Goal: Information Seeking & Learning: Learn about a topic

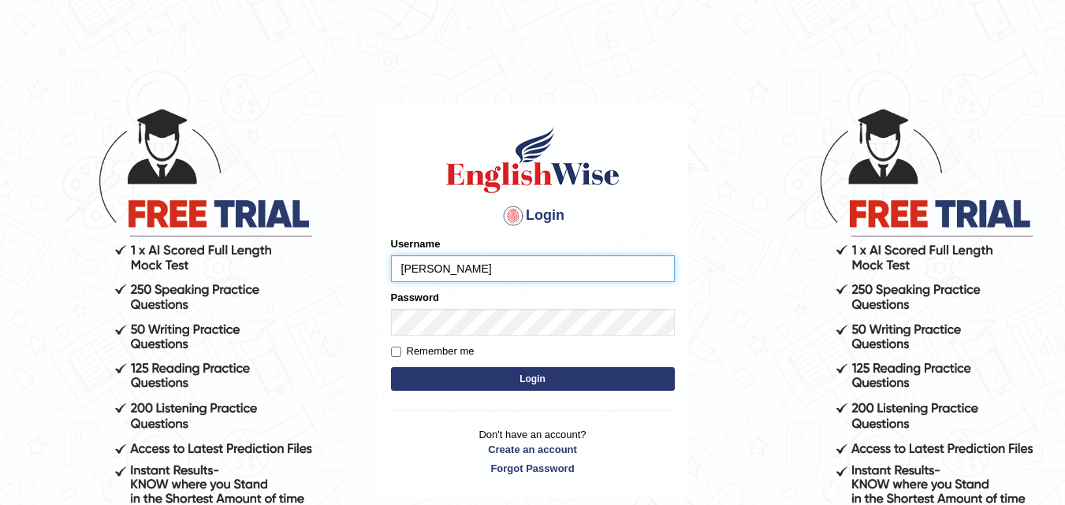
type input "kapoorankit95"
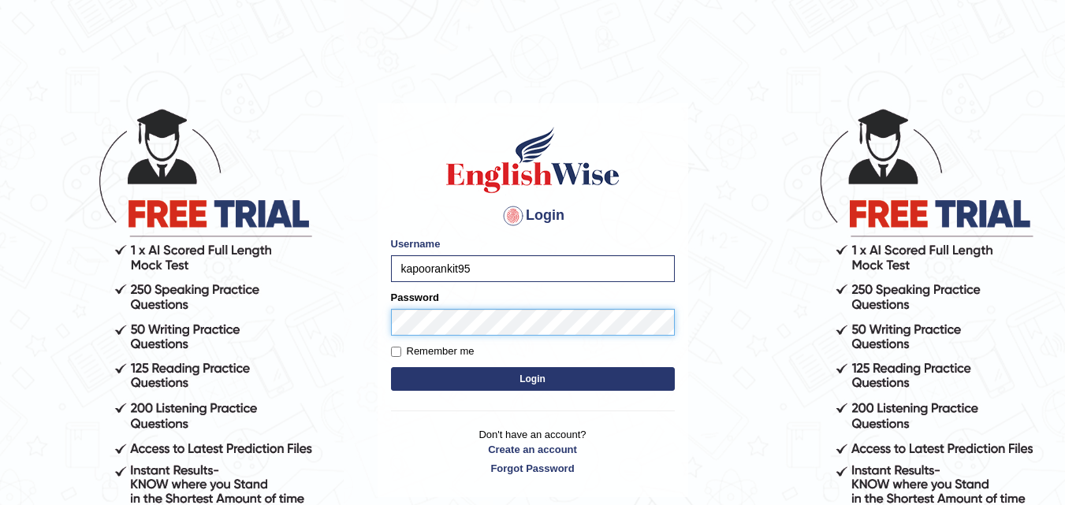
click at [391, 367] on button "Login" at bounding box center [533, 379] width 284 height 24
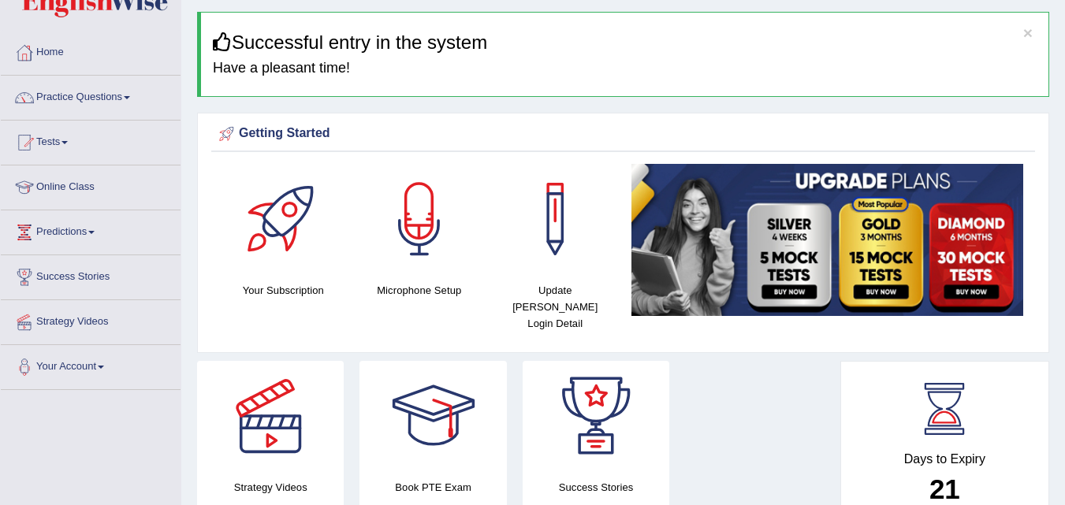
scroll to position [28, 0]
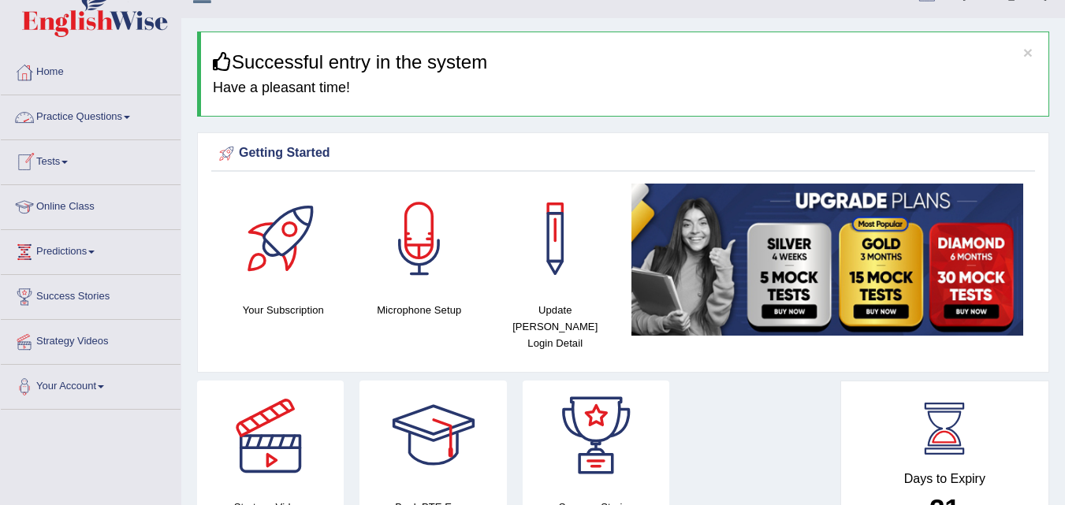
click at [116, 121] on link "Practice Questions" at bounding box center [91, 114] width 180 height 39
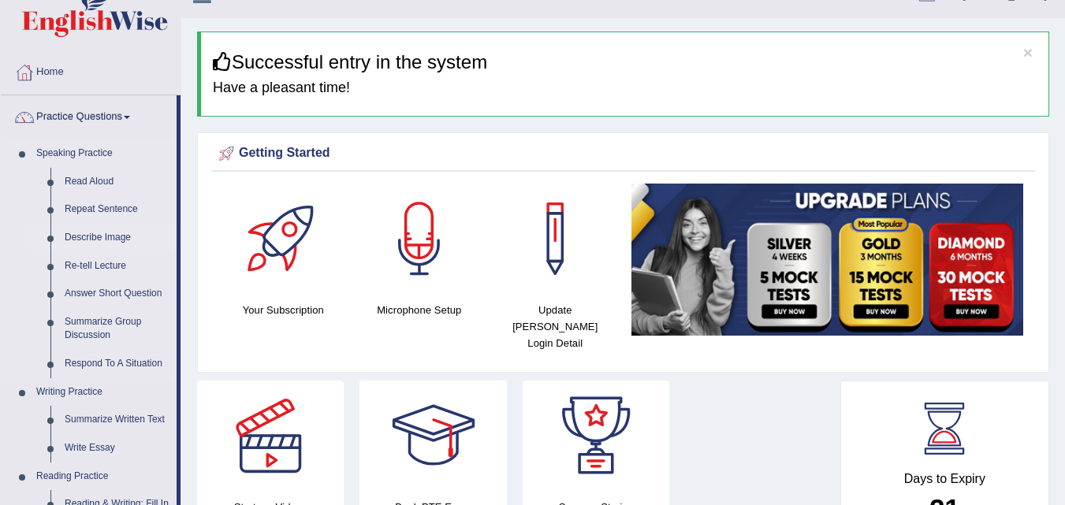
click at [91, 238] on link "Describe Image" at bounding box center [117, 238] width 119 height 28
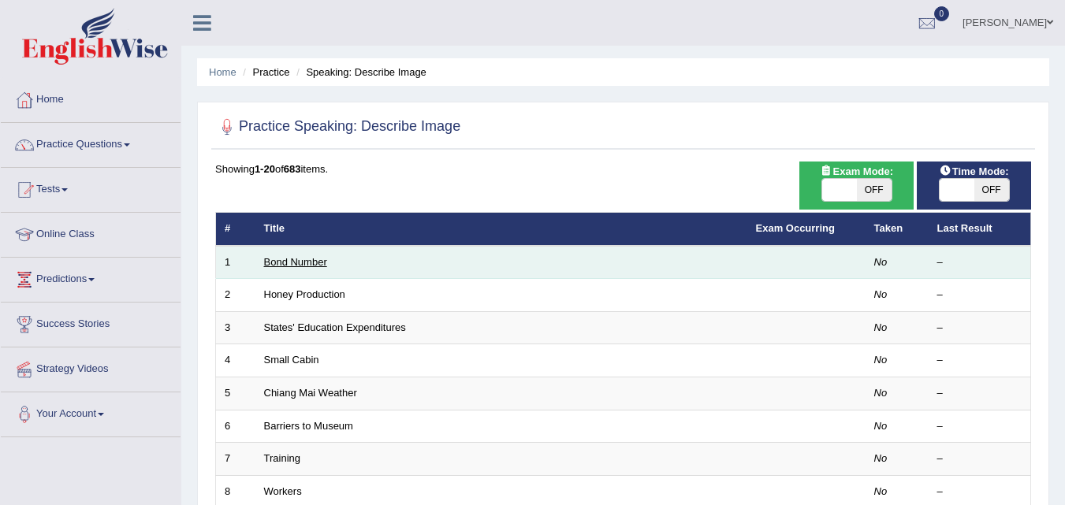
click at [303, 262] on link "Bond Number" at bounding box center [295, 262] width 63 height 12
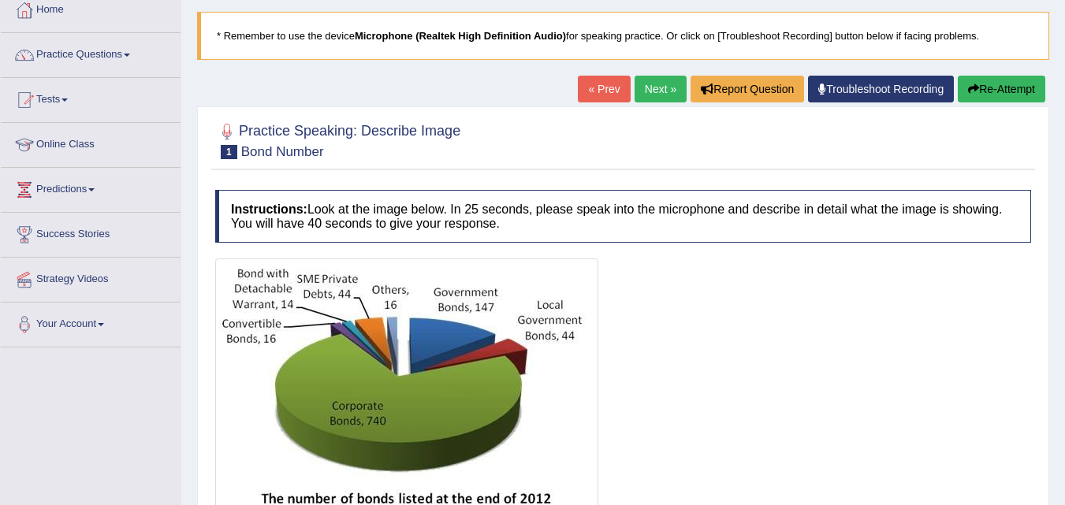
scroll to position [158, 0]
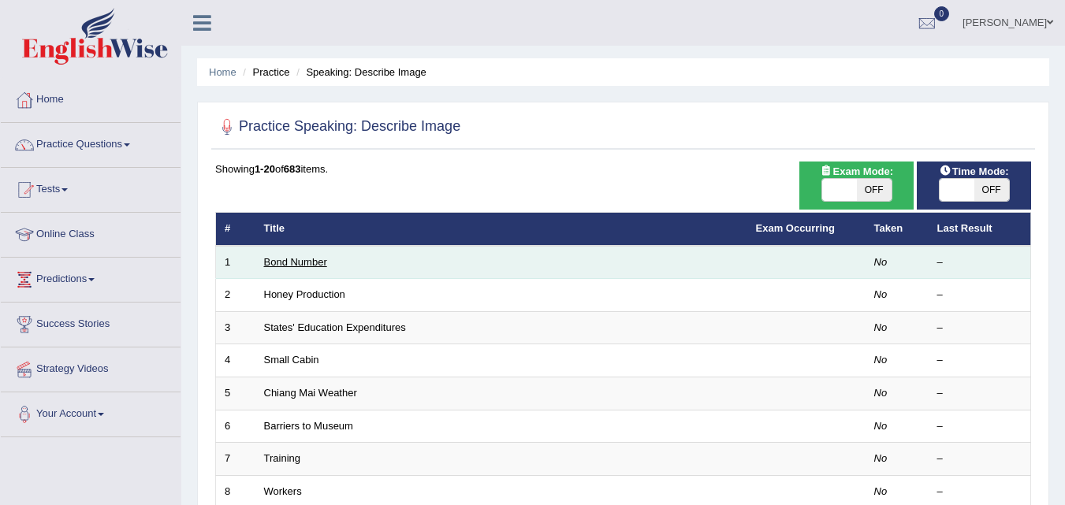
click at [309, 263] on link "Bond Number" at bounding box center [295, 262] width 63 height 12
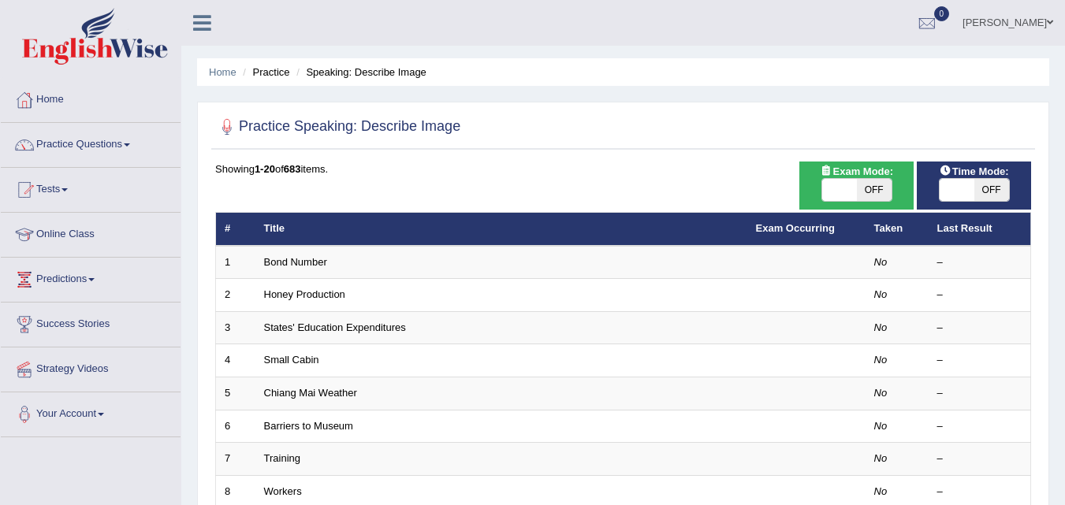
click at [874, 189] on span "OFF" at bounding box center [874, 190] width 35 height 22
checkbox input "true"
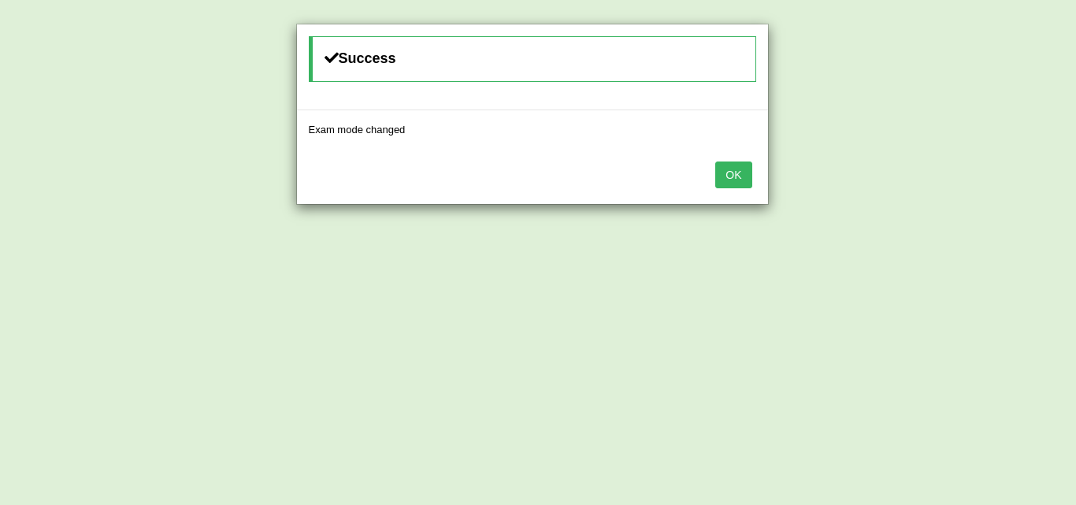
click at [716, 177] on div "OK" at bounding box center [532, 176] width 471 height 55
click at [737, 169] on button "OK" at bounding box center [734, 175] width 36 height 27
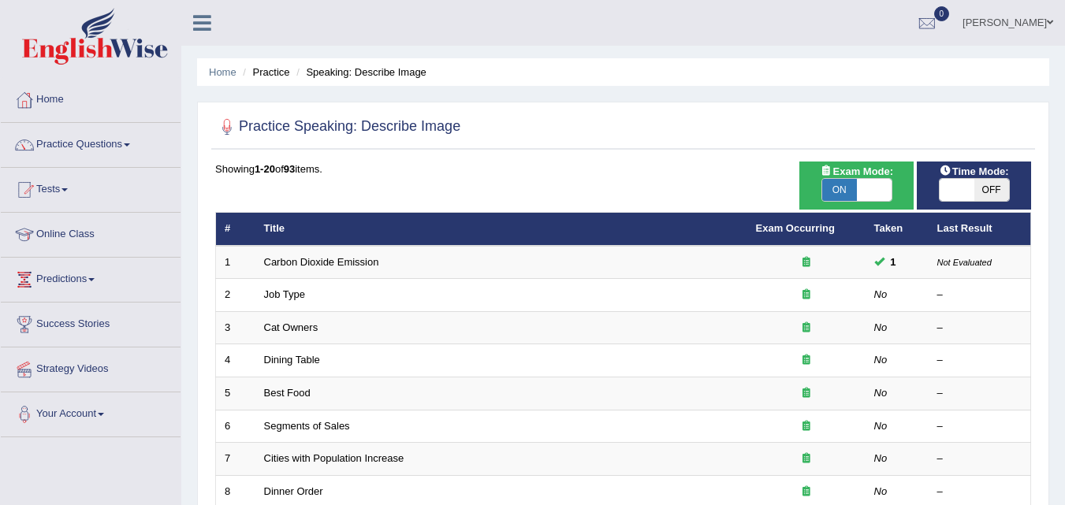
click at [1012, 165] on span "Time Mode:" at bounding box center [974, 171] width 82 height 17
click at [990, 186] on span "OFF" at bounding box center [991, 190] width 35 height 22
checkbox input "true"
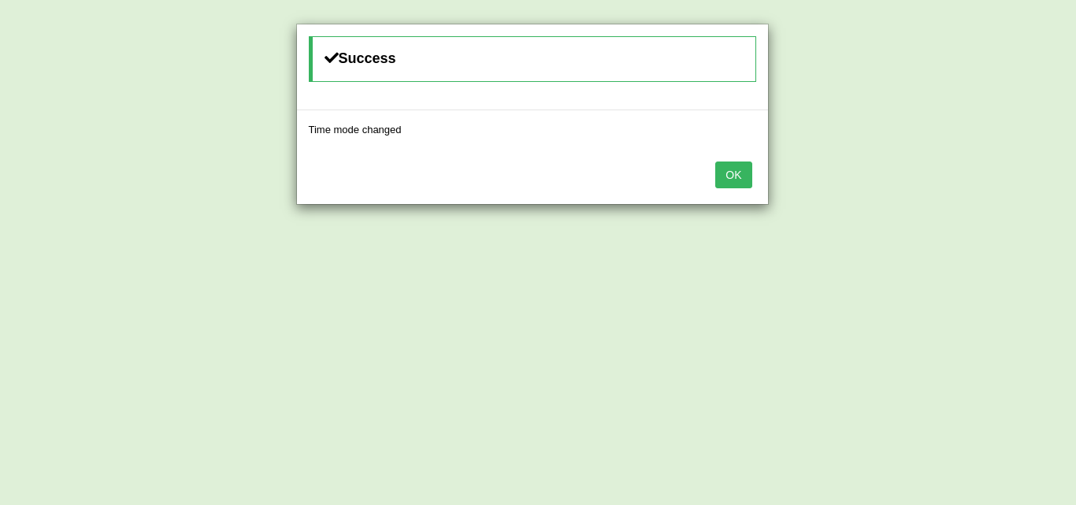
click at [738, 168] on button "OK" at bounding box center [734, 175] width 36 height 27
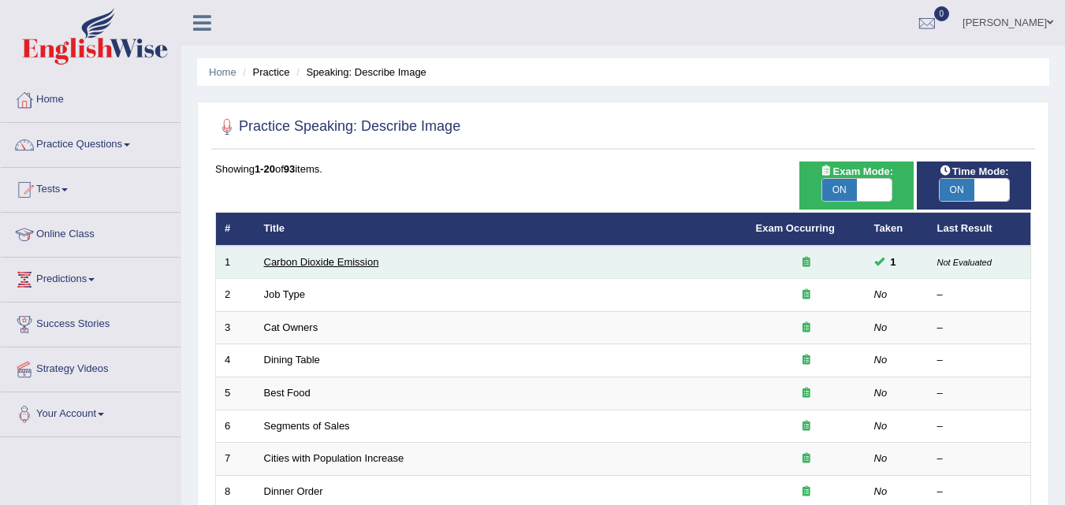
click at [363, 263] on link "Carbon Dioxide Emission" at bounding box center [321, 262] width 115 height 12
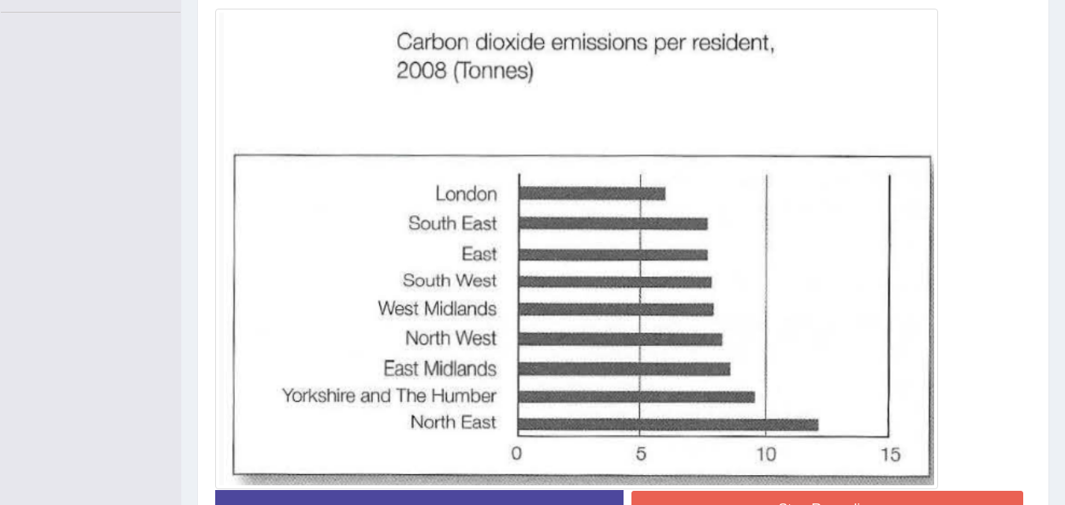
scroll to position [452, 0]
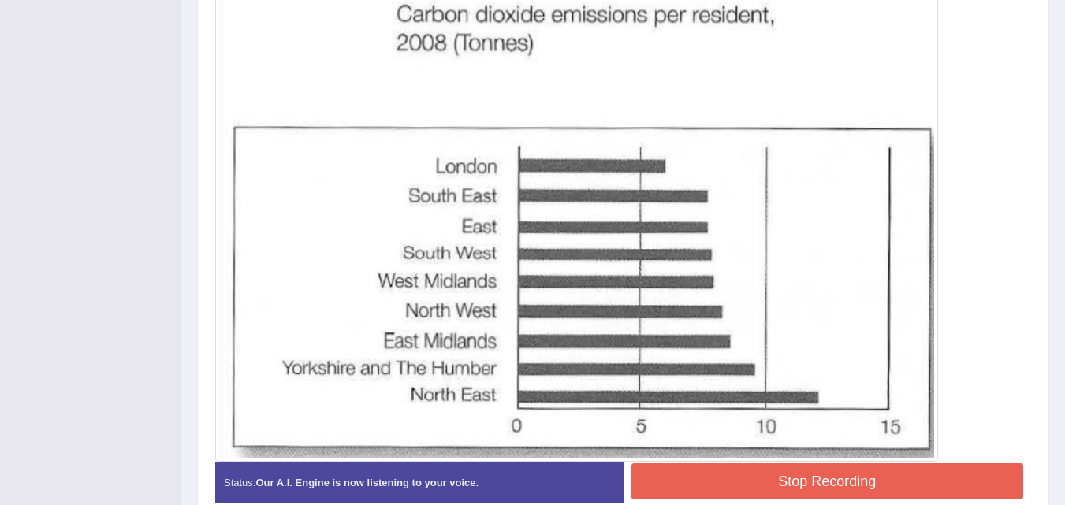
click at [769, 479] on button "Stop Recording" at bounding box center [827, 481] width 392 height 36
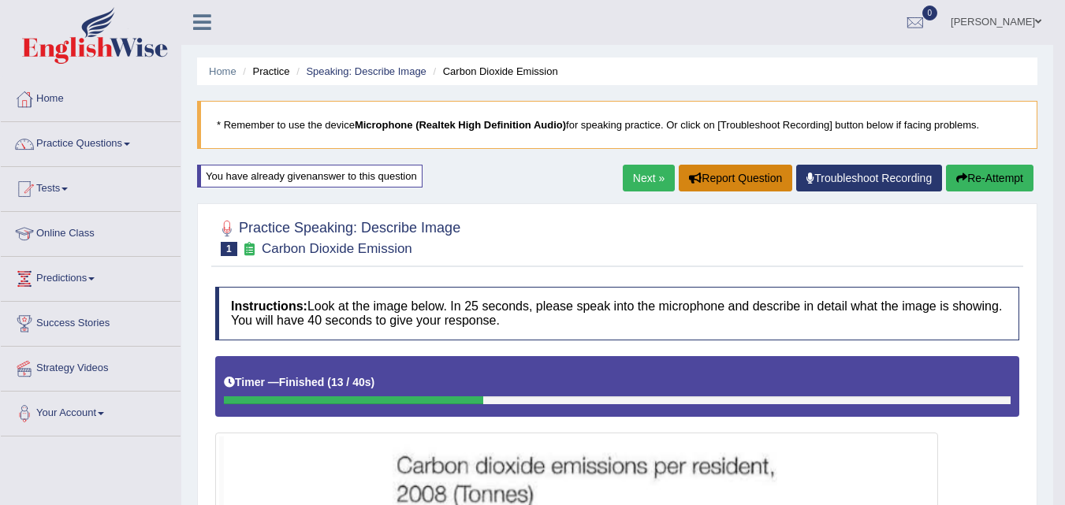
scroll to position [0, 0]
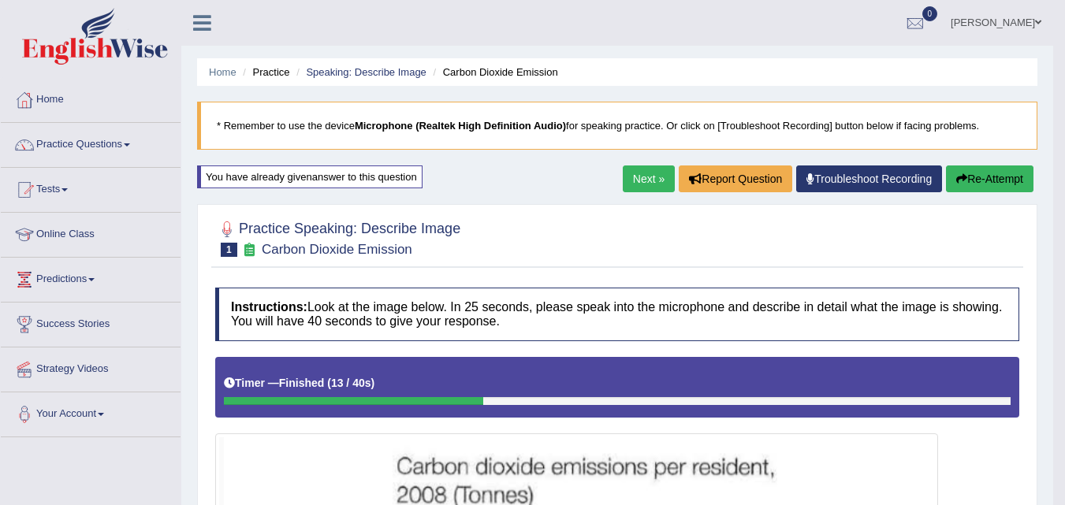
click at [981, 176] on button "Re-Attempt" at bounding box center [989, 178] width 87 height 27
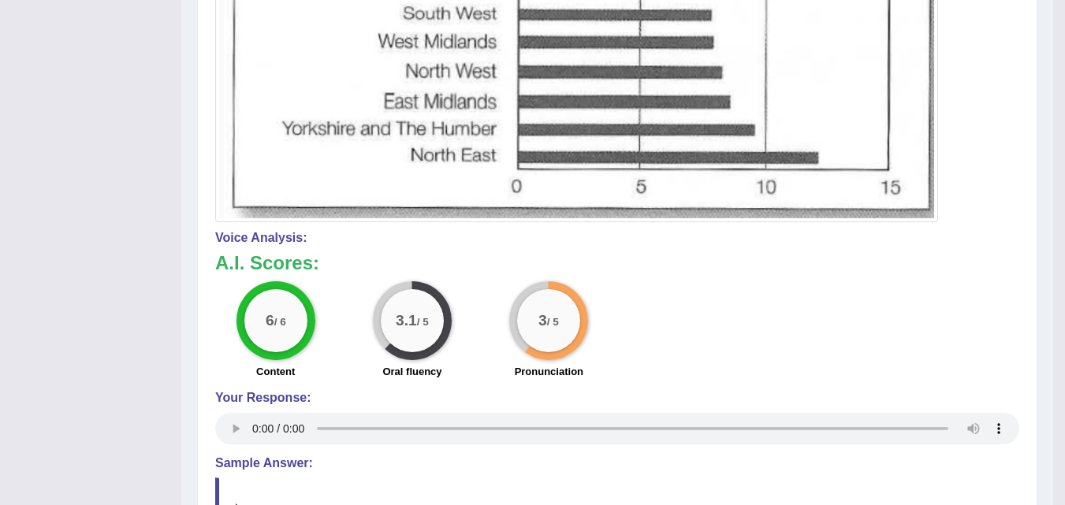
scroll to position [140, 0]
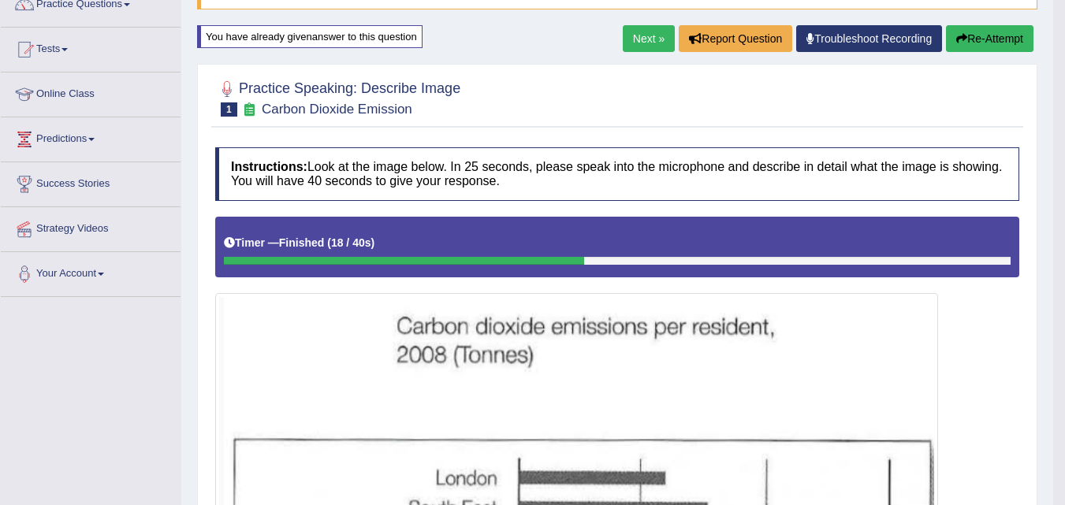
click at [976, 39] on button "Re-Attempt" at bounding box center [989, 38] width 87 height 27
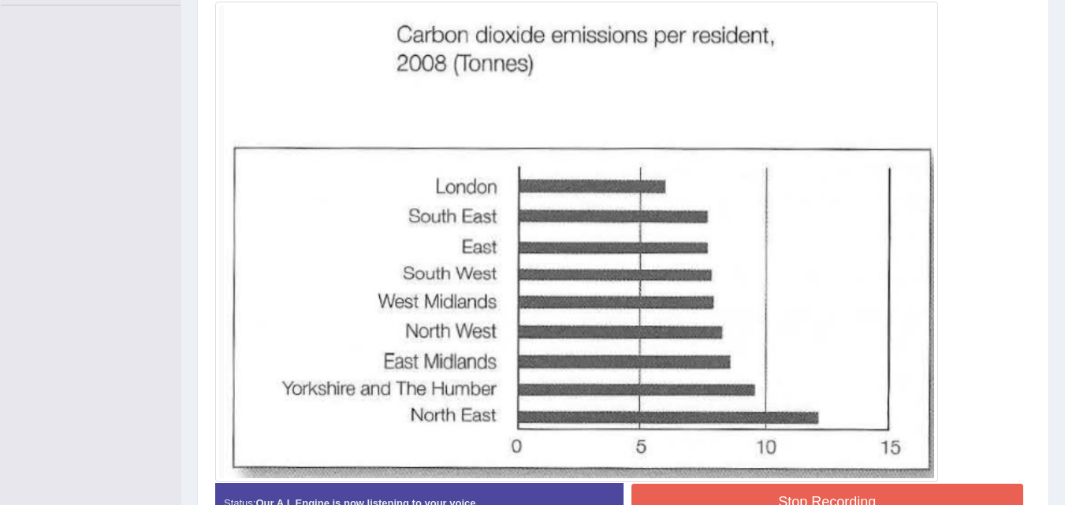
scroll to position [433, 0]
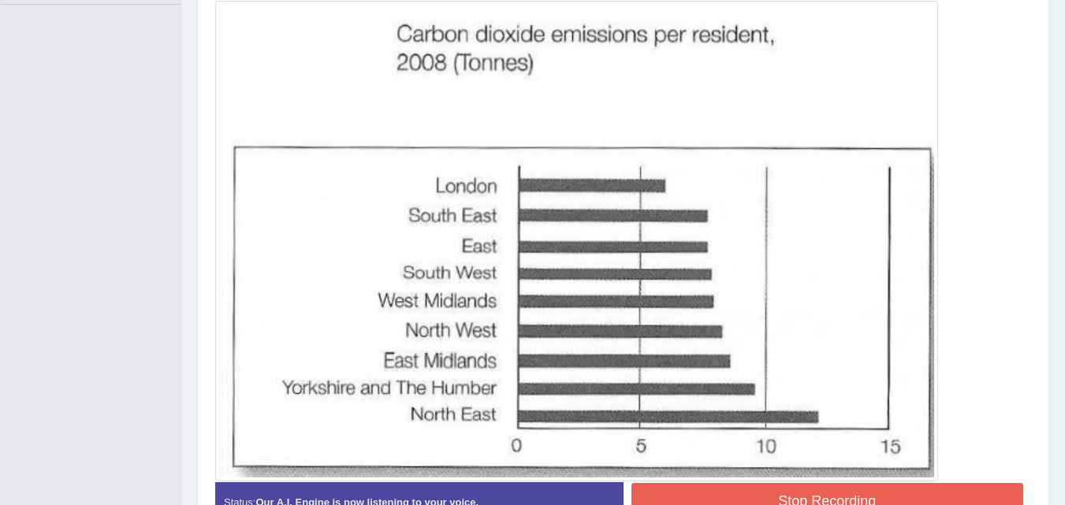
click at [823, 490] on button "Stop Recording" at bounding box center [827, 501] width 392 height 36
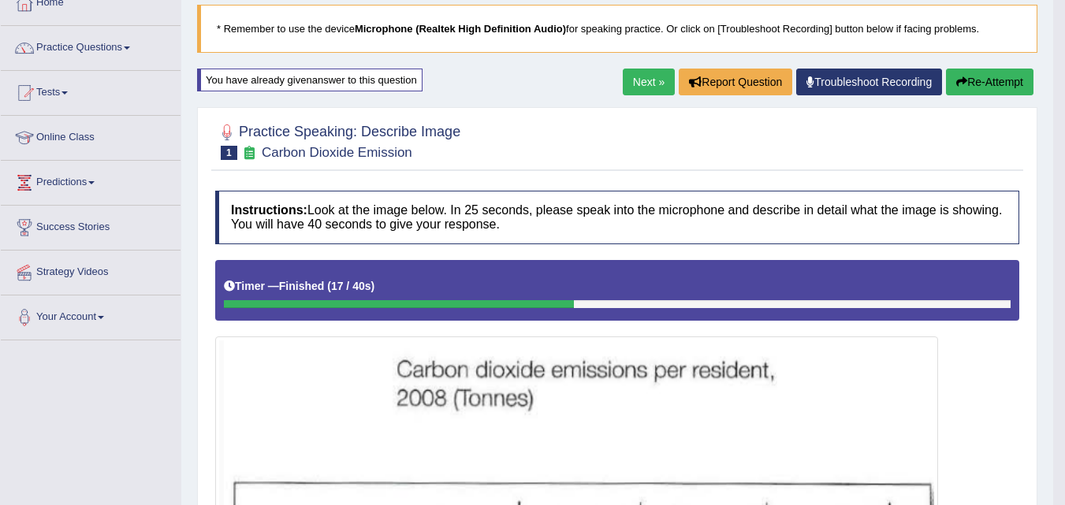
scroll to position [0, 0]
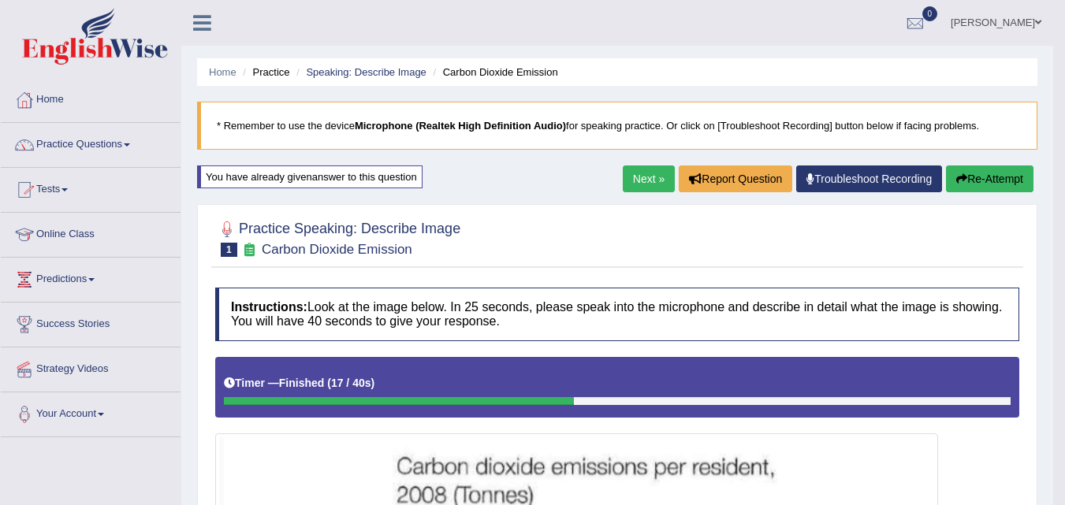
click at [129, 145] on span at bounding box center [127, 144] width 6 height 3
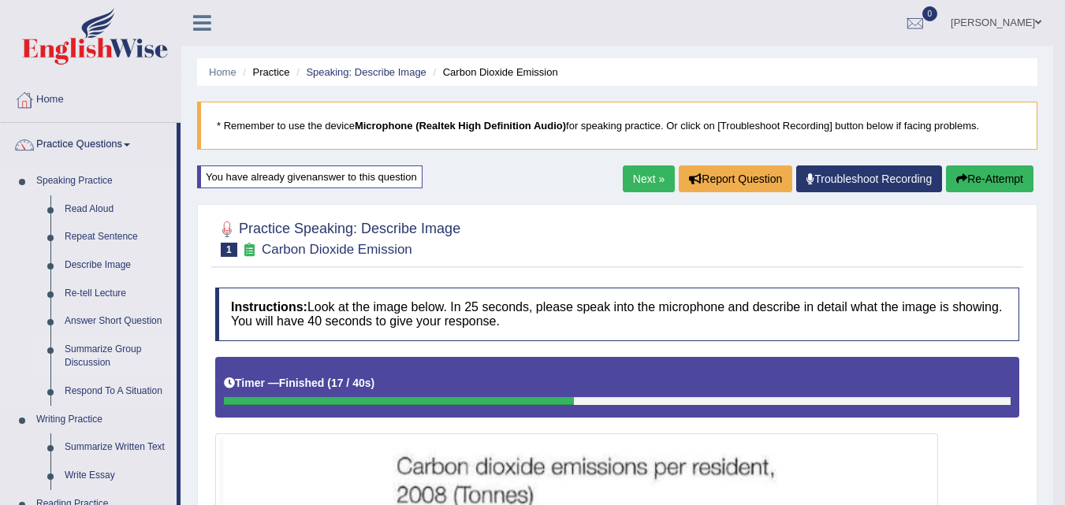
click at [89, 349] on link "Summarize Group Discussion" at bounding box center [117, 357] width 119 height 42
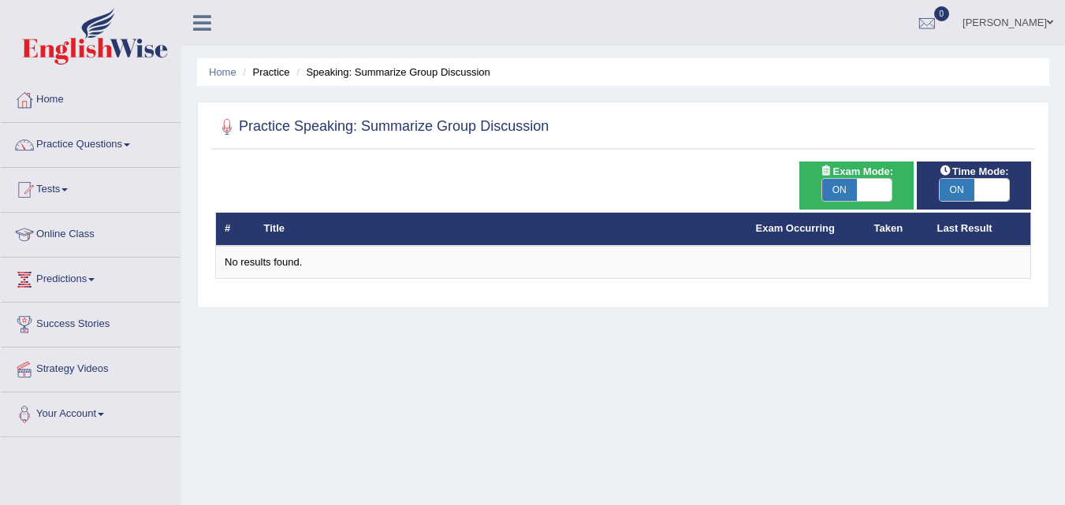
click at [846, 180] on span "ON" at bounding box center [839, 190] width 35 height 22
checkbox input "false"
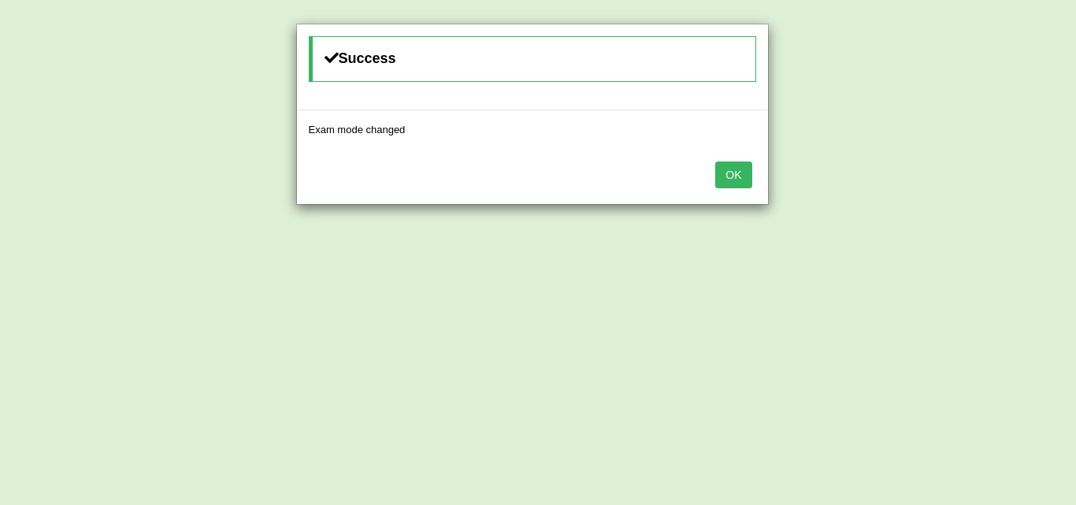
click at [741, 181] on button "OK" at bounding box center [734, 175] width 36 height 27
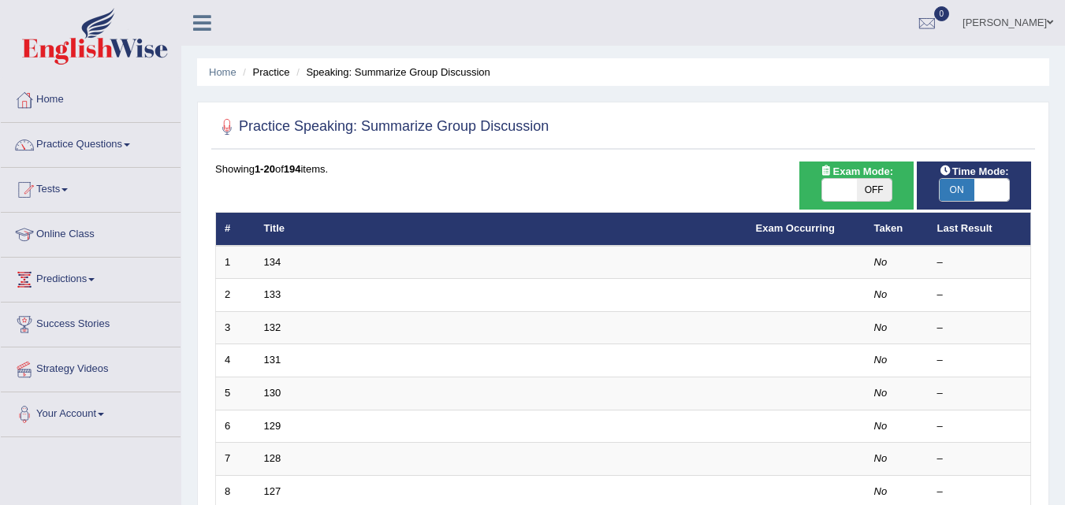
click at [974, 186] on span at bounding box center [991, 190] width 35 height 22
checkbox input "false"
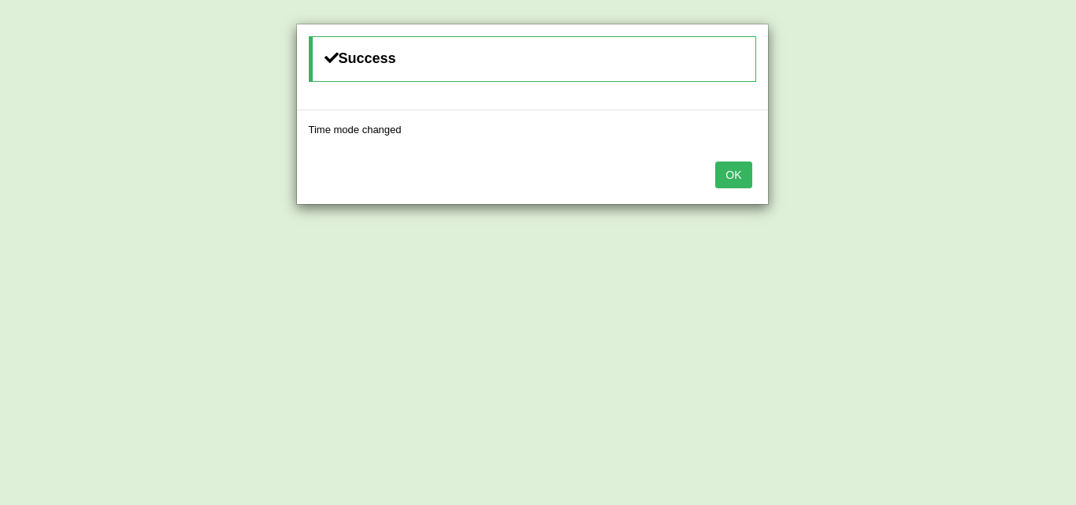
click at [742, 176] on button "OK" at bounding box center [734, 175] width 36 height 27
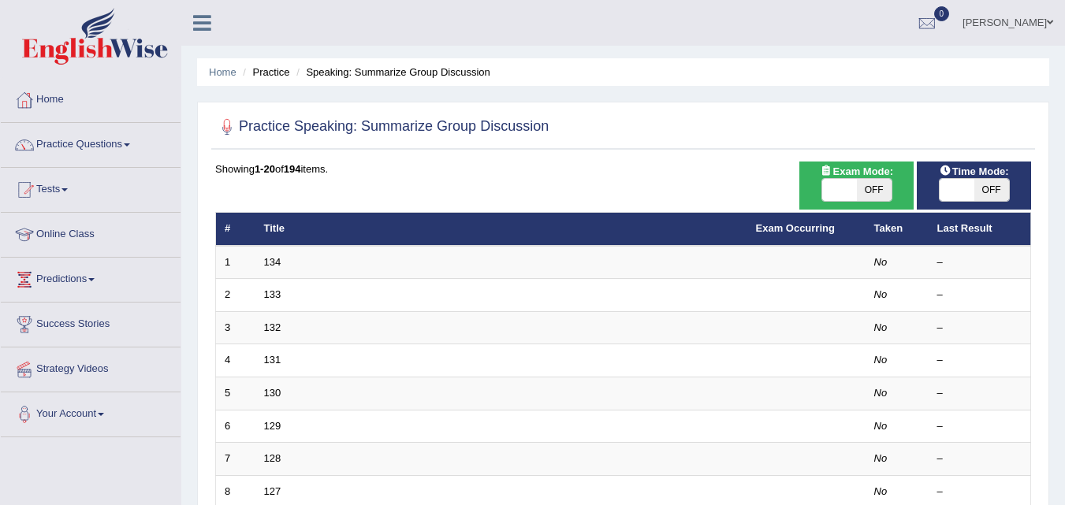
click at [872, 190] on span "OFF" at bounding box center [874, 190] width 35 height 22
checkbox input "true"
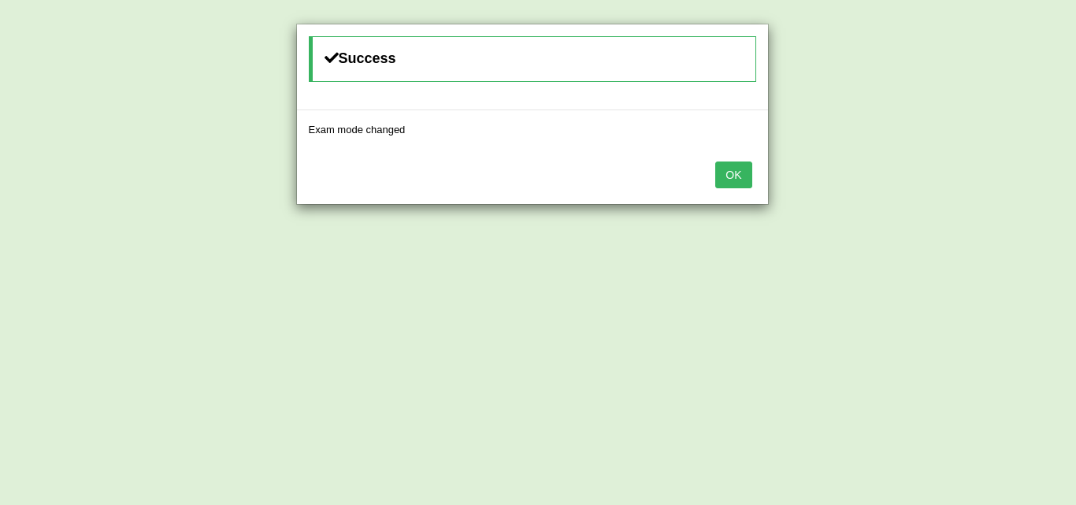
click at [734, 172] on button "OK" at bounding box center [734, 175] width 36 height 27
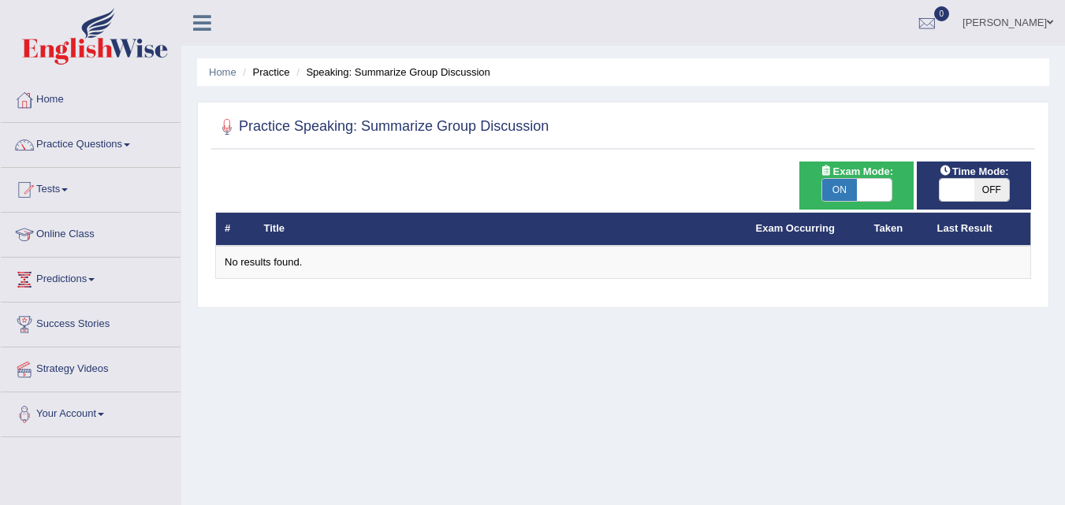
drag, startPoint x: 0, startPoint y: 0, endPoint x: 992, endPoint y: 184, distance: 1009.1
click at [992, 184] on span "OFF" at bounding box center [991, 190] width 35 height 22
checkbox input "true"
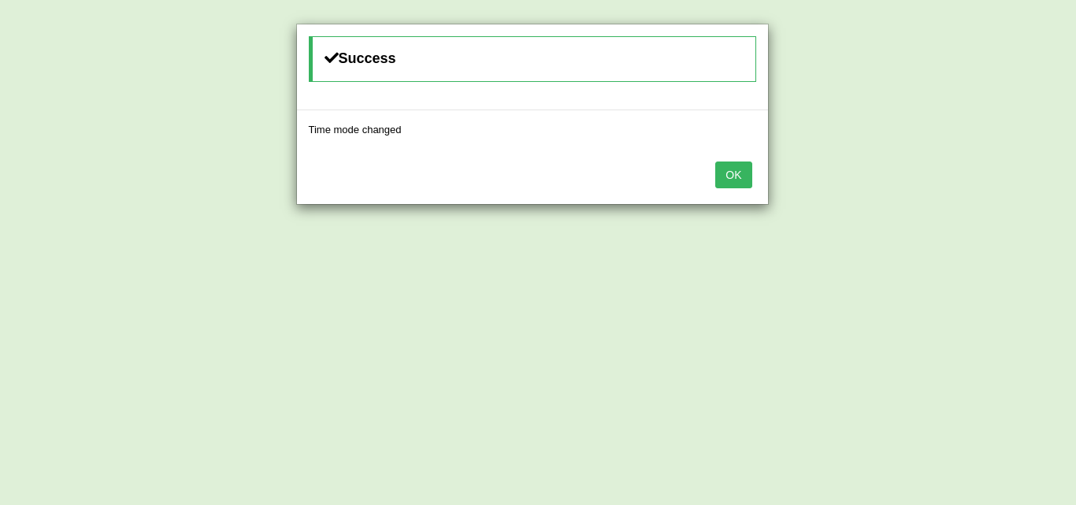
click at [741, 177] on button "OK" at bounding box center [734, 175] width 36 height 27
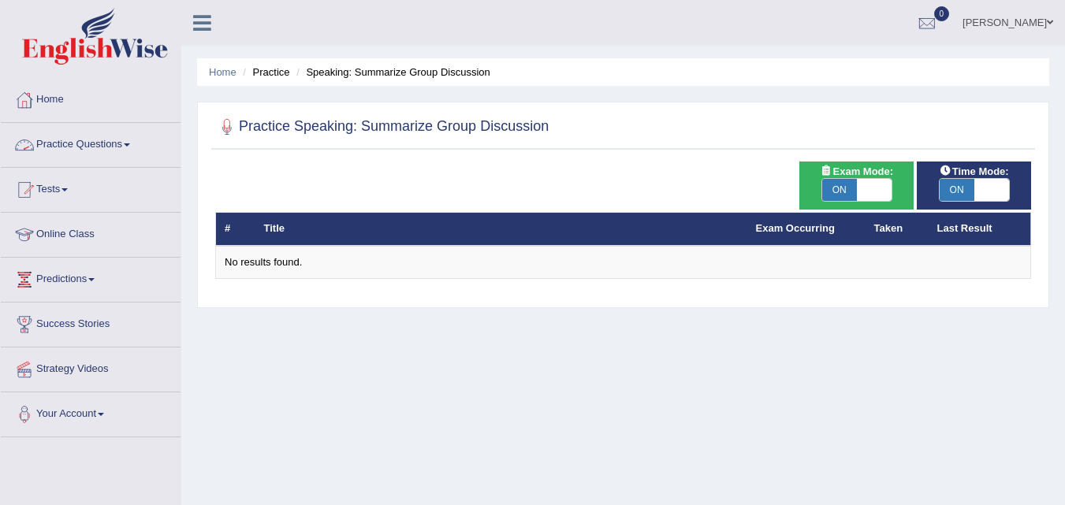
click at [107, 142] on link "Practice Questions" at bounding box center [91, 142] width 180 height 39
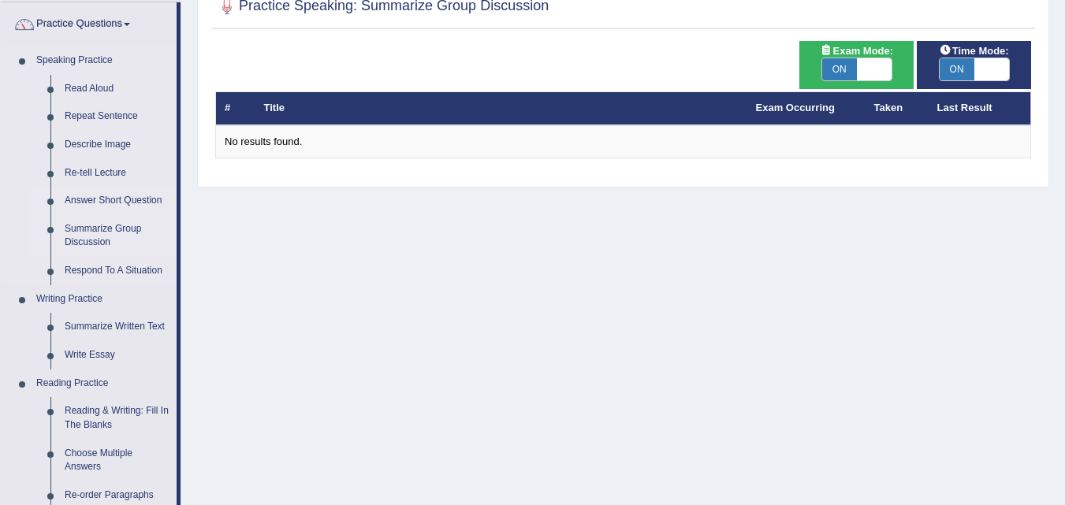
scroll to position [158, 0]
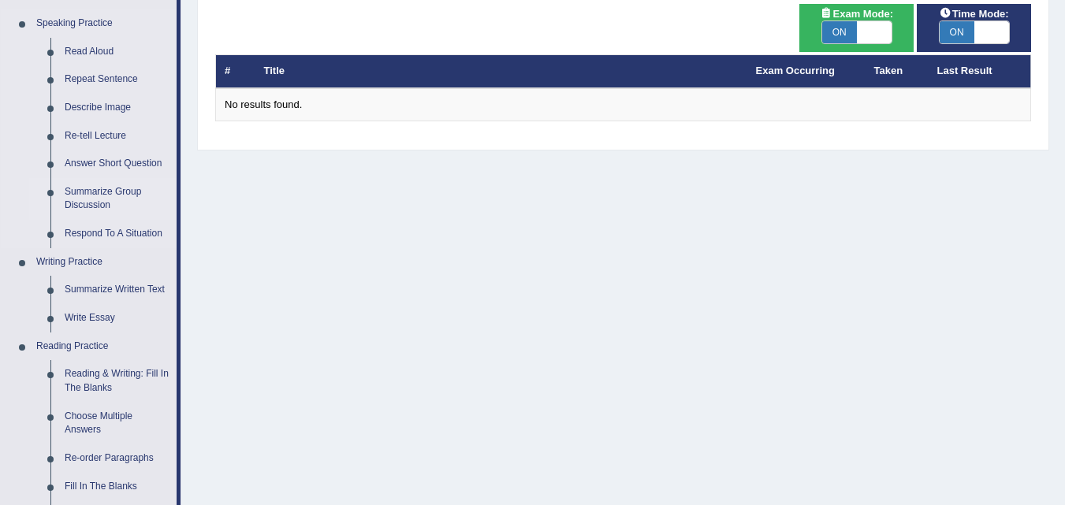
click at [107, 199] on link "Summarize Group Discussion" at bounding box center [117, 199] width 119 height 42
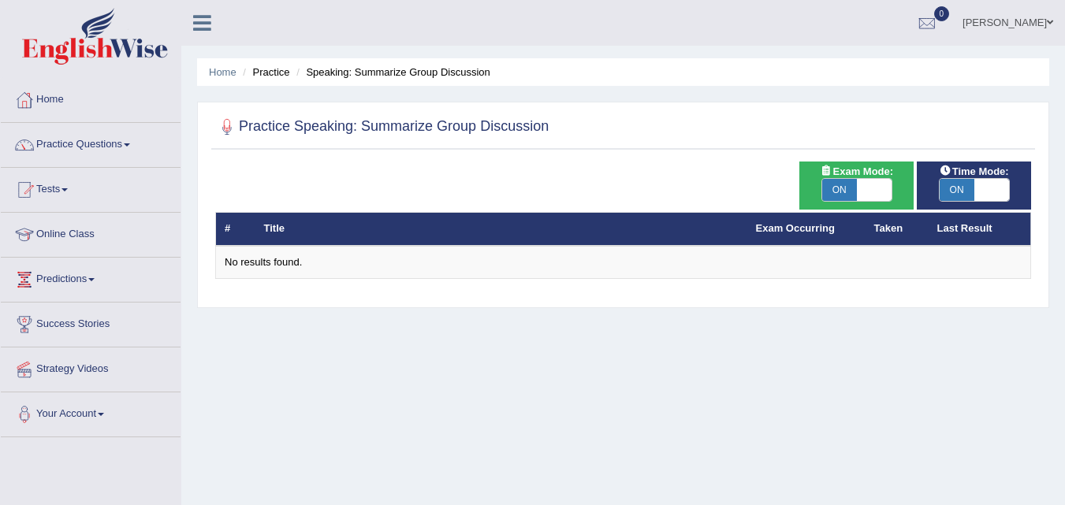
click at [850, 188] on span "ON" at bounding box center [839, 190] width 35 height 22
checkbox input "false"
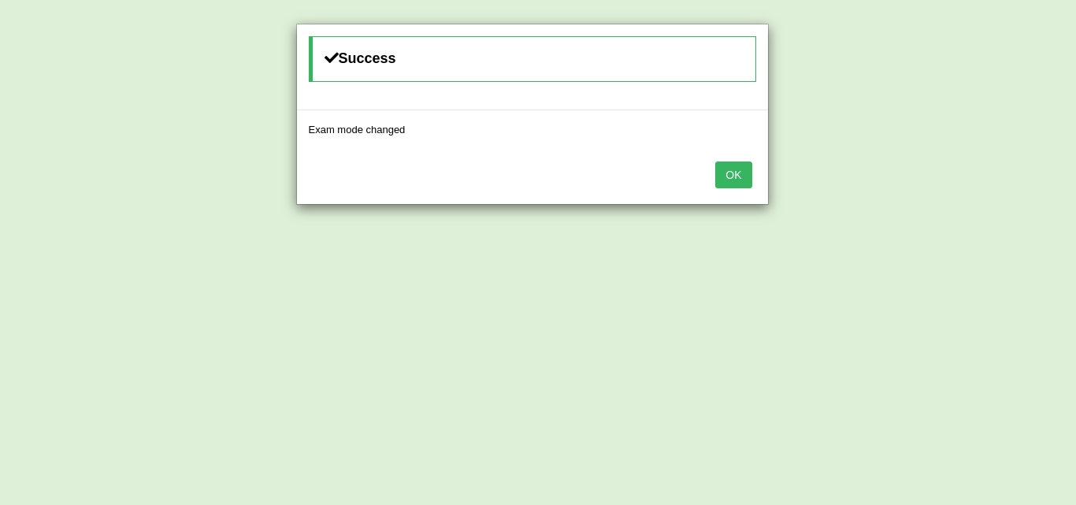
click at [717, 180] on button "OK" at bounding box center [734, 175] width 36 height 27
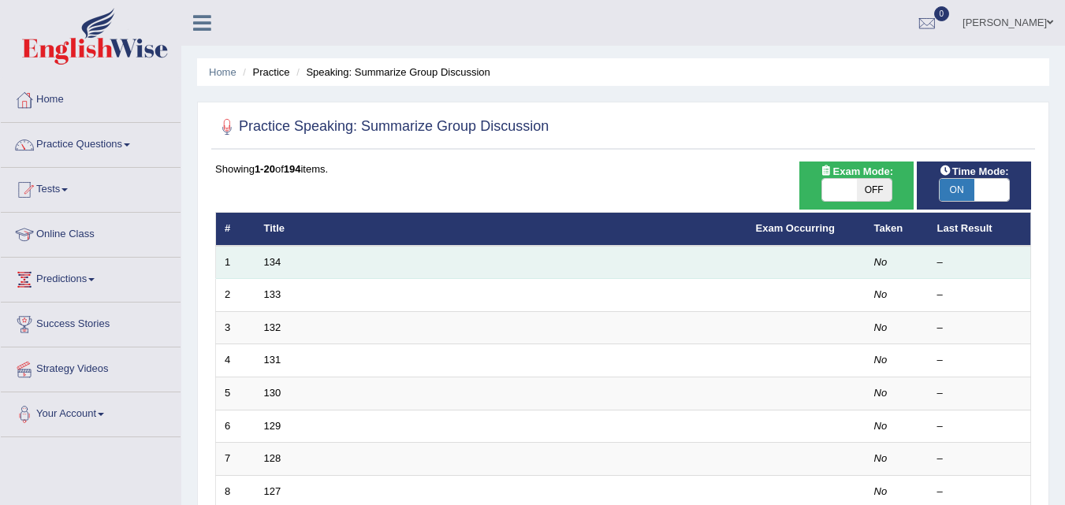
click at [314, 264] on td "134" at bounding box center [501, 262] width 492 height 33
click at [274, 261] on link "134" at bounding box center [272, 262] width 17 height 12
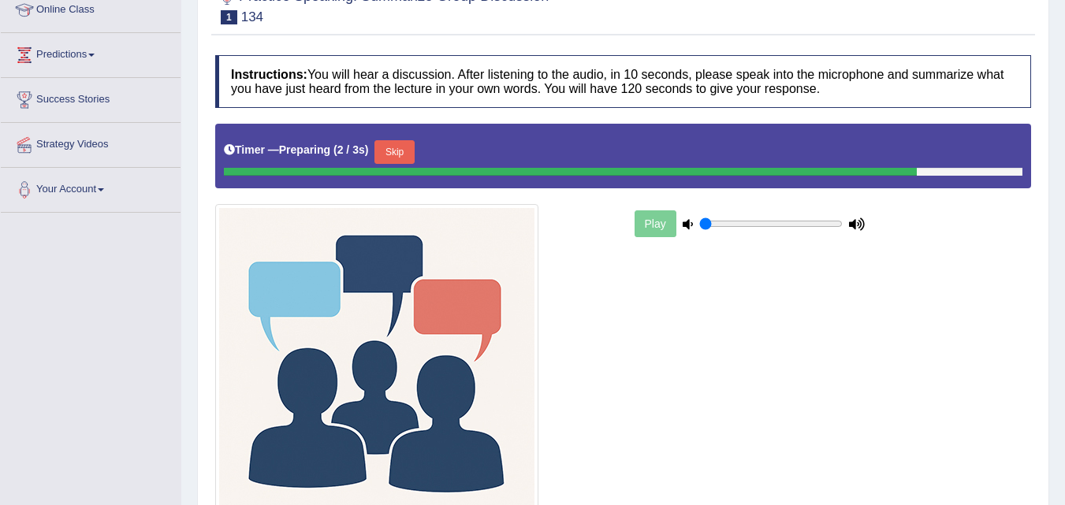
scroll to position [315, 0]
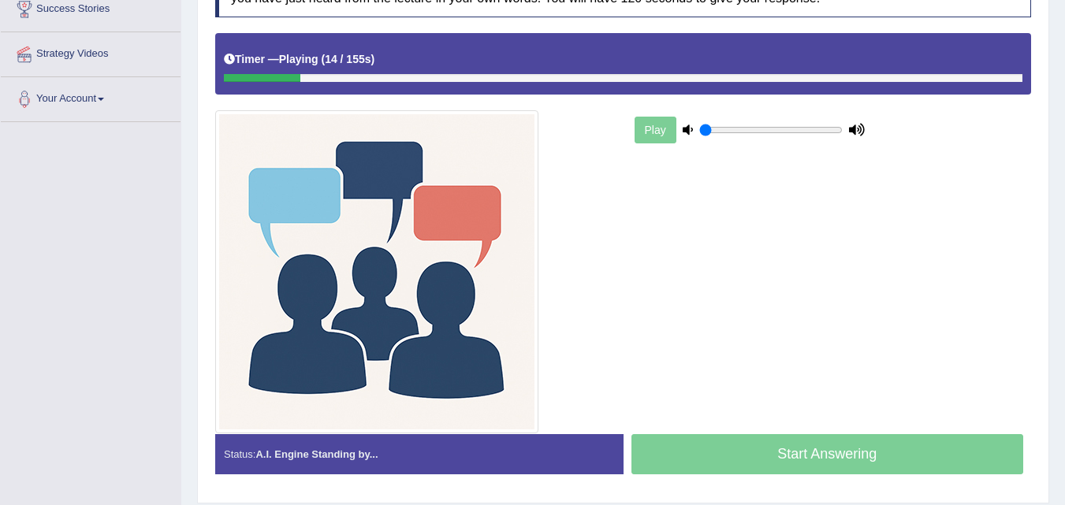
click at [121, 209] on div "Toggle navigation Home Practice Questions Speaking Practice Read Aloud Repeat S…" at bounding box center [532, 116] width 1065 height 862
drag, startPoint x: 738, startPoint y: 128, endPoint x: 893, endPoint y: 143, distance: 156.0
type input "1"
click at [842, 136] on input "range" at bounding box center [770, 130] width 143 height 13
drag, startPoint x: 325, startPoint y: 78, endPoint x: 151, endPoint y: 76, distance: 174.9
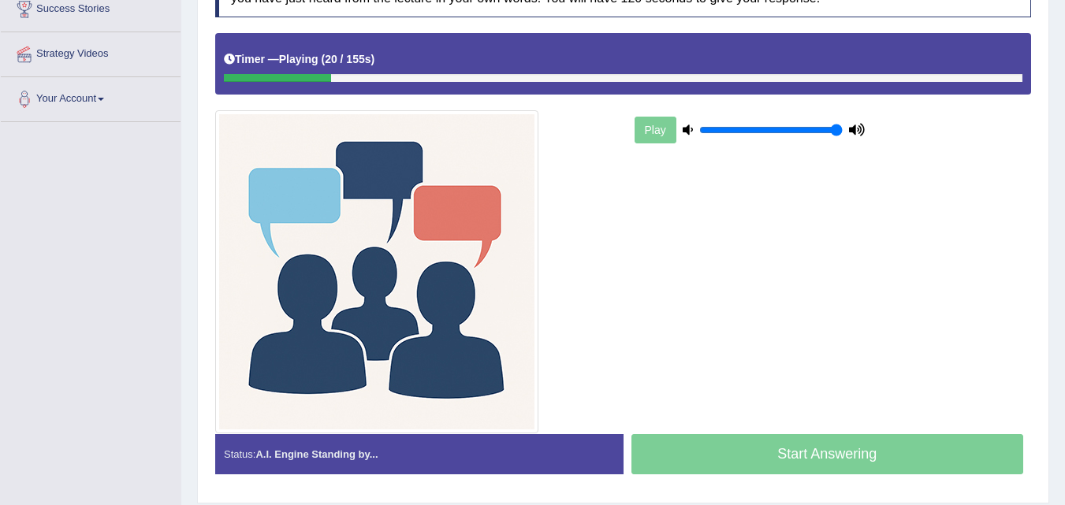
click at [152, 80] on div "Toggle navigation Home Practice Questions Speaking Practice Read Aloud Repeat S…" at bounding box center [532, 116] width 1065 height 862
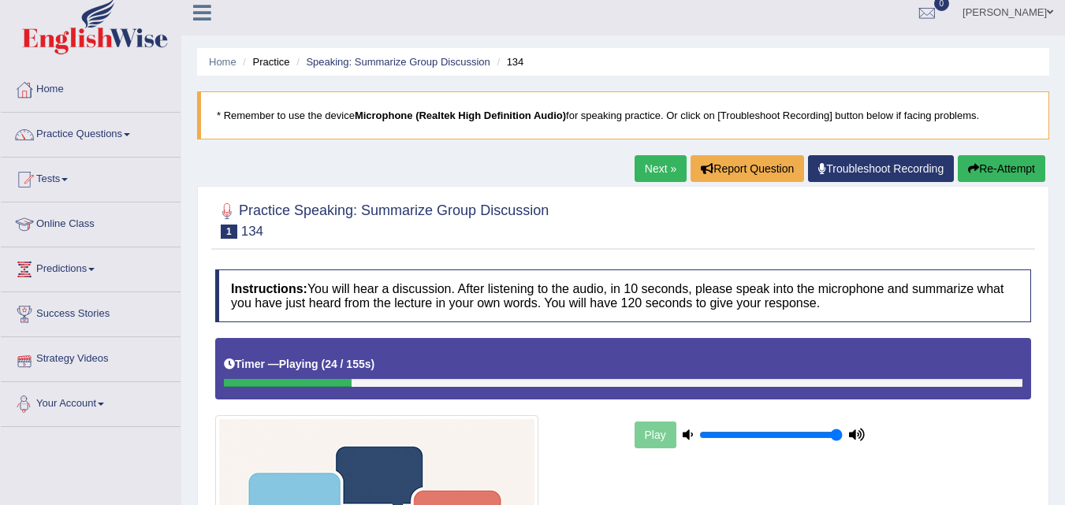
scroll to position [0, 0]
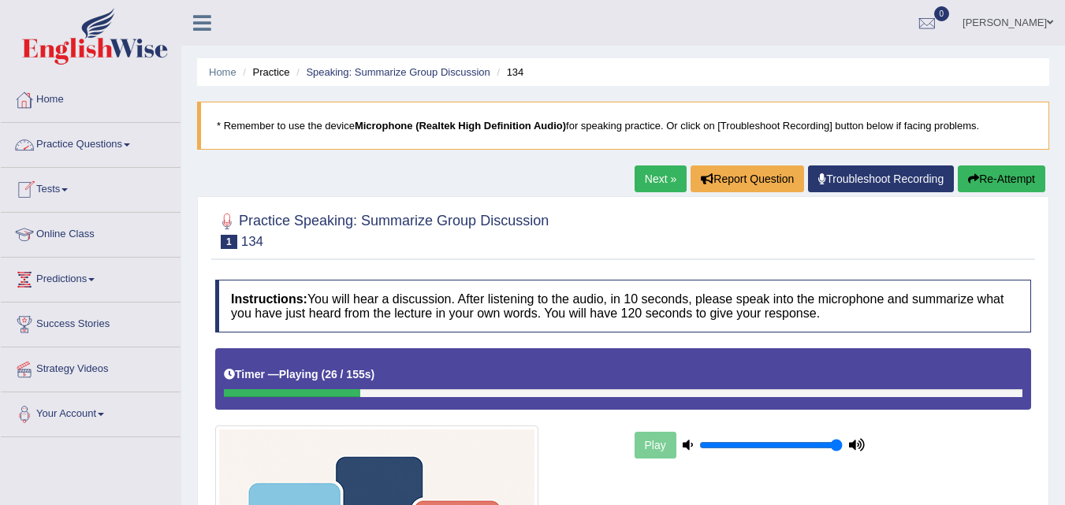
click at [1003, 173] on button "Re-Attempt" at bounding box center [1000, 178] width 87 height 27
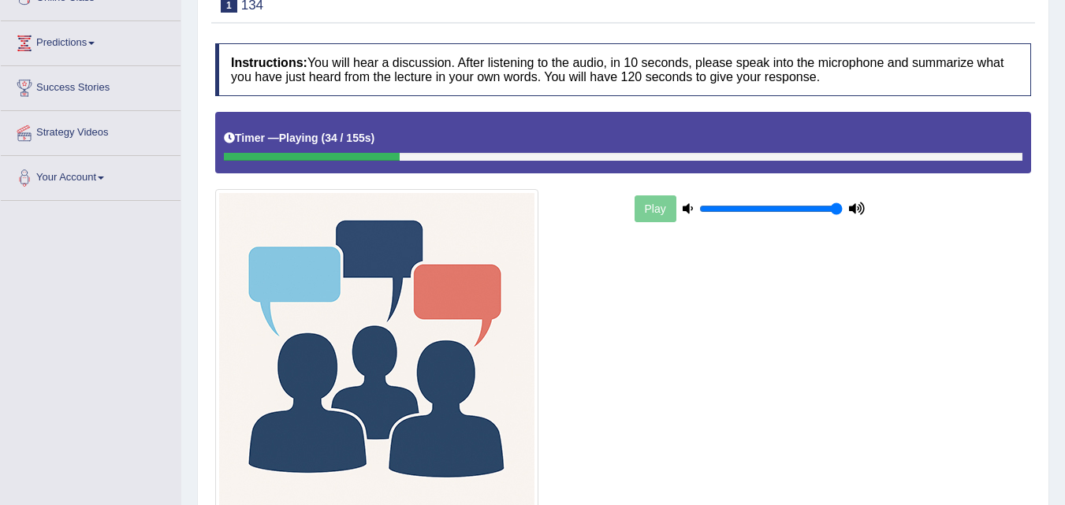
scroll to position [365, 0]
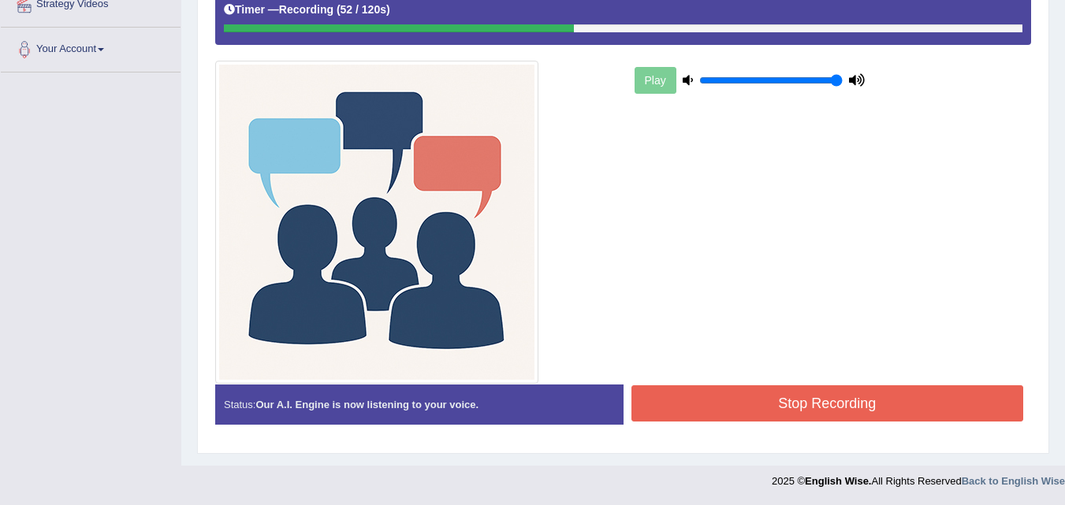
click at [861, 407] on button "Stop Recording" at bounding box center [827, 403] width 392 height 36
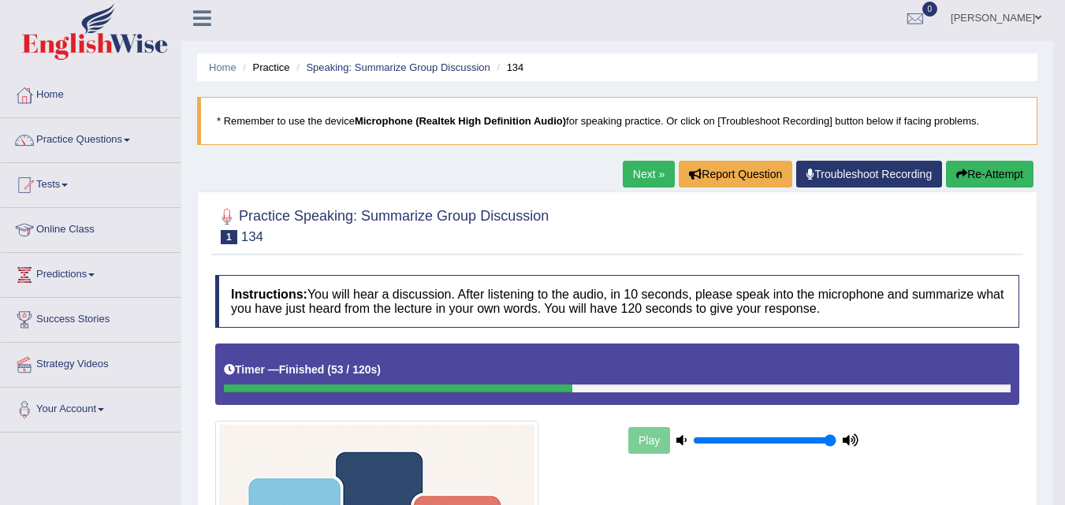
scroll to position [0, 0]
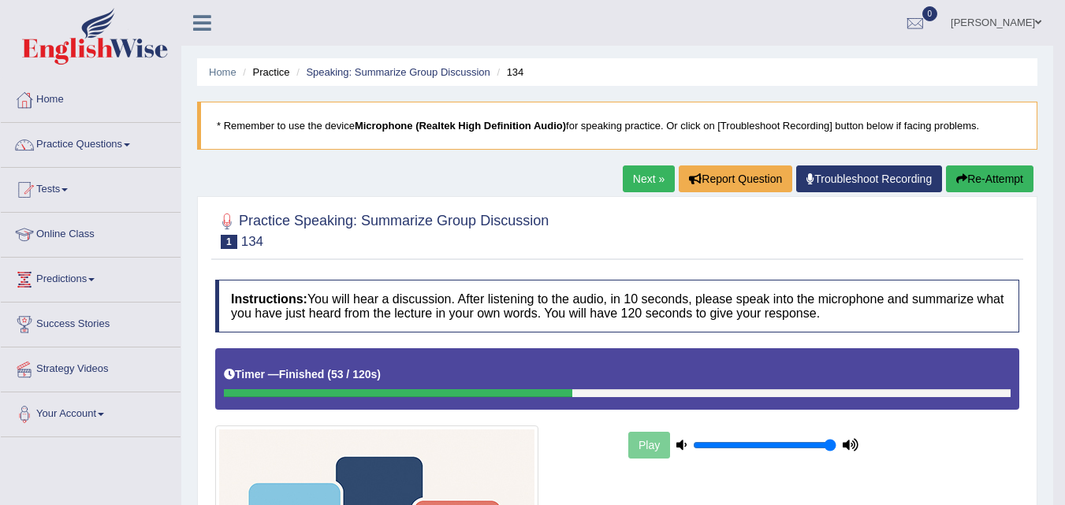
click at [634, 181] on link "Next »" at bounding box center [649, 178] width 52 height 27
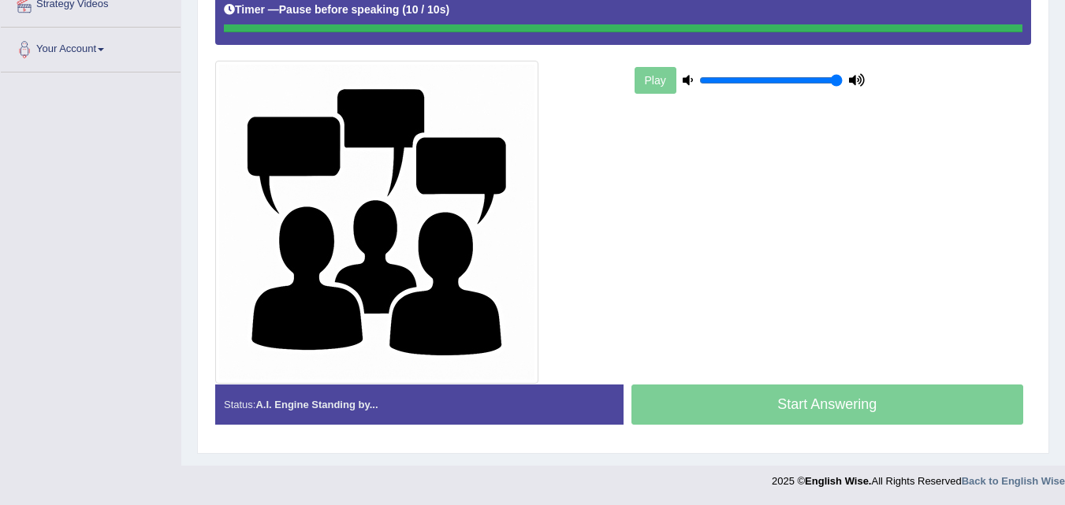
scroll to position [365, 0]
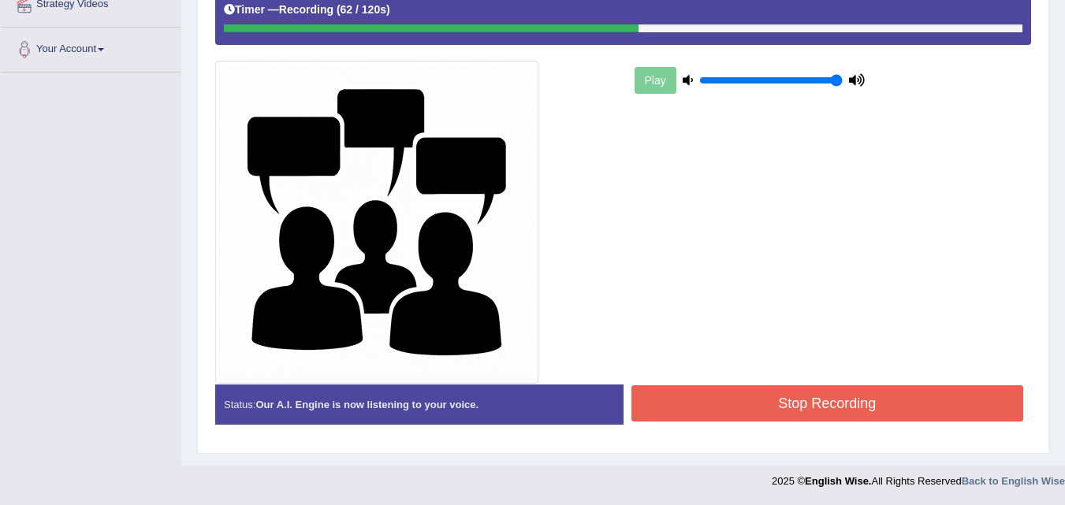
click at [803, 407] on button "Stop Recording" at bounding box center [827, 403] width 392 height 36
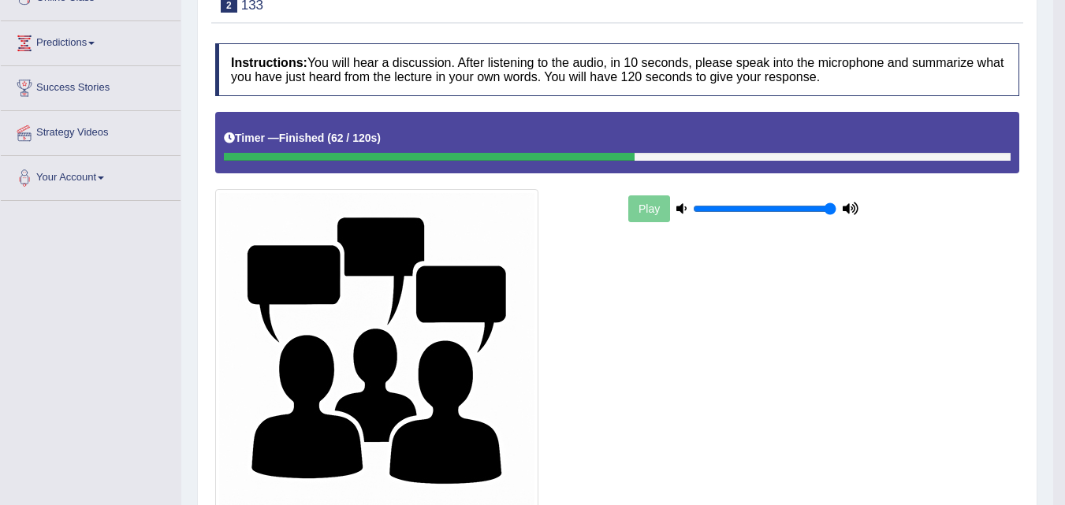
scroll to position [0, 0]
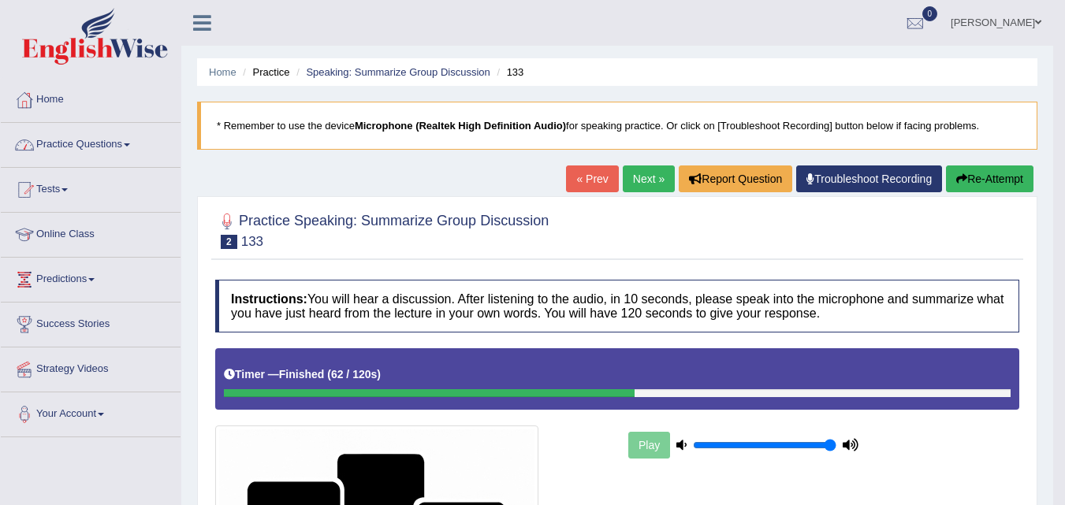
click at [121, 151] on link "Practice Questions" at bounding box center [91, 142] width 180 height 39
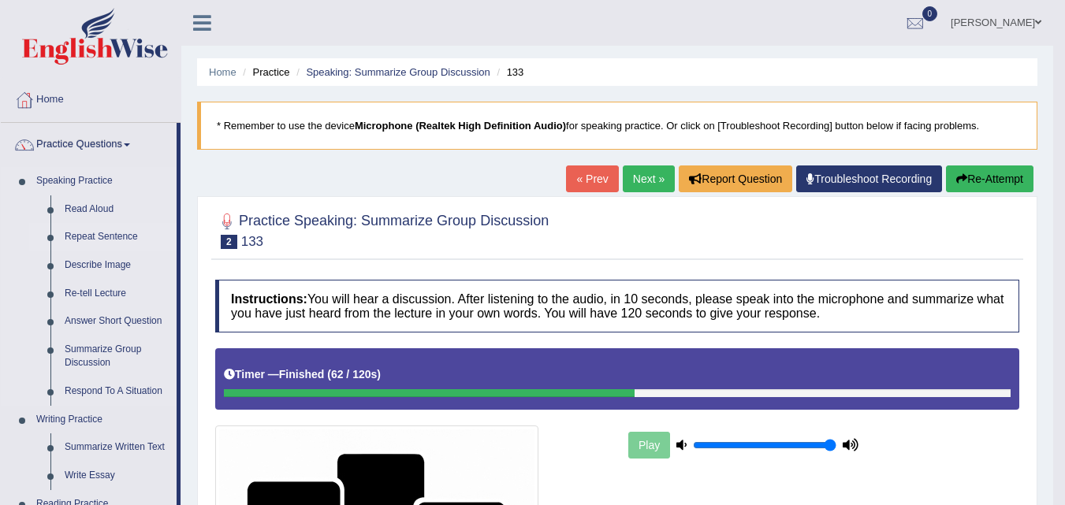
click at [117, 237] on link "Repeat Sentence" at bounding box center [117, 237] width 119 height 28
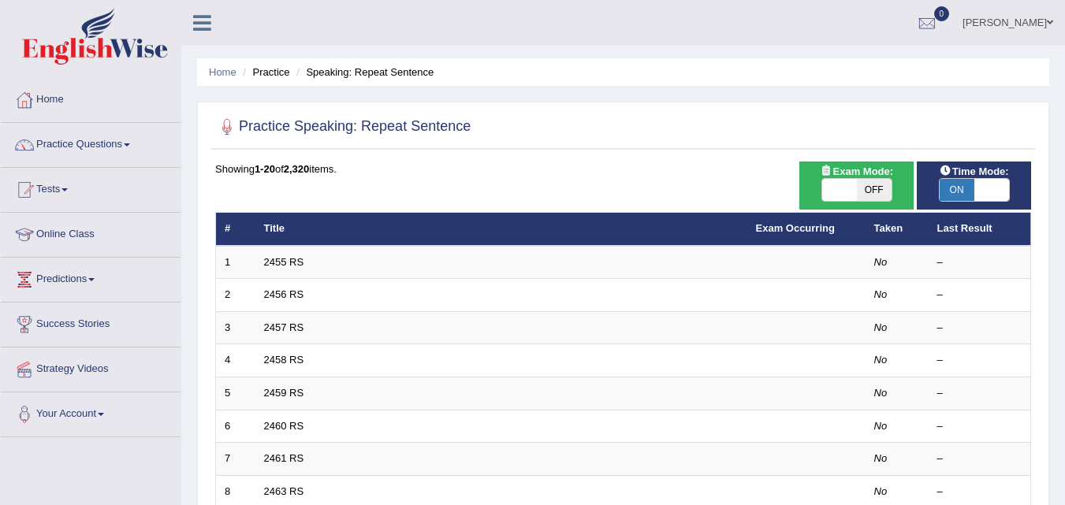
click at [864, 193] on span "OFF" at bounding box center [874, 190] width 35 height 22
checkbox input "true"
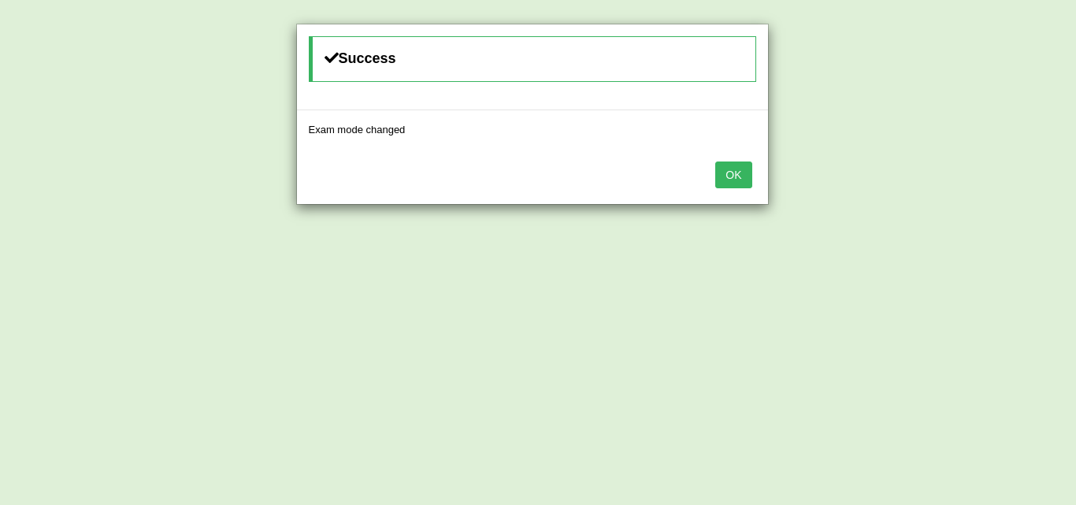
click at [752, 172] on button "OK" at bounding box center [734, 175] width 36 height 27
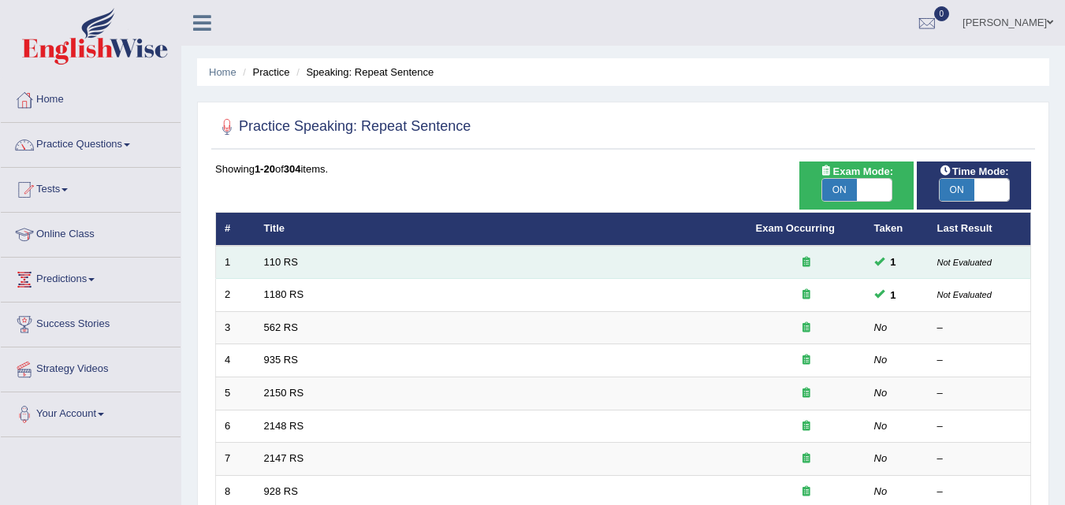
click at [272, 269] on td "110 RS" at bounding box center [501, 262] width 492 height 33
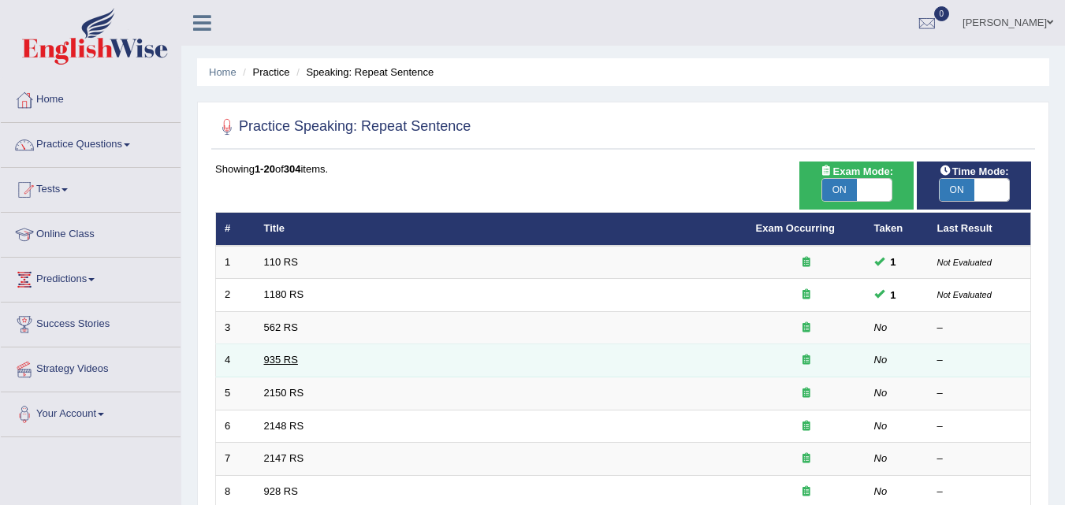
click at [288, 362] on link "935 RS" at bounding box center [281, 360] width 34 height 12
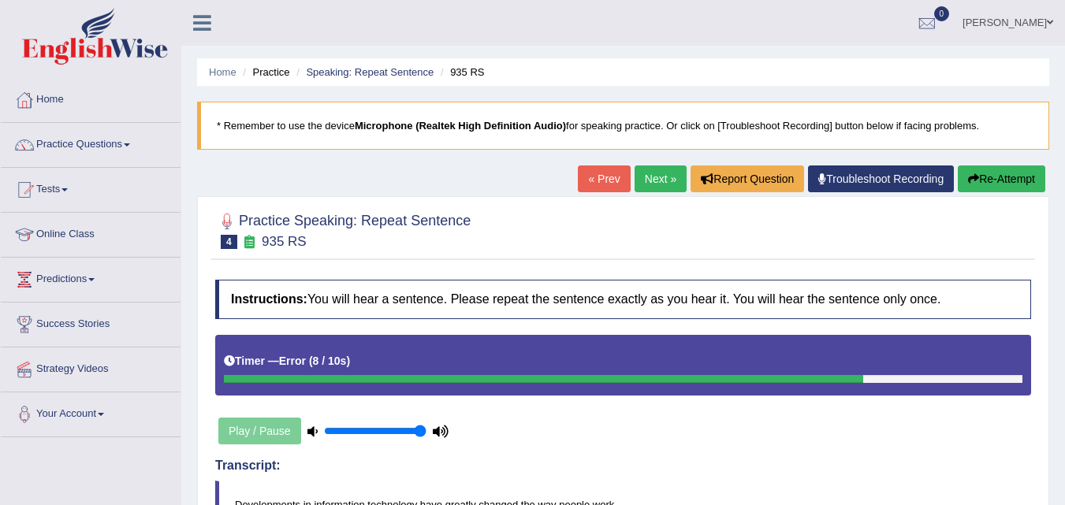
click at [1003, 177] on button "Re-Attempt" at bounding box center [1000, 178] width 87 height 27
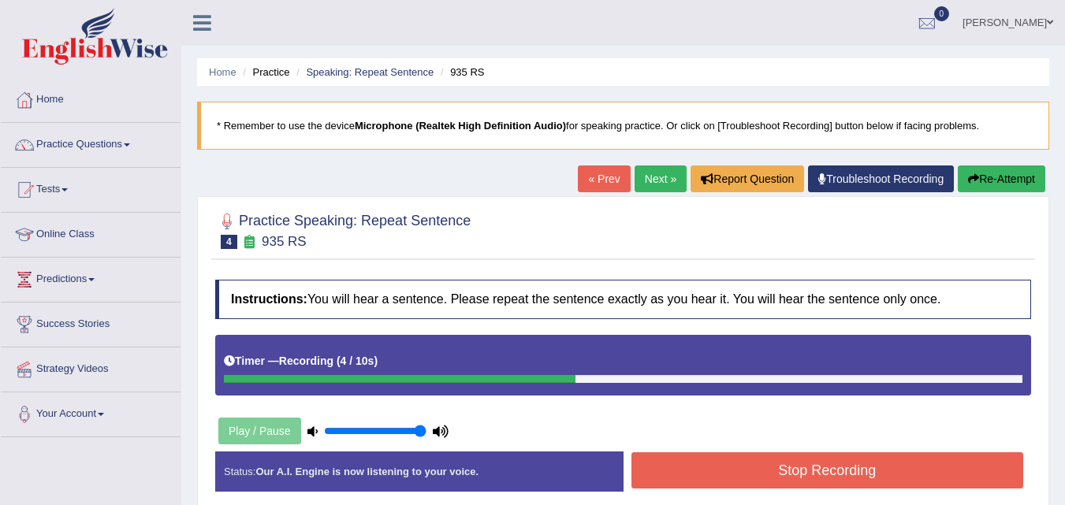
drag, startPoint x: 519, startPoint y: 379, endPoint x: 290, endPoint y: 406, distance: 230.1
click at [297, 410] on div "Instructions: You will hear a sentence. Please repeat the sentence exactly as y…" at bounding box center [622, 392] width 823 height 240
click at [989, 177] on button "Re-Attempt" at bounding box center [1000, 178] width 87 height 27
click at [877, 468] on button "Stop Recording" at bounding box center [827, 470] width 392 height 36
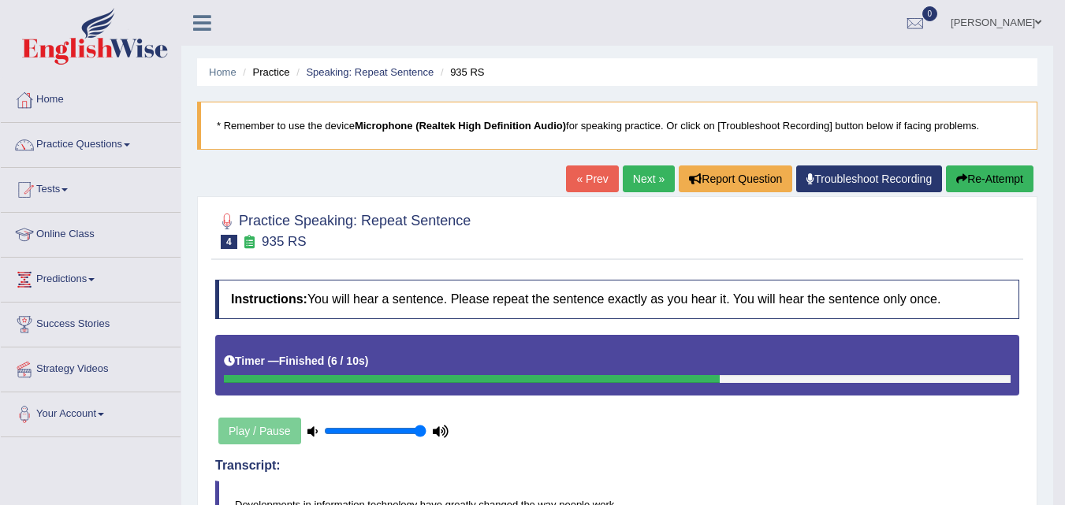
click at [957, 180] on icon "button" at bounding box center [961, 178] width 11 height 11
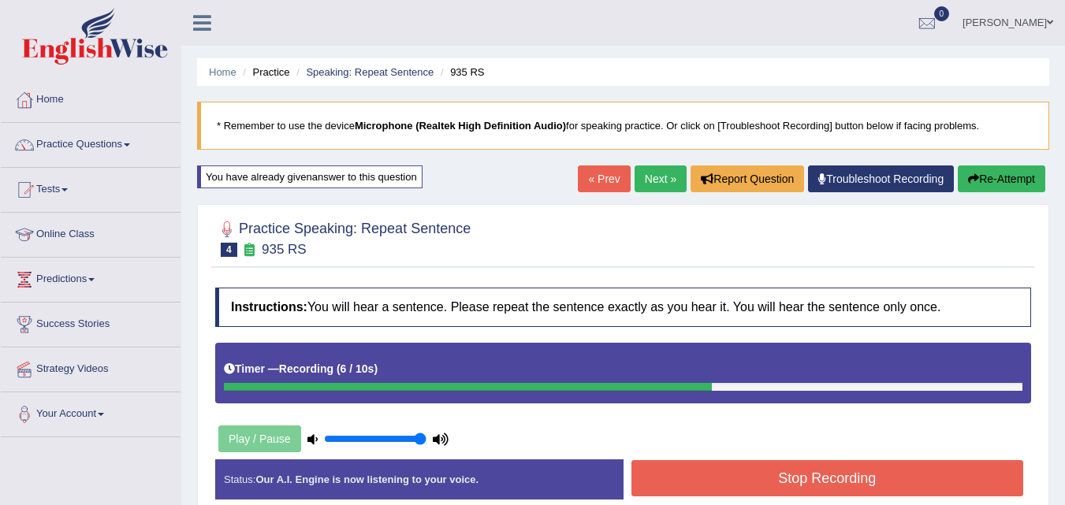
click at [759, 478] on button "Stop Recording" at bounding box center [827, 478] width 392 height 36
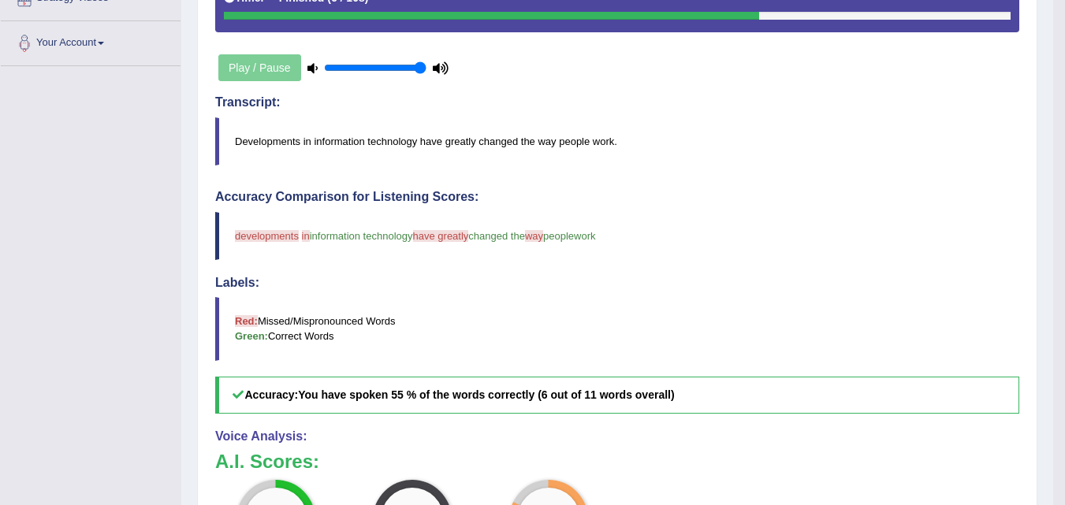
scroll to position [158, 0]
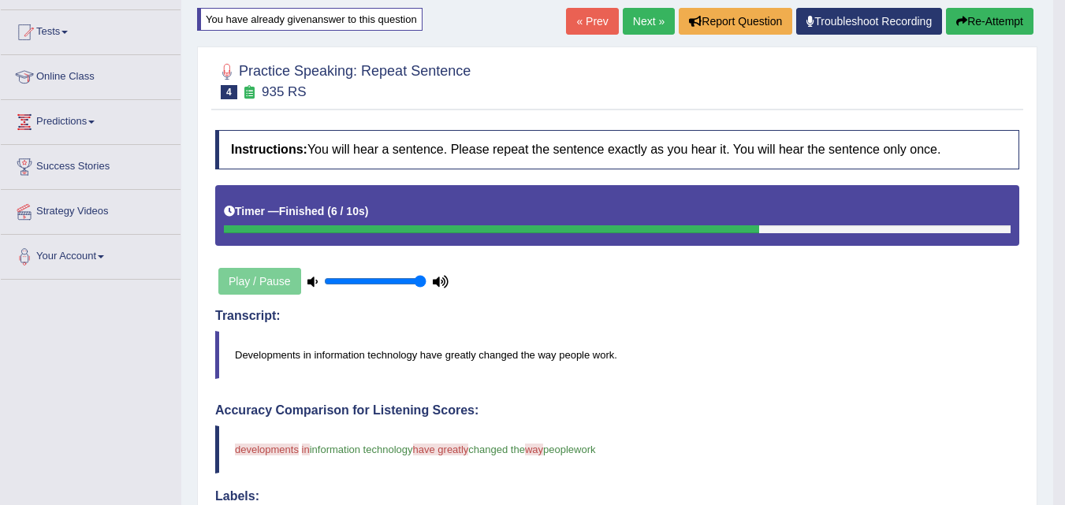
click at [648, 18] on link "Next »" at bounding box center [649, 21] width 52 height 27
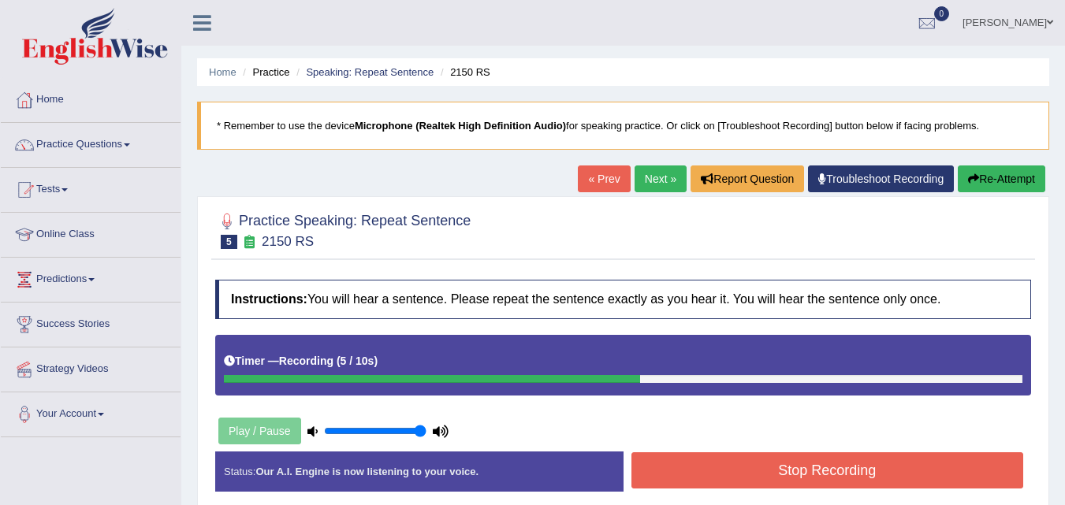
click at [782, 480] on button "Stop Recording" at bounding box center [827, 470] width 392 height 36
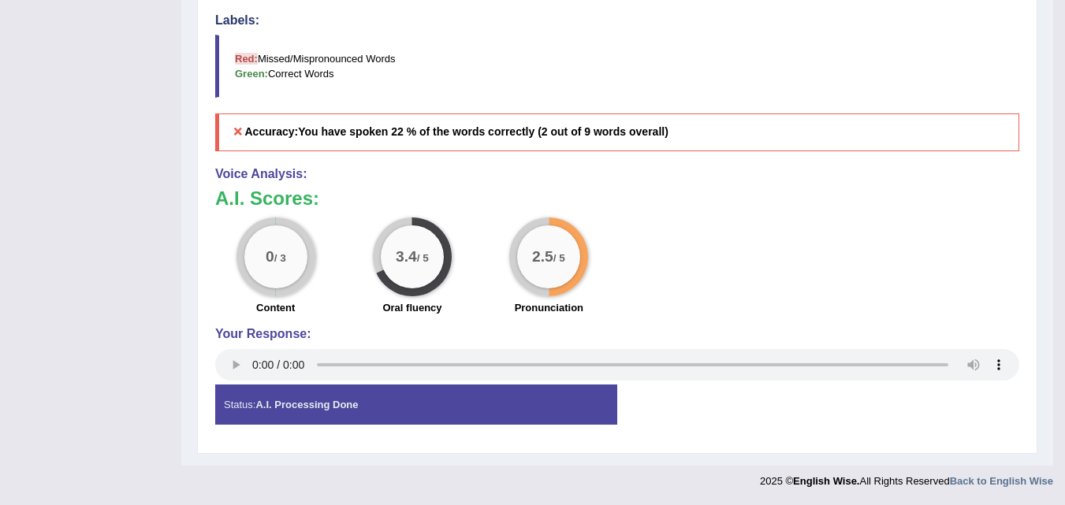
scroll to position [74, 0]
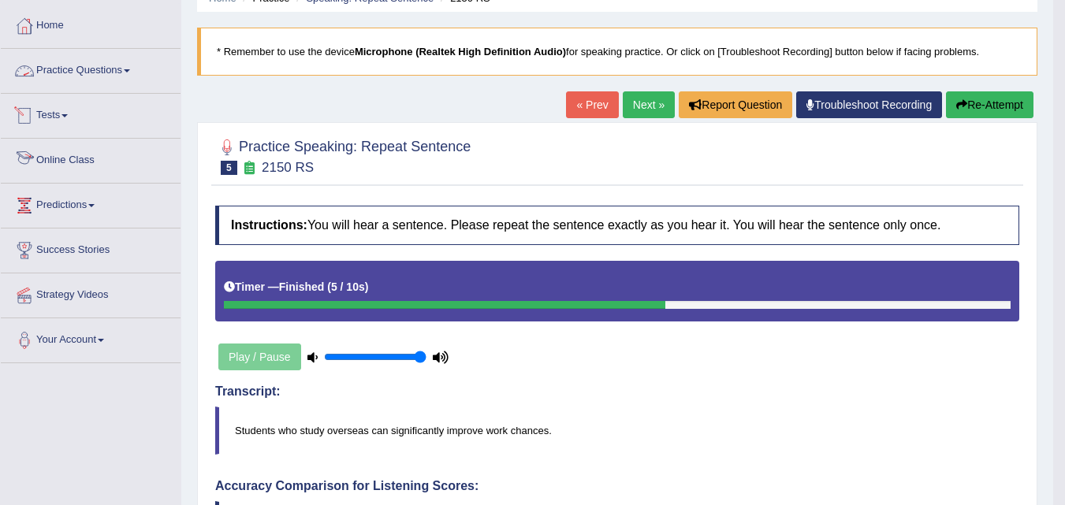
click at [98, 69] on link "Practice Questions" at bounding box center [91, 68] width 180 height 39
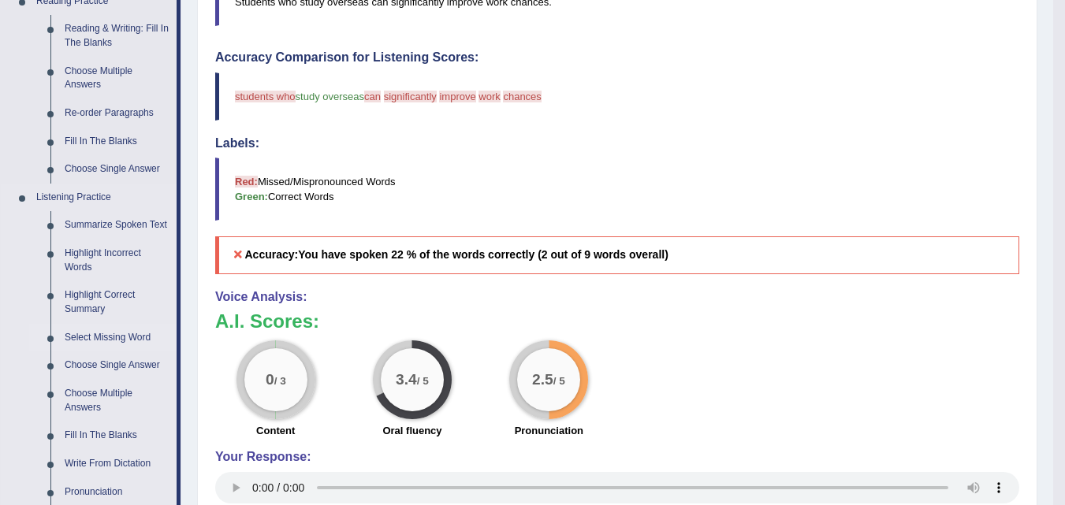
scroll to position [626, 0]
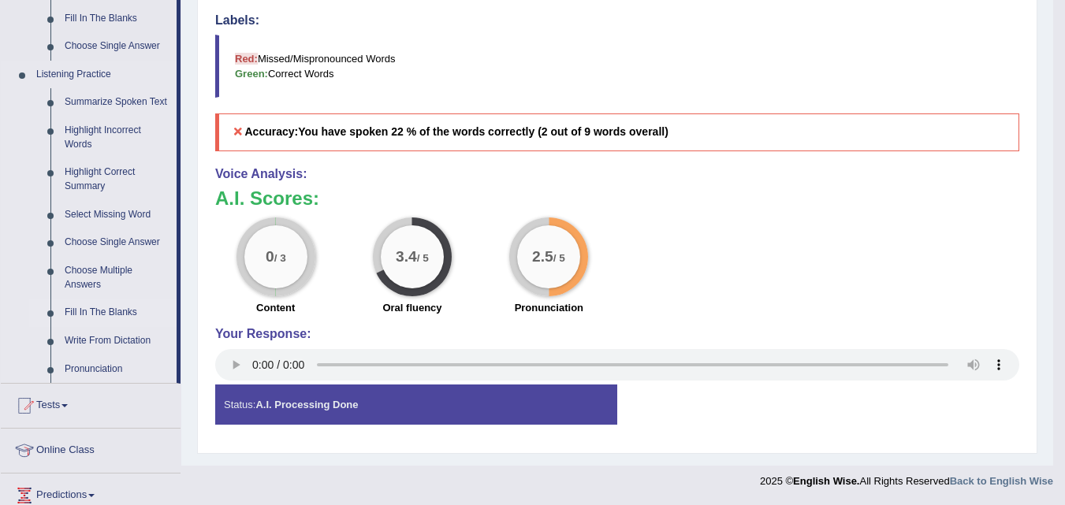
click at [127, 310] on link "Fill In The Blanks" at bounding box center [117, 313] width 119 height 28
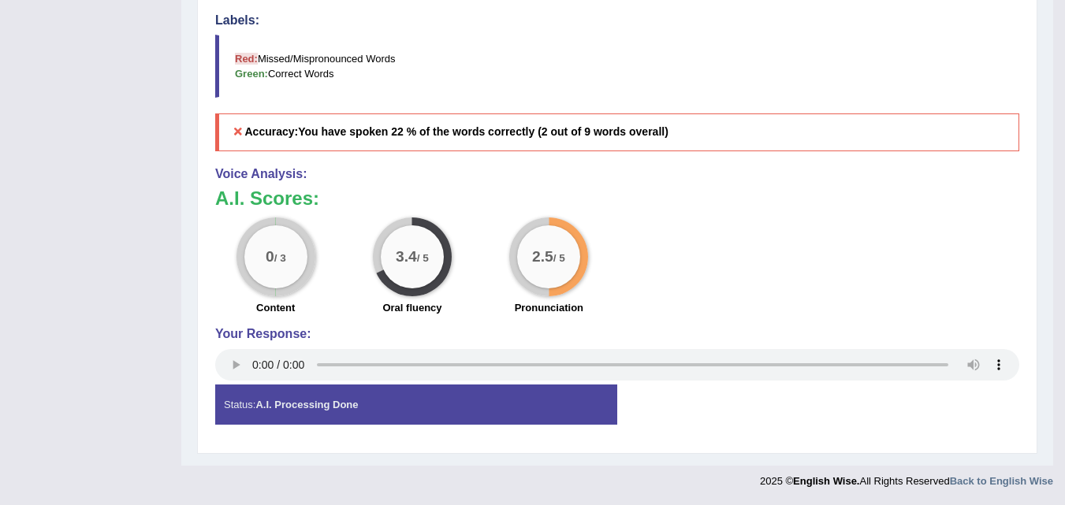
scroll to position [280, 0]
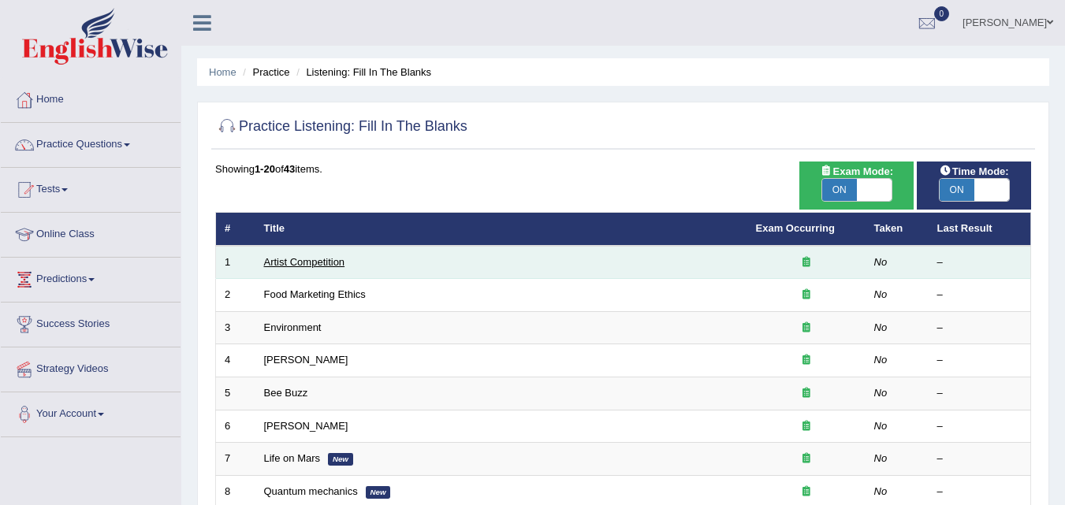
click at [304, 262] on link "Artist Competition" at bounding box center [304, 262] width 81 height 12
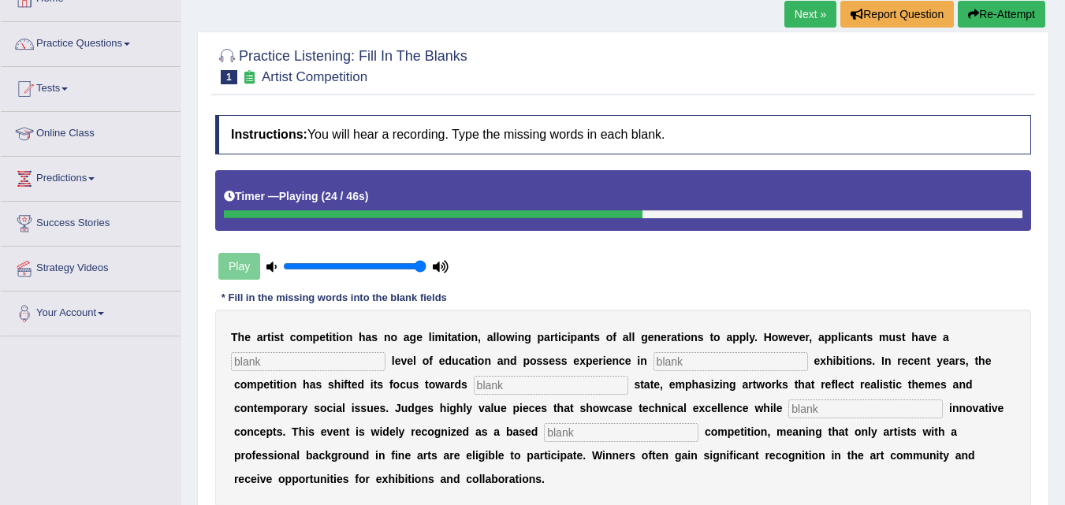
scroll to position [236, 0]
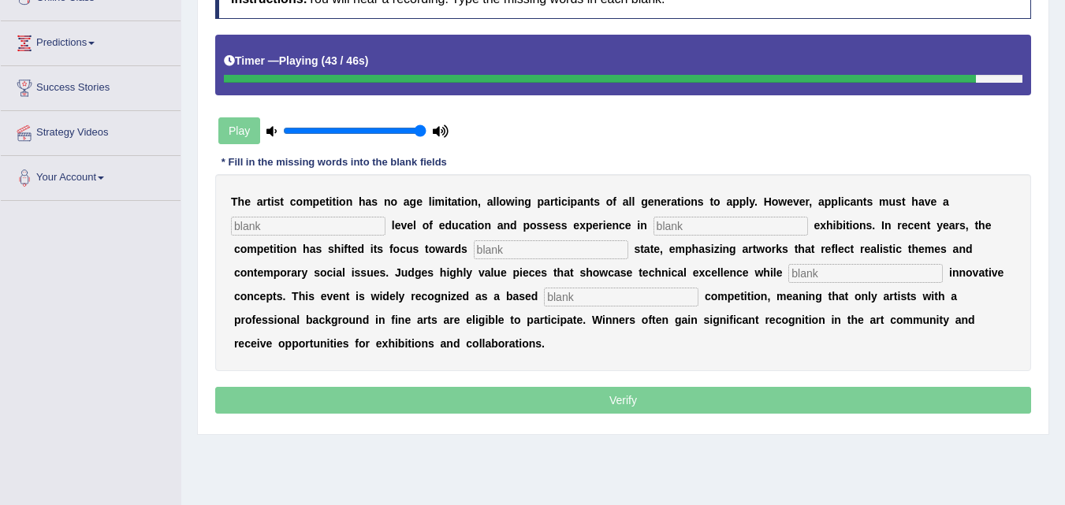
click at [373, 228] on input "text" at bounding box center [308, 226] width 154 height 19
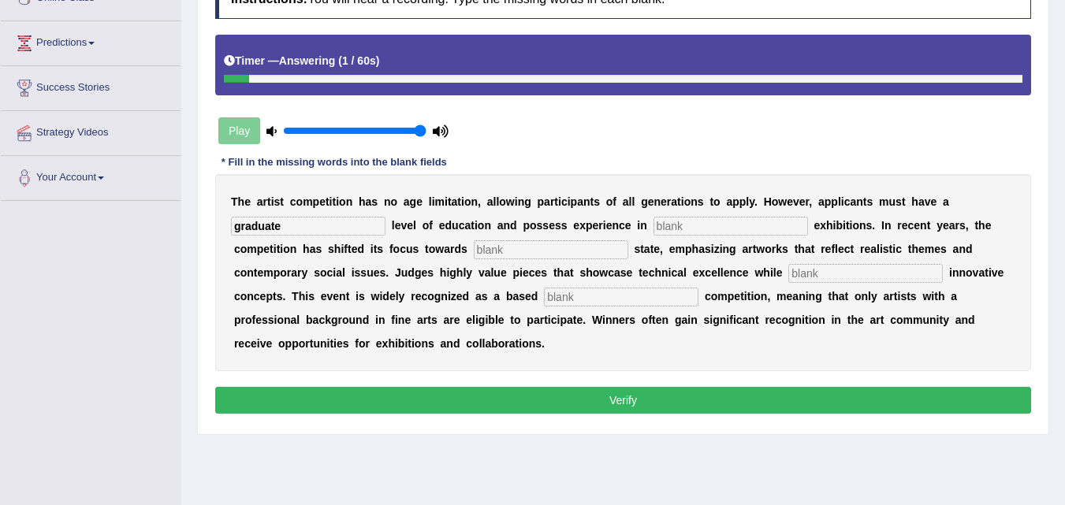
type input "graduate"
click at [661, 217] on input "text" at bounding box center [730, 226] width 154 height 19
type input "sculptural"
click at [597, 247] on input "text" at bounding box center [551, 249] width 154 height 19
type input "real"
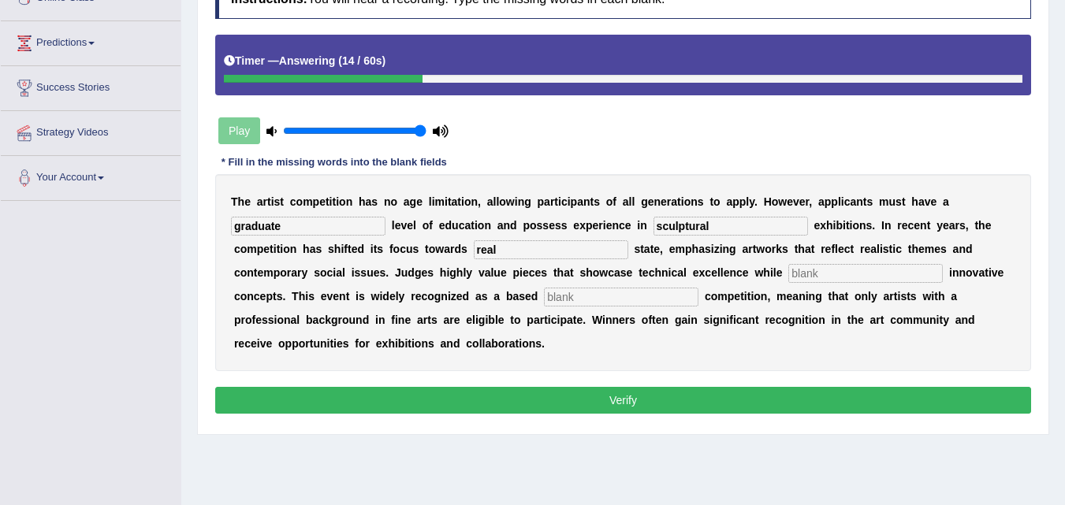
click at [862, 276] on input "text" at bounding box center [865, 273] width 154 height 19
type input "incorporating"
click at [676, 299] on input "text" at bounding box center [621, 297] width 154 height 19
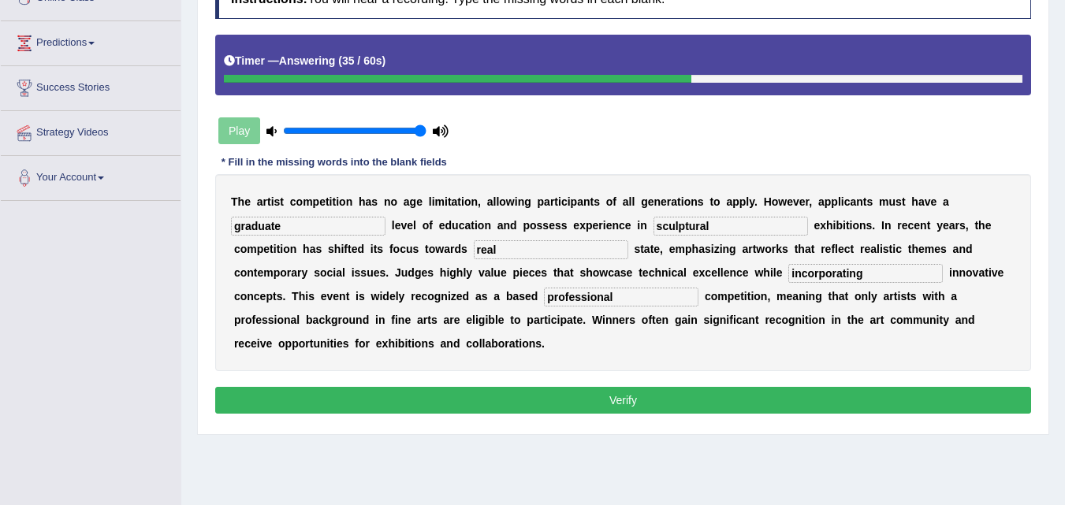
type input "professional"
click at [657, 398] on button "Verify" at bounding box center [623, 400] width 816 height 27
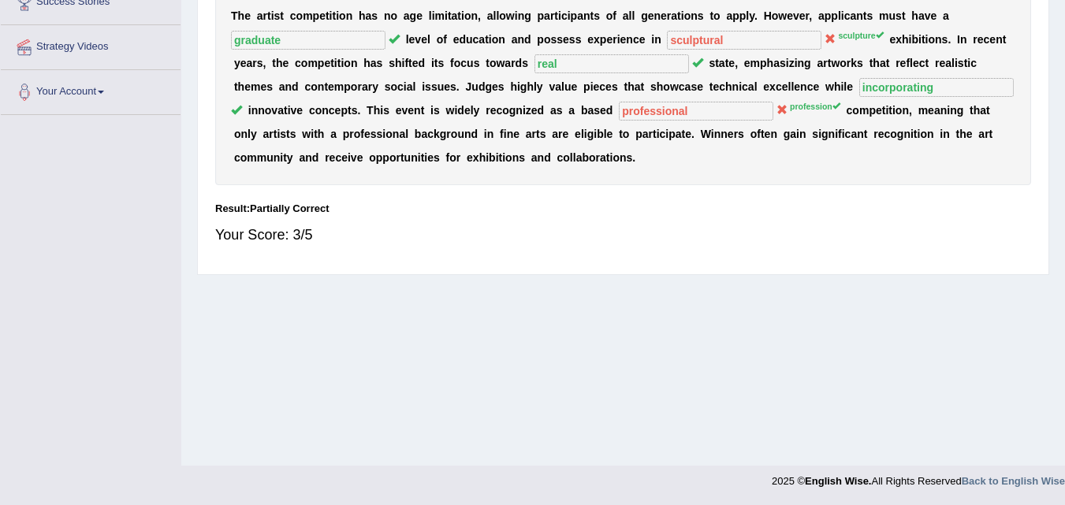
scroll to position [0, 0]
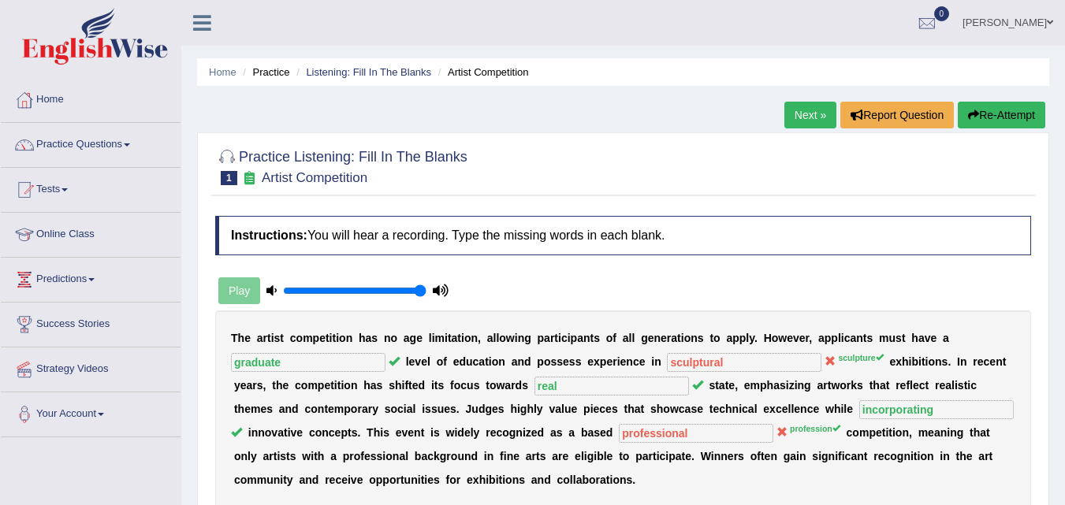
click at [802, 111] on link "Next »" at bounding box center [810, 115] width 52 height 27
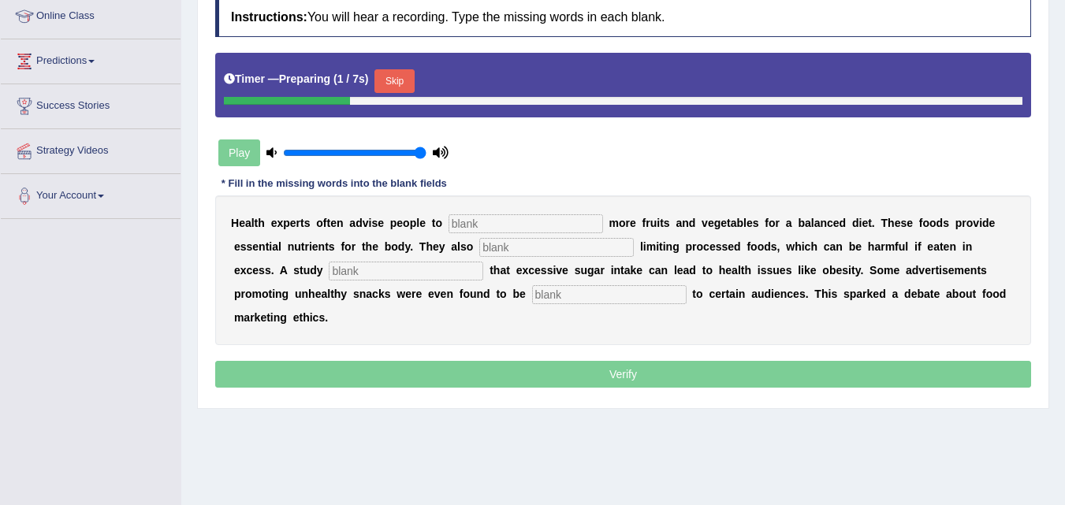
scroll to position [236, 0]
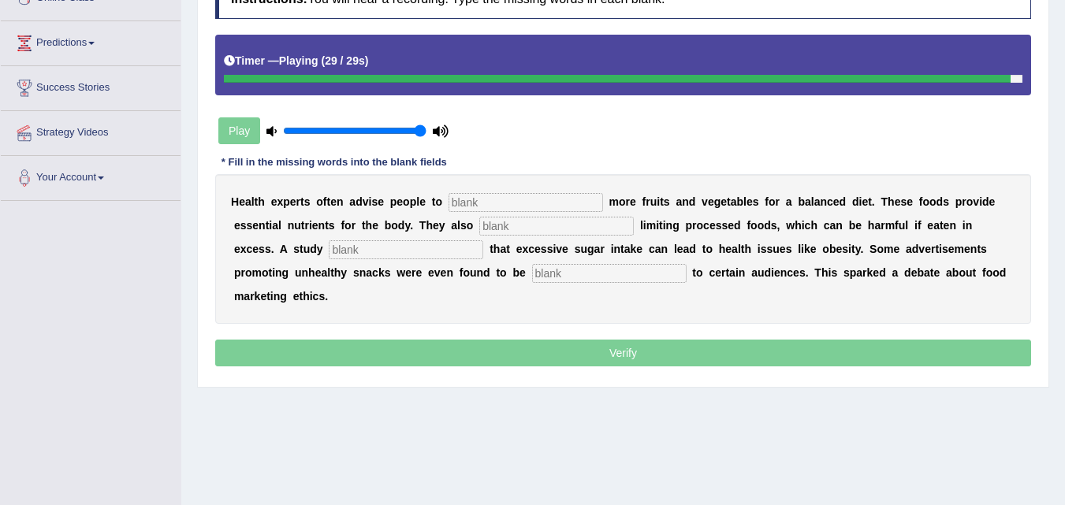
click at [578, 264] on input "text" at bounding box center [609, 273] width 154 height 19
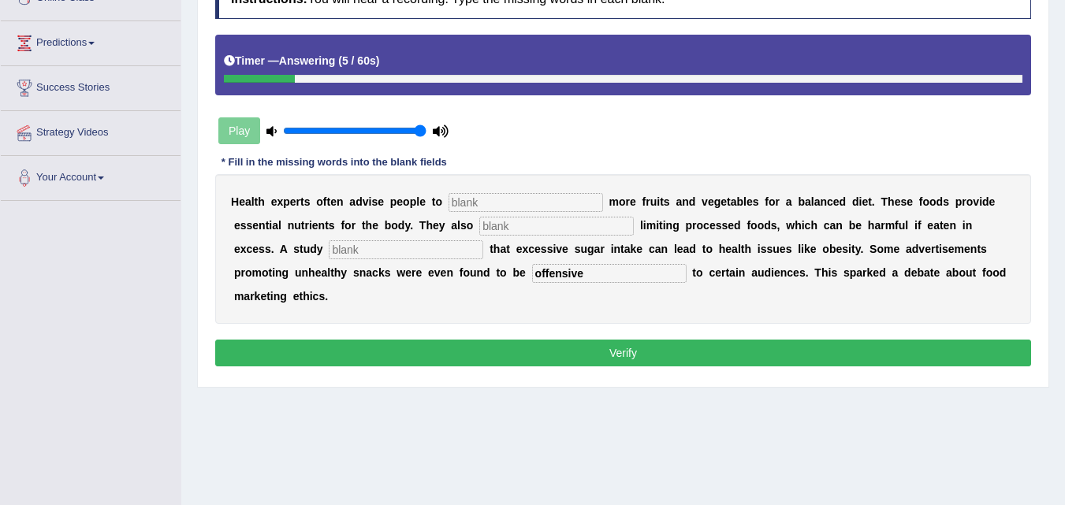
type input "offensive"
click at [444, 247] on input "text" at bounding box center [406, 249] width 154 height 19
type input "diagnosed"
click at [563, 224] on input "text" at bounding box center [556, 226] width 154 height 19
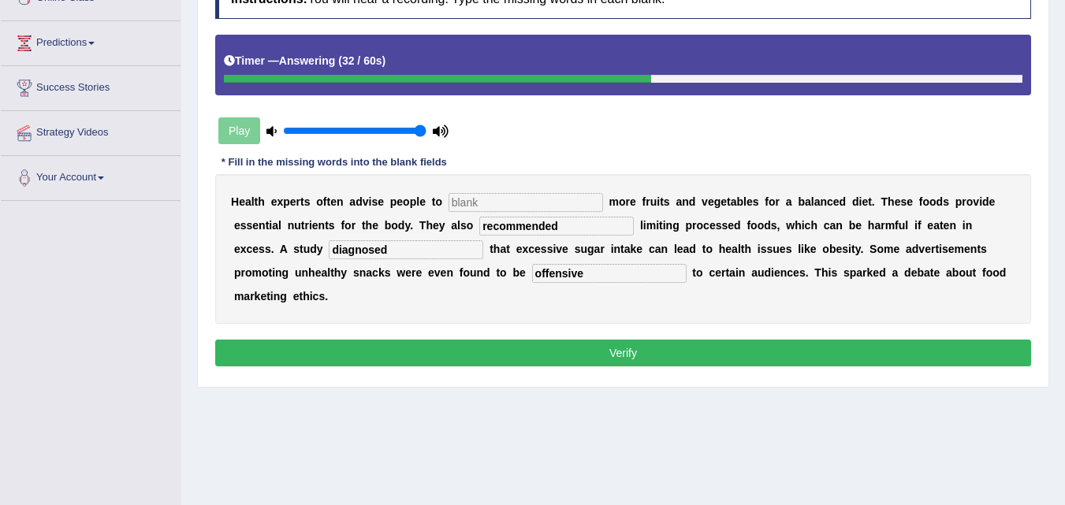
type input "recommended"
click at [515, 202] on input "text" at bounding box center [525, 202] width 154 height 19
type input "consume"
click at [640, 349] on button "Verify" at bounding box center [623, 353] width 816 height 27
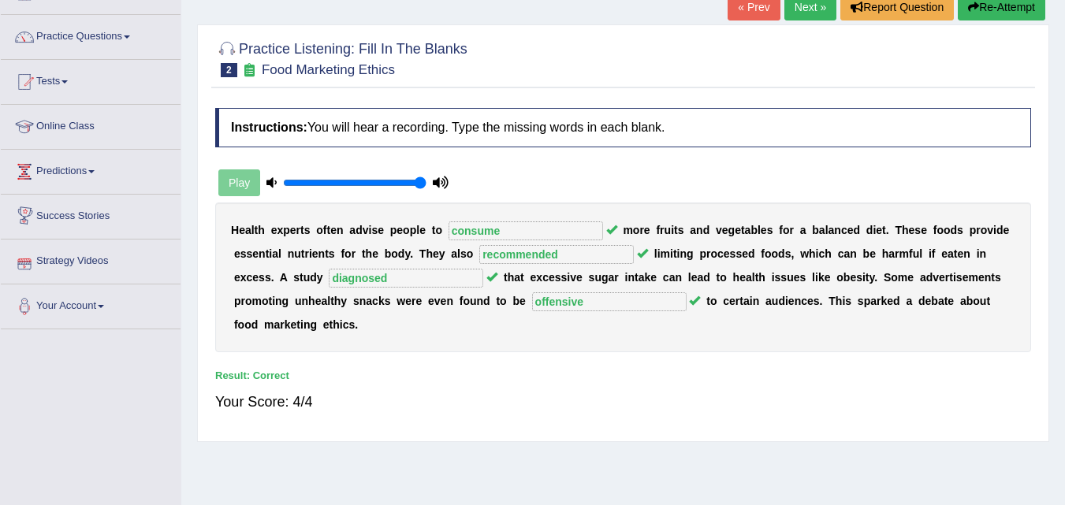
scroll to position [79, 0]
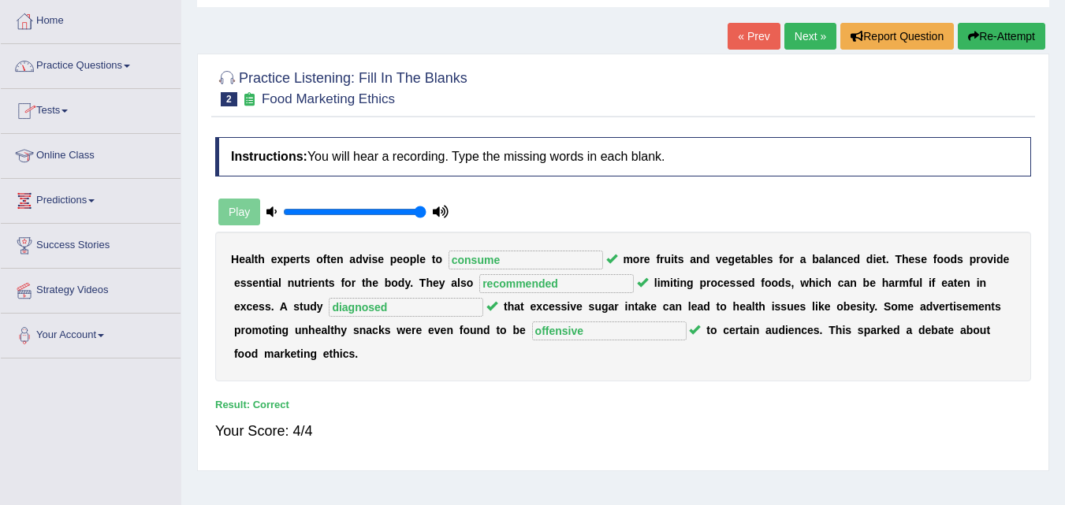
click at [122, 62] on link "Practice Questions" at bounding box center [91, 63] width 180 height 39
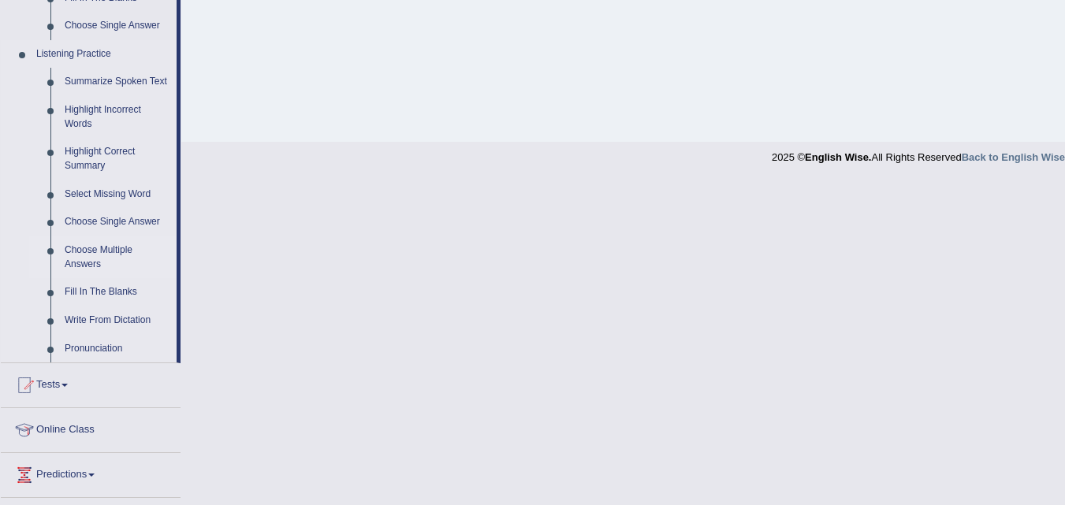
scroll to position [630, 0]
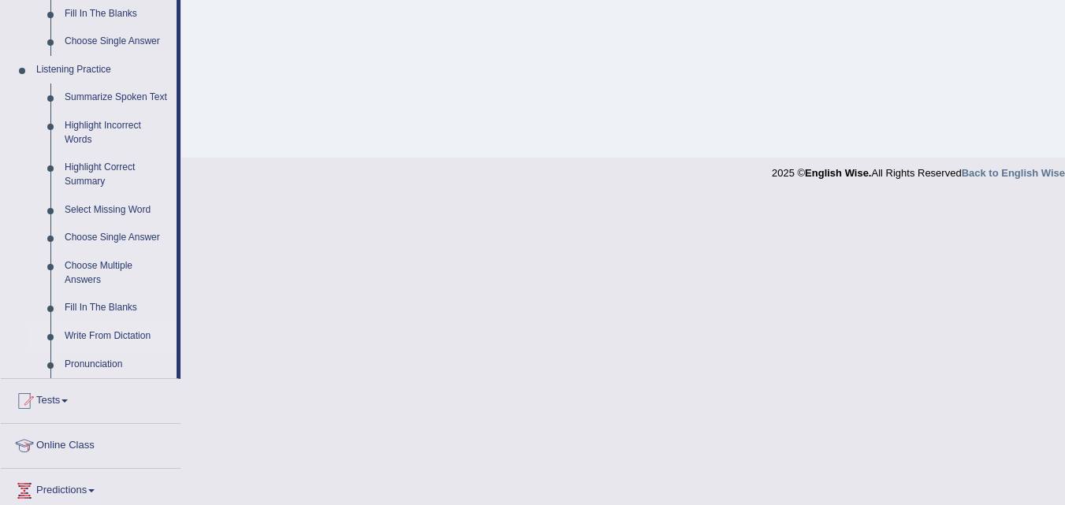
click at [109, 339] on link "Write From Dictation" at bounding box center [117, 336] width 119 height 28
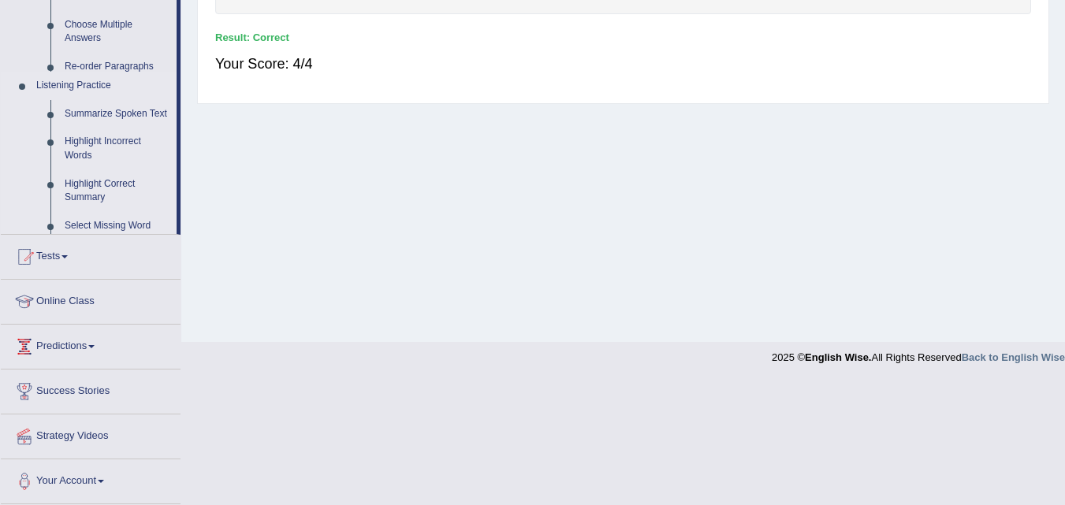
scroll to position [322, 0]
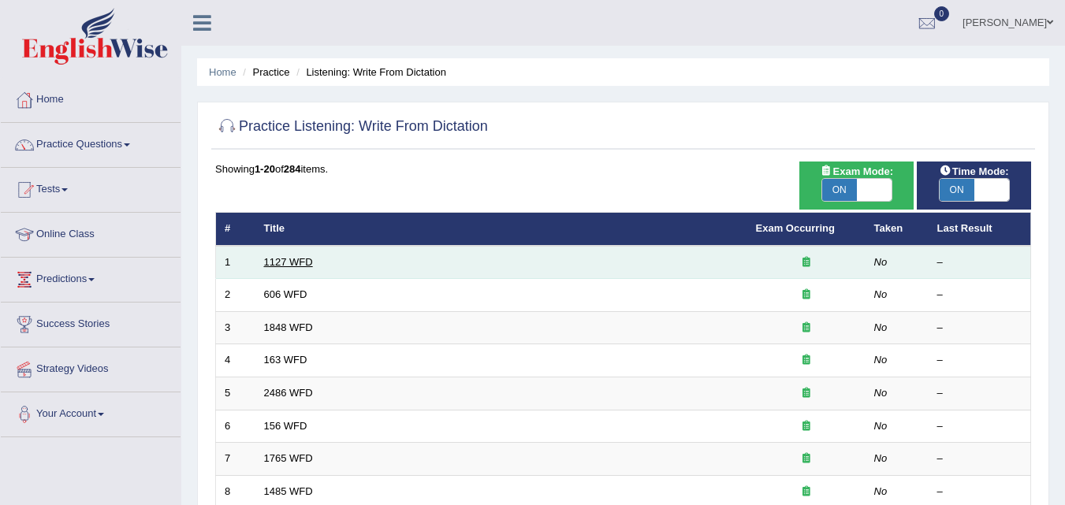
click at [303, 265] on link "1127 WFD" at bounding box center [288, 262] width 49 height 12
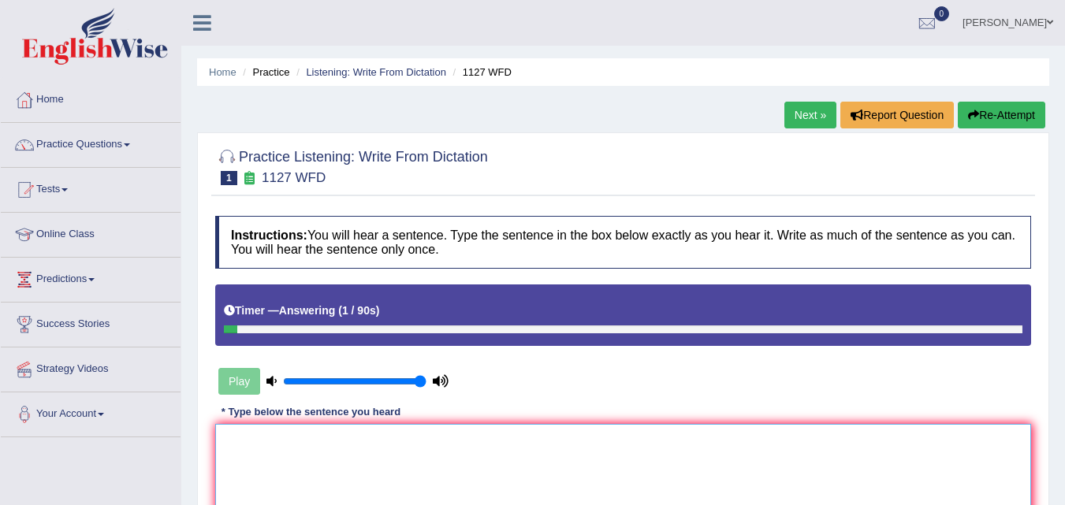
click at [290, 464] on textarea at bounding box center [623, 500] width 816 height 153
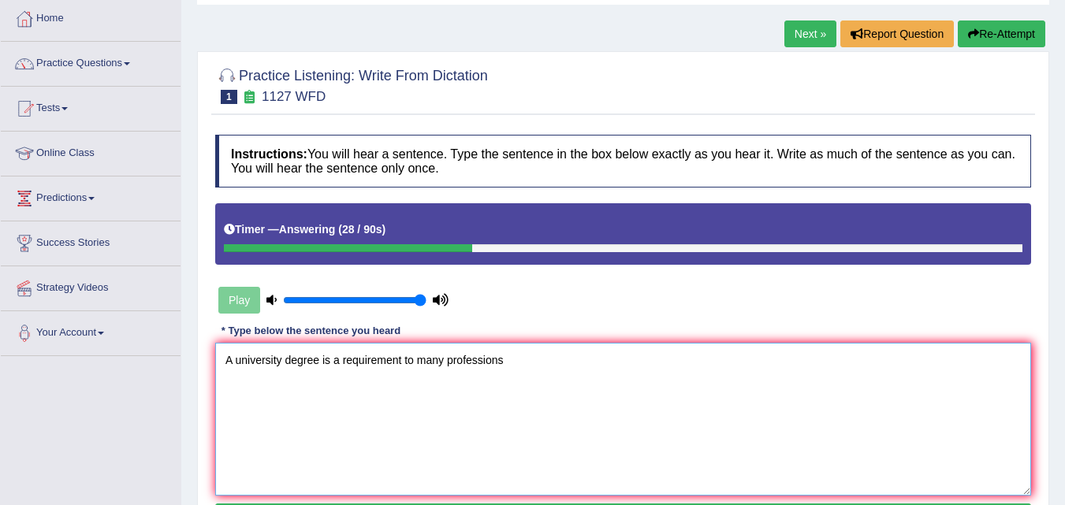
scroll to position [158, 0]
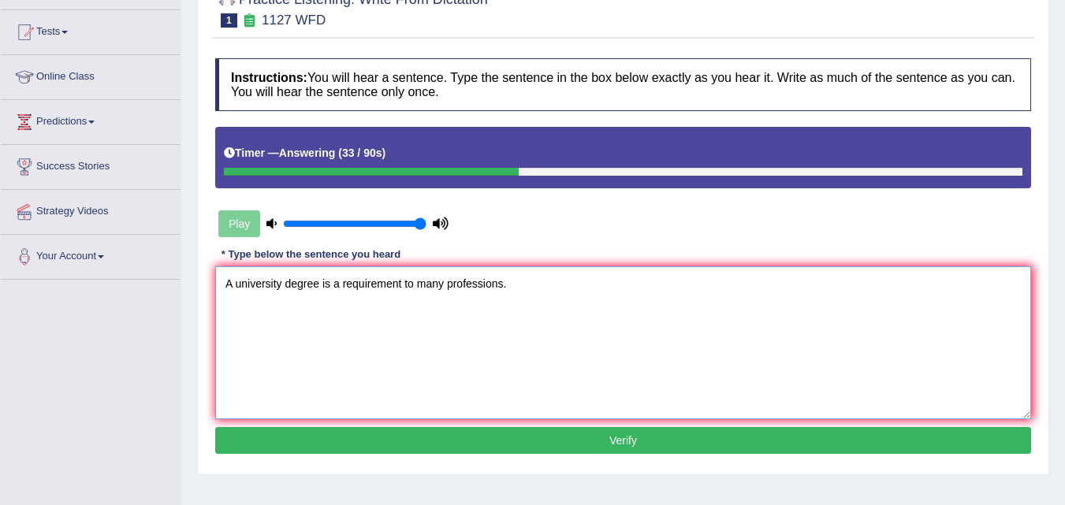
type textarea "A university degree is a requirement to many professions."
click at [677, 448] on button "Verify" at bounding box center [623, 440] width 816 height 27
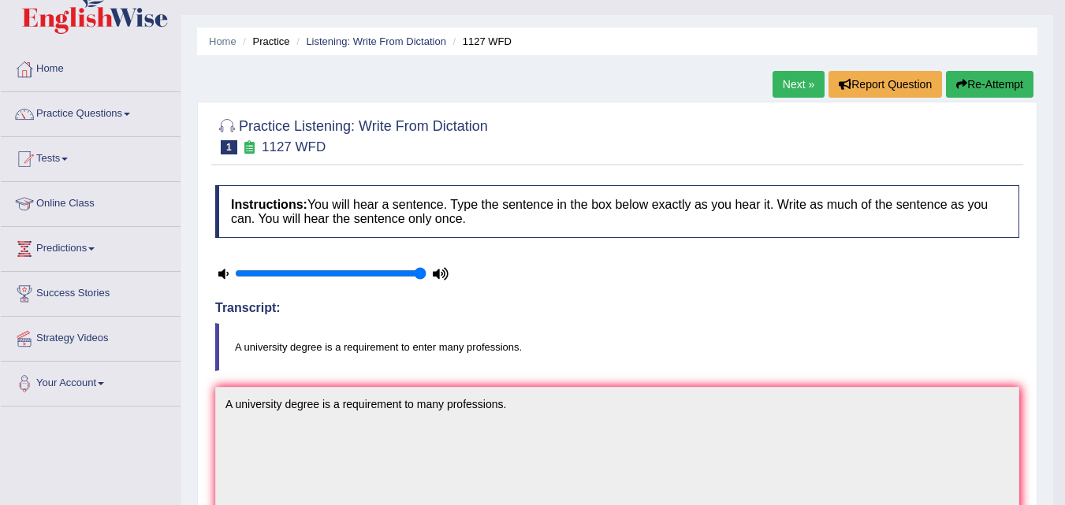
scroll to position [0, 0]
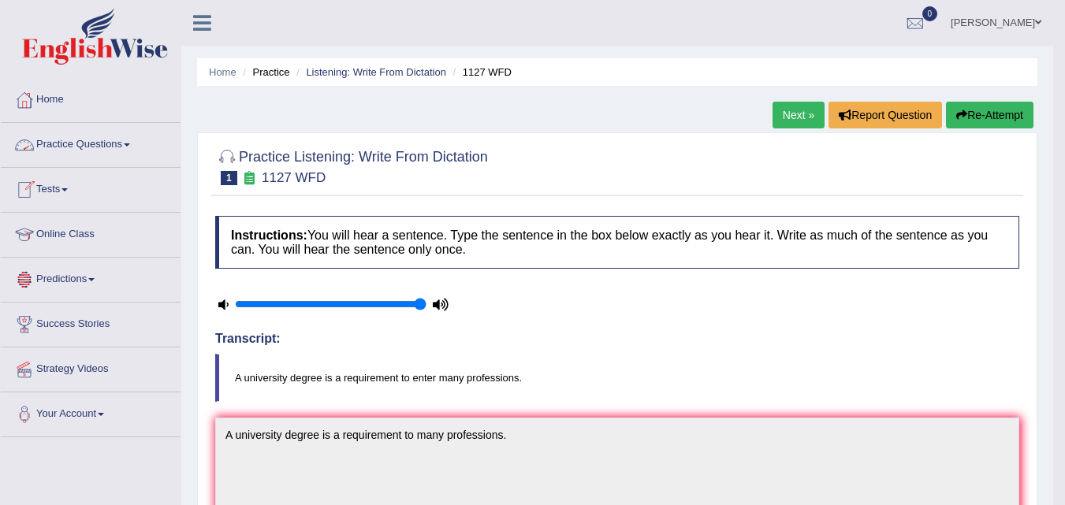
click at [109, 143] on link "Practice Questions" at bounding box center [91, 142] width 180 height 39
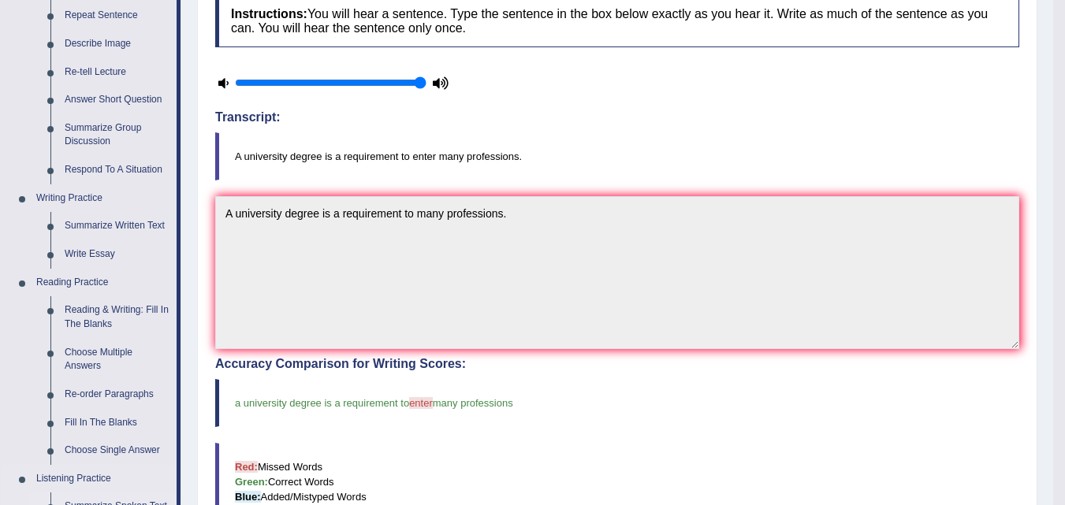
scroll to position [315, 0]
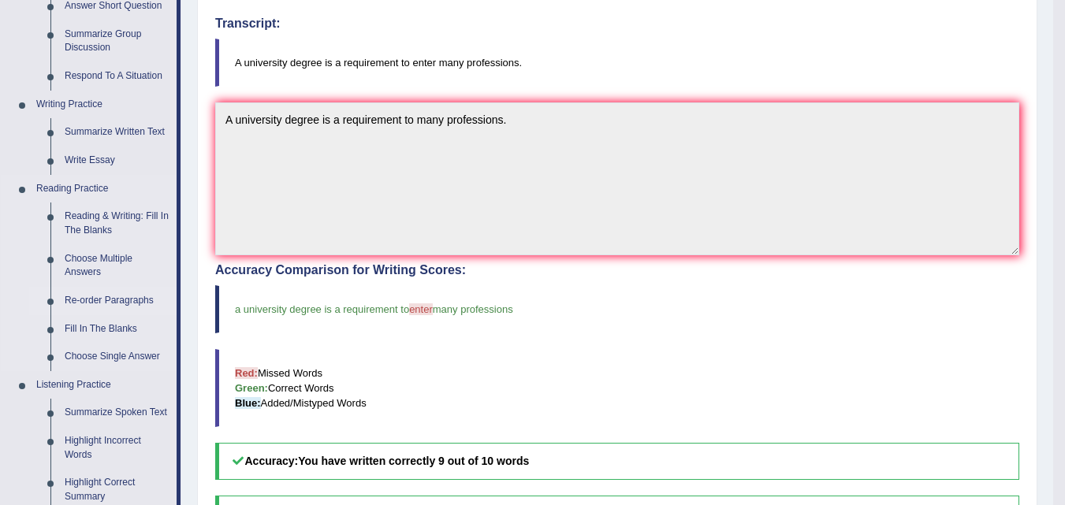
click at [127, 299] on link "Re-order Paragraphs" at bounding box center [117, 301] width 119 height 28
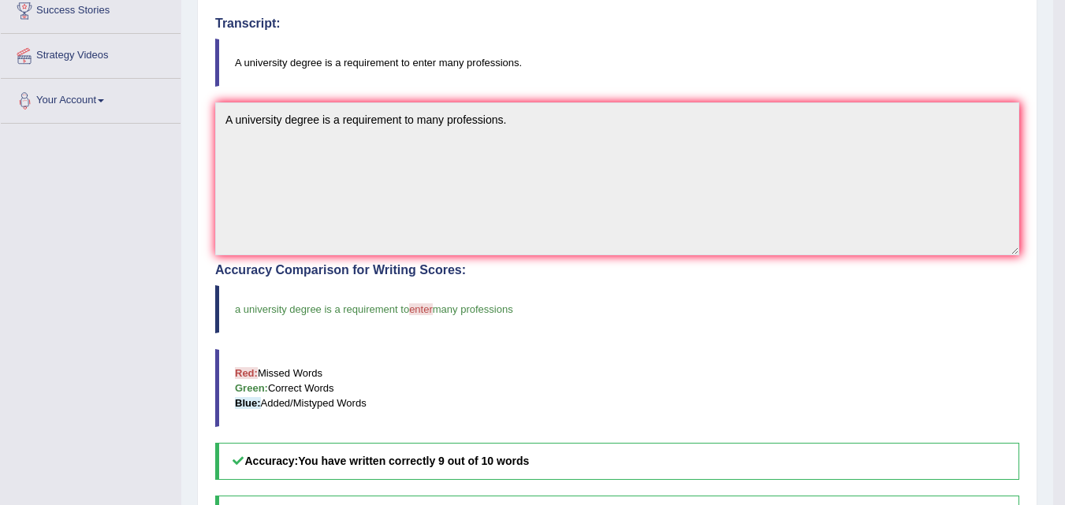
scroll to position [317, 0]
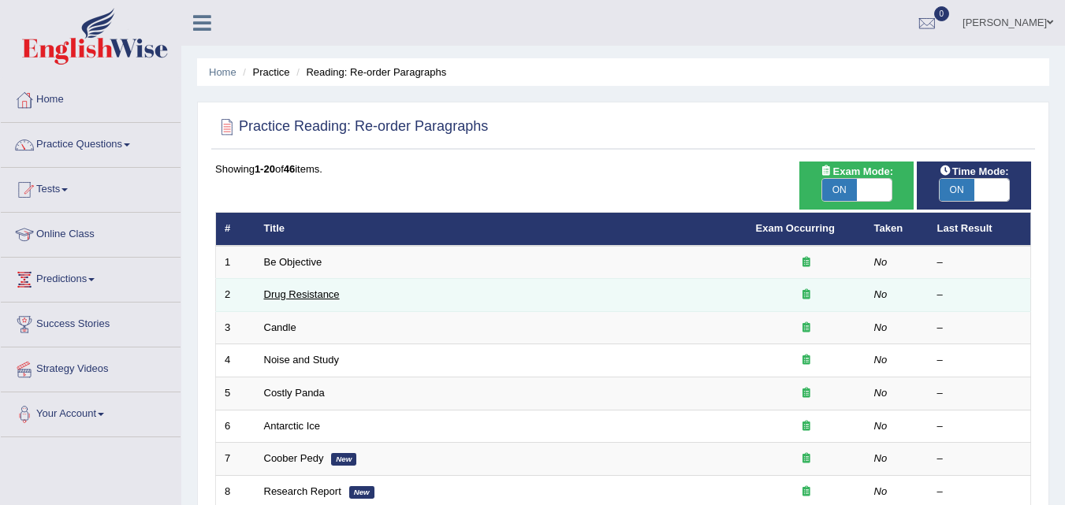
click at [307, 296] on link "Drug Resistance" at bounding box center [302, 294] width 76 height 12
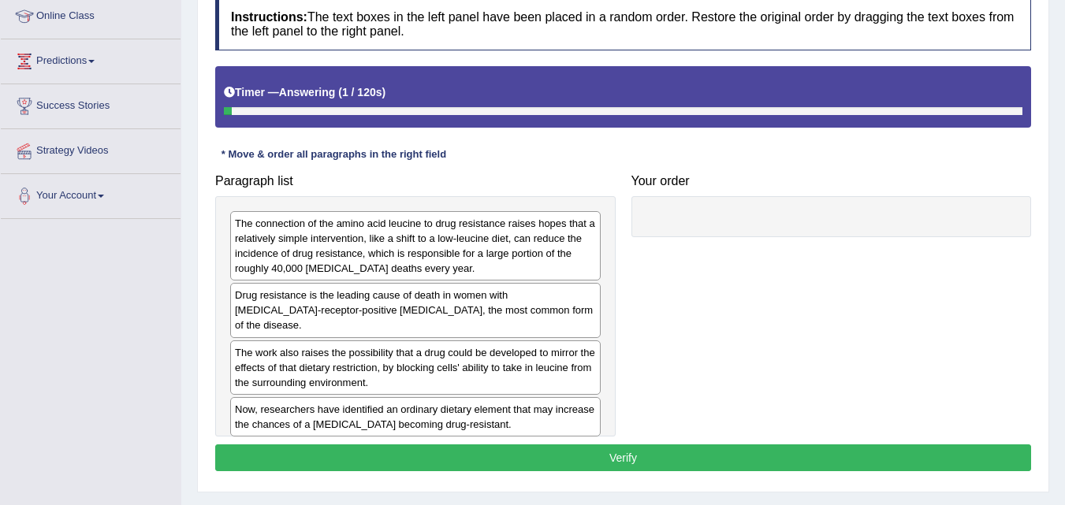
scroll to position [236, 0]
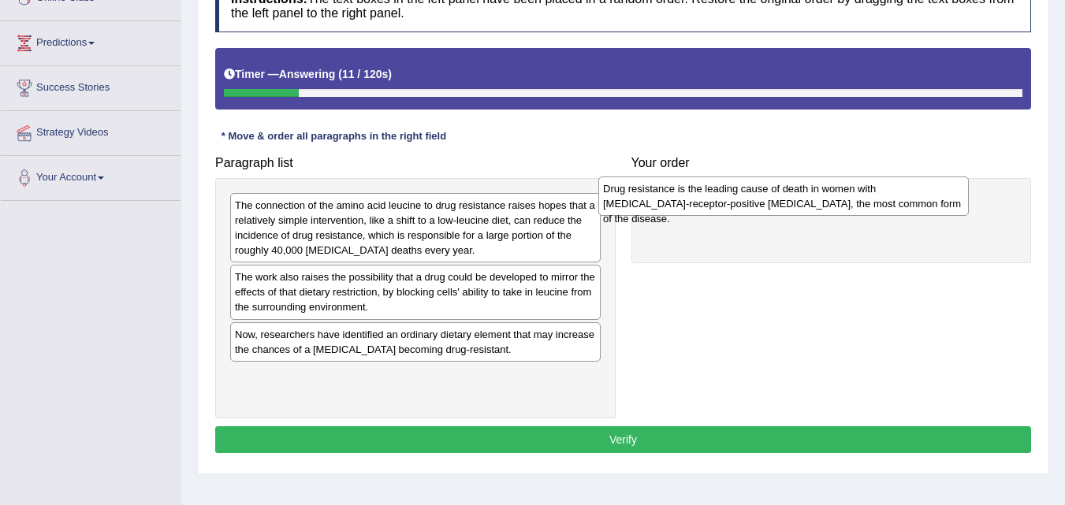
drag, startPoint x: 410, startPoint y: 294, endPoint x: 779, endPoint y: 202, distance: 380.9
click at [779, 204] on div "Drug resistance is the leading cause of death in women with estrogen-receptor-p…" at bounding box center [783, 196] width 370 height 39
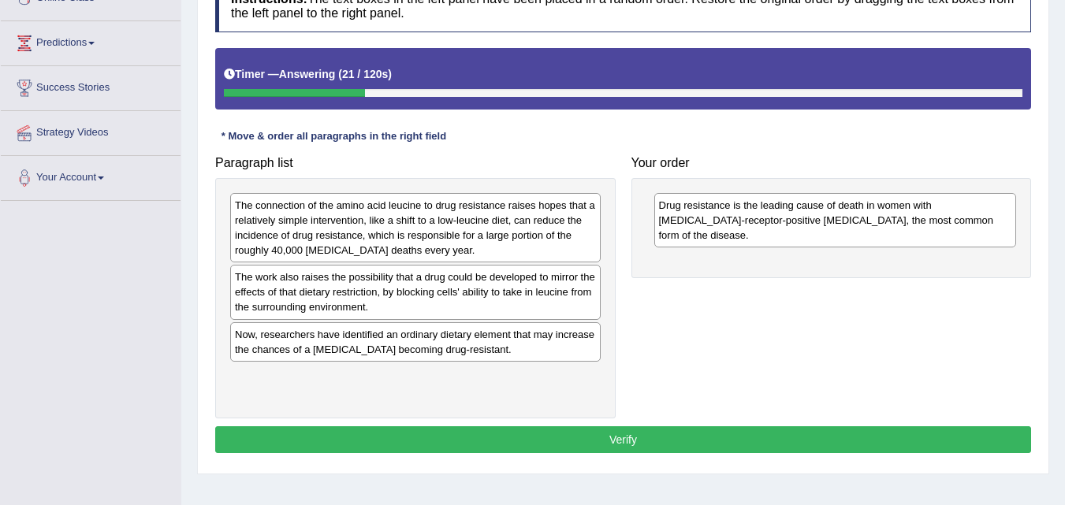
click at [489, 345] on div "Now, researchers have identified an ordinary dietary element that may increase …" at bounding box center [415, 341] width 370 height 39
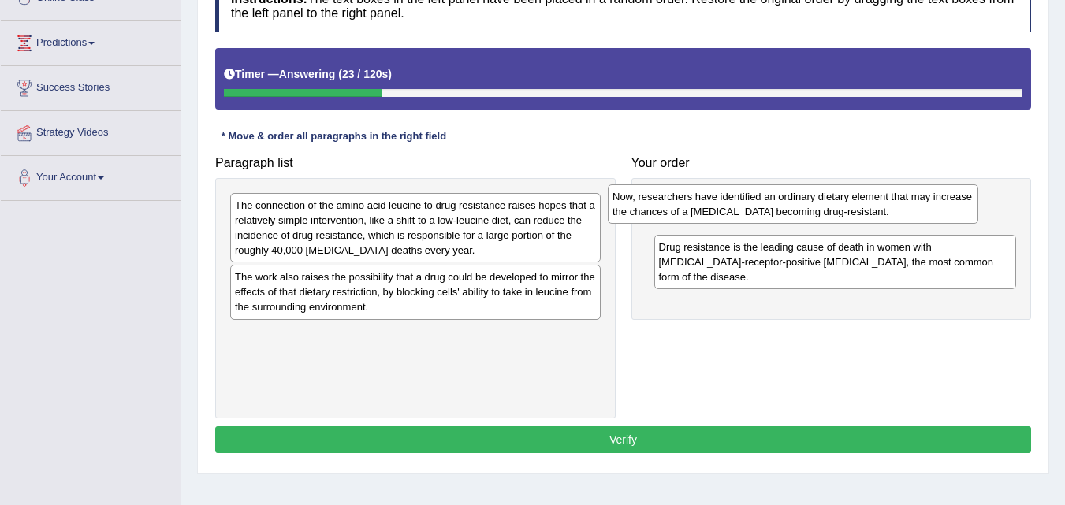
drag, startPoint x: 489, startPoint y: 345, endPoint x: 886, endPoint y: 198, distance: 423.6
click at [882, 202] on div "Now, researchers have identified an ordinary dietary element that may increase …" at bounding box center [793, 203] width 370 height 39
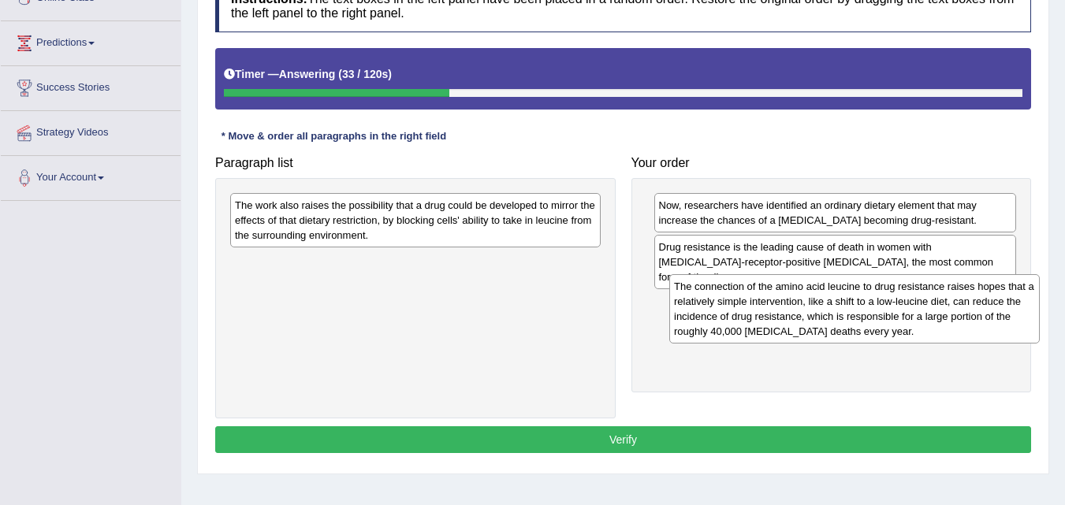
drag, startPoint x: 396, startPoint y: 232, endPoint x: 835, endPoint y: 313, distance: 446.4
click at [835, 313] on div "The connection of the amino acid leucine to drug resistance raises hopes that a…" at bounding box center [854, 308] width 370 height 69
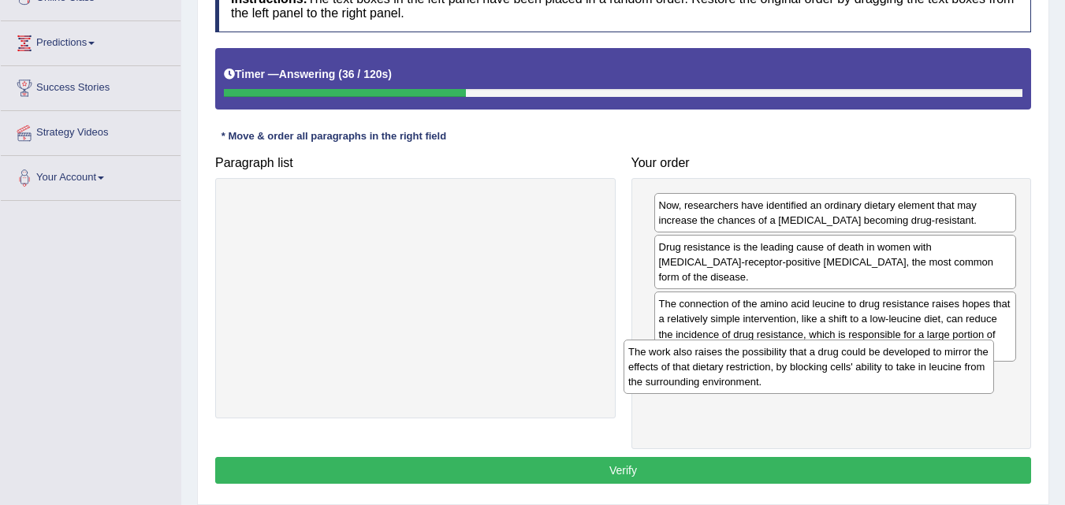
drag, startPoint x: 523, startPoint y: 236, endPoint x: 923, endPoint y: 367, distance: 420.6
click at [913, 367] on div "The work also raises the possibility that a drug could be developed to mirror t…" at bounding box center [808, 367] width 370 height 54
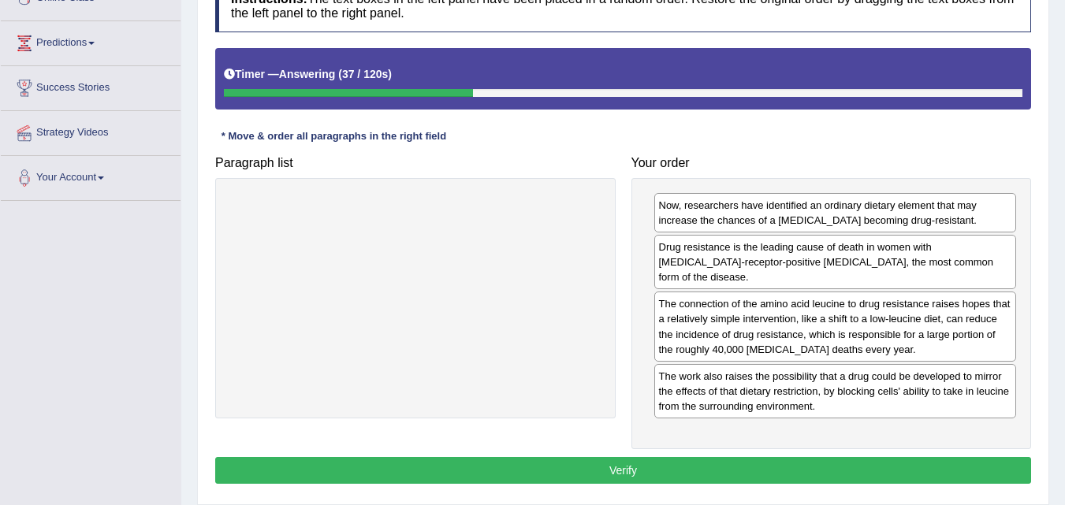
click at [791, 458] on button "Verify" at bounding box center [623, 470] width 816 height 27
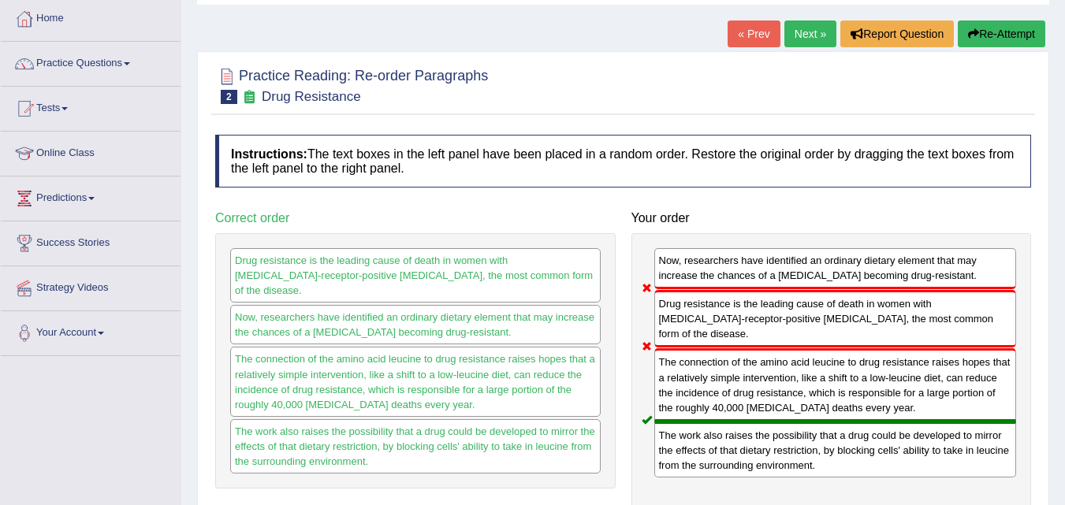
scroll to position [0, 0]
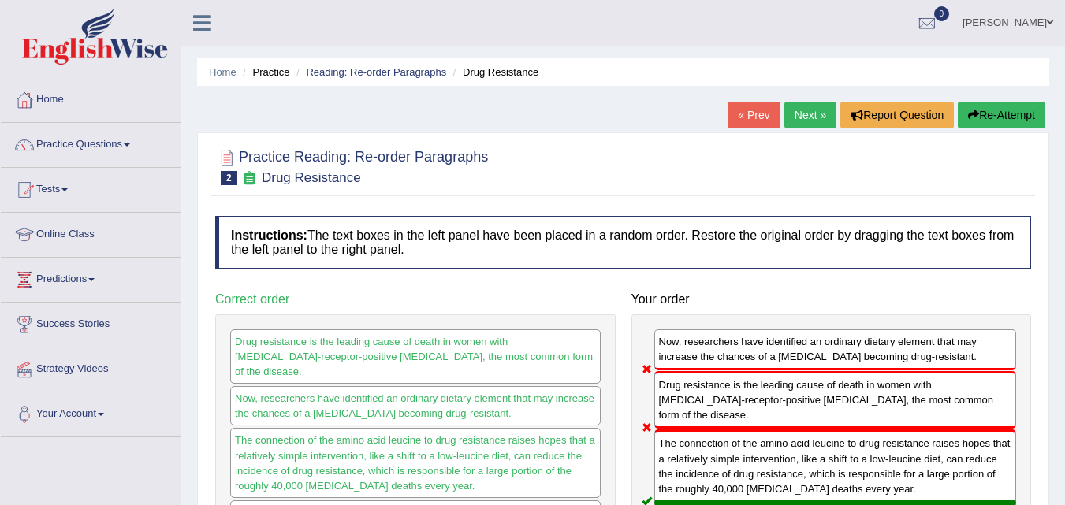
click at [810, 112] on link "Next »" at bounding box center [810, 115] width 52 height 27
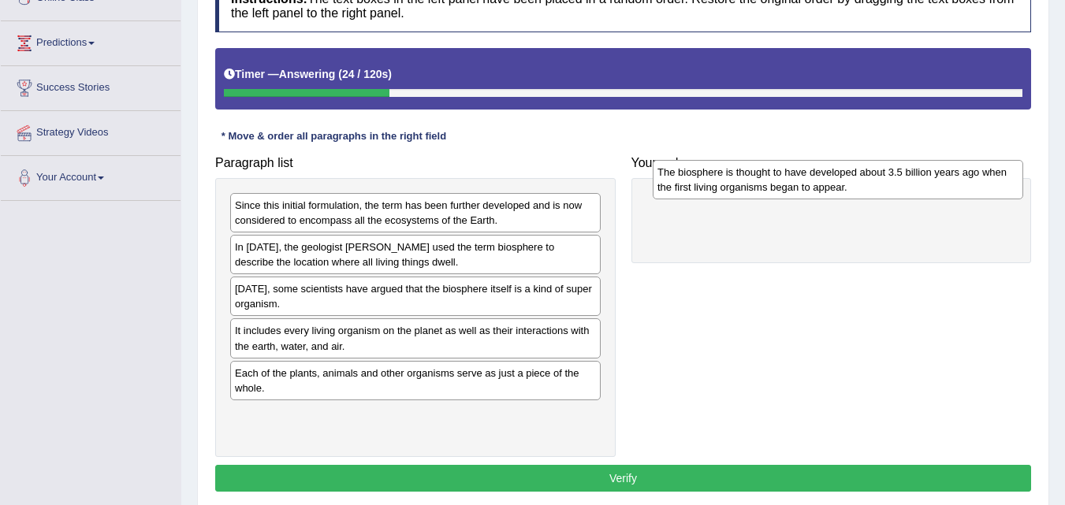
drag, startPoint x: 418, startPoint y: 382, endPoint x: 861, endPoint y: 166, distance: 492.0
click at [849, 176] on div "The biosphere is thought to have developed about 3.5 billion years ago when the…" at bounding box center [837, 179] width 370 height 39
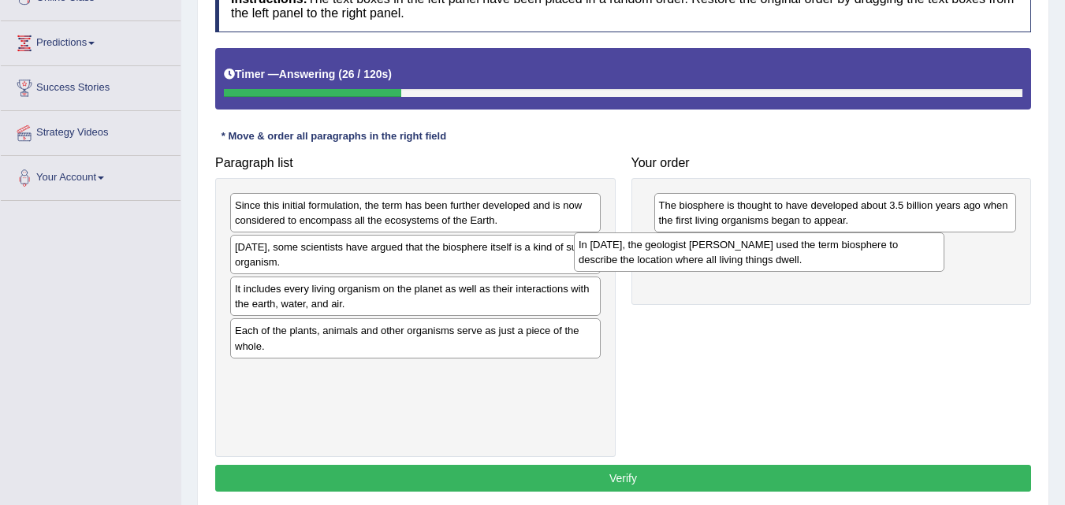
drag, startPoint x: 405, startPoint y: 267, endPoint x: 830, endPoint y: 246, distance: 425.3
click at [828, 247] on div "In [DATE], the geologist [PERSON_NAME] used the term biosphere to describe the …" at bounding box center [759, 251] width 370 height 39
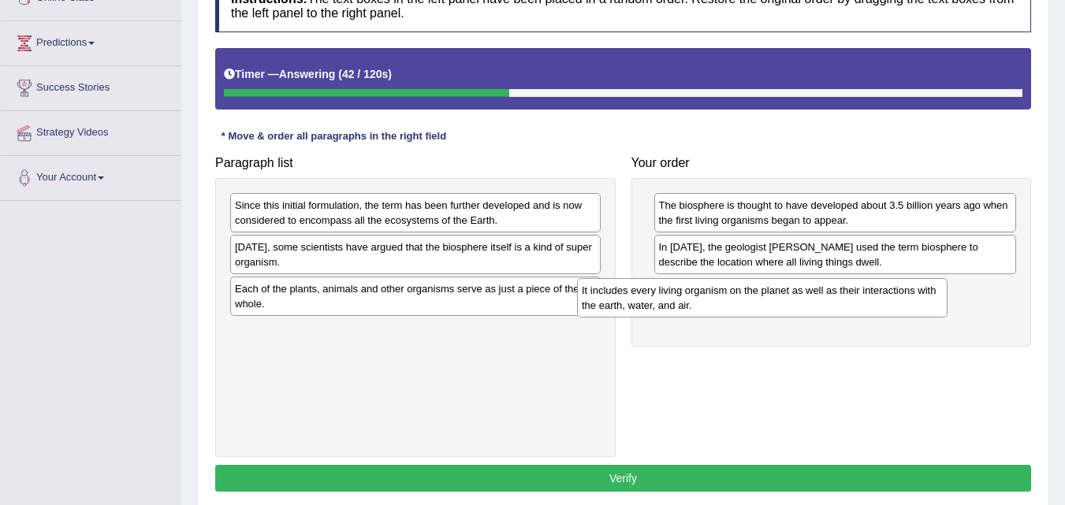
drag, startPoint x: 461, startPoint y: 307, endPoint x: 808, endPoint y: 308, distance: 346.7
click at [808, 308] on div "It includes every living organism on the planet as well as their interactions w…" at bounding box center [762, 297] width 370 height 39
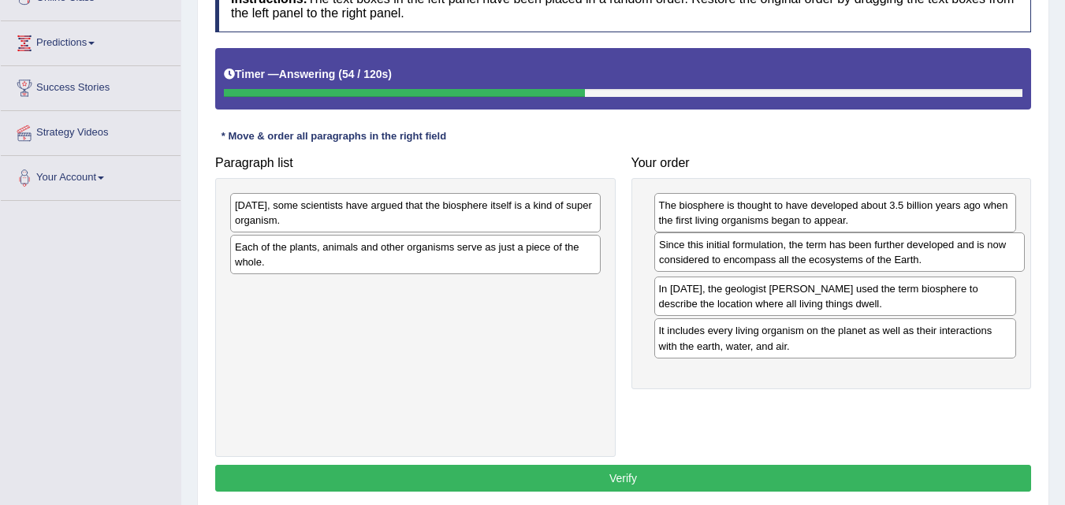
drag, startPoint x: 487, startPoint y: 214, endPoint x: 911, endPoint y: 254, distance: 425.8
click at [911, 254] on div "Since this initial formulation, the term has been further developed and is now …" at bounding box center [839, 251] width 370 height 39
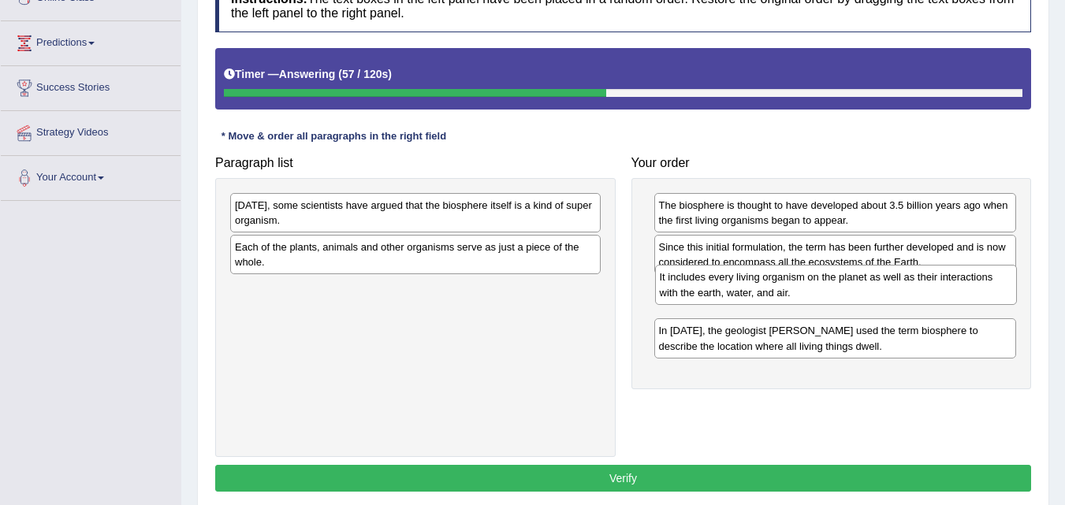
drag, startPoint x: 754, startPoint y: 348, endPoint x: 757, endPoint y: 289, distance: 59.2
click at [756, 293] on div "It includes every living organism on the planet as well as their interactions w…" at bounding box center [836, 284] width 362 height 39
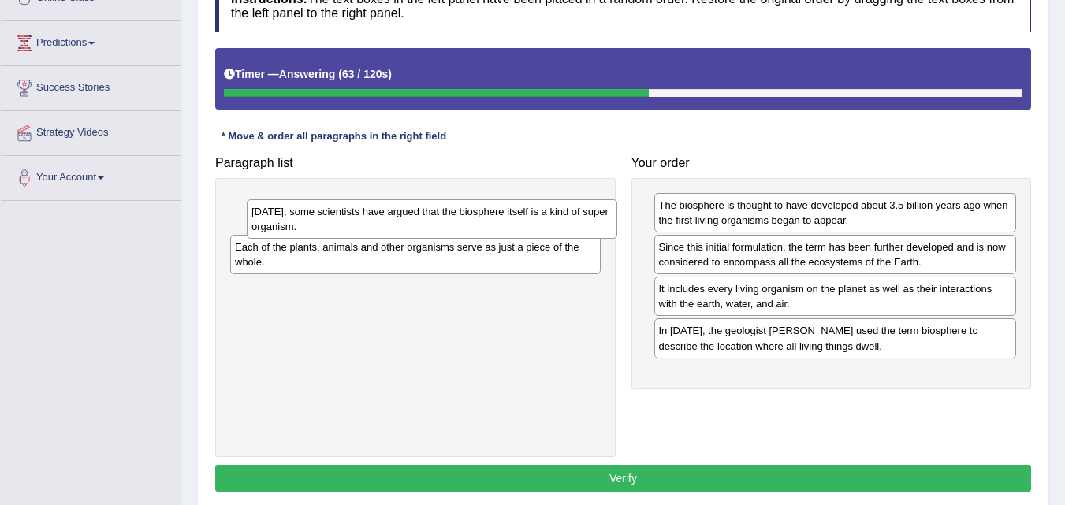
drag, startPoint x: 462, startPoint y: 225, endPoint x: 478, endPoint y: 231, distance: 17.7
click at [478, 231] on div "Today, some scientists have argued that the biosphere itself is a kind of super…" at bounding box center [432, 218] width 370 height 39
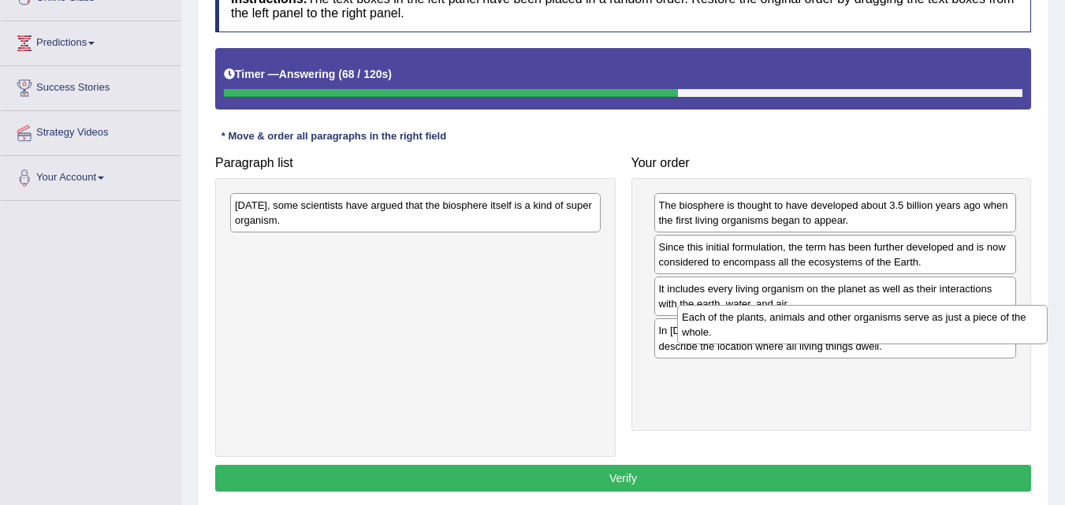
drag, startPoint x: 478, startPoint y: 260, endPoint x: 925, endPoint y: 330, distance: 452.3
click at [925, 330] on div "Each of the plants, animals and other organisms serve as just a piece of the wh…" at bounding box center [862, 324] width 370 height 39
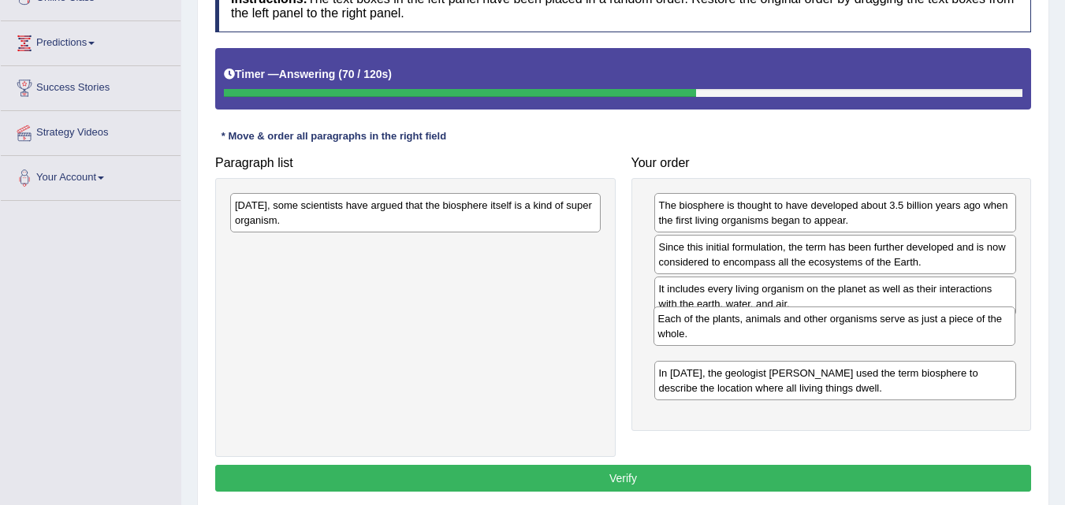
drag, startPoint x: 787, startPoint y: 389, endPoint x: 786, endPoint y: 335, distance: 54.4
click at [786, 335] on div "Each of the plants, animals and other organisms serve as just a piece of the wh…" at bounding box center [834, 326] width 362 height 39
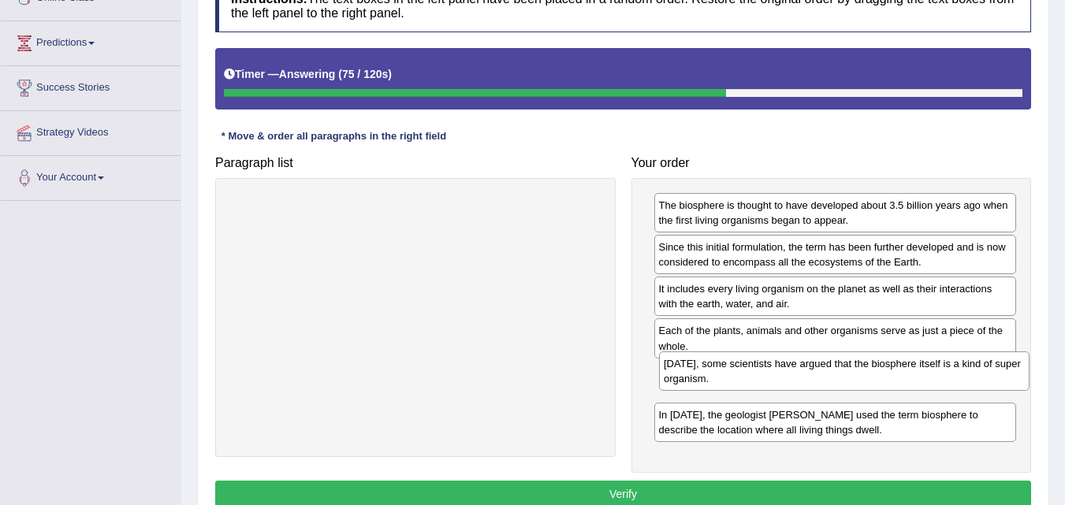
drag, startPoint x: 500, startPoint y: 211, endPoint x: 928, endPoint y: 370, distance: 457.0
click at [928, 370] on div "Today, some scientists have argued that the biosphere itself is a kind of super…" at bounding box center [844, 370] width 370 height 39
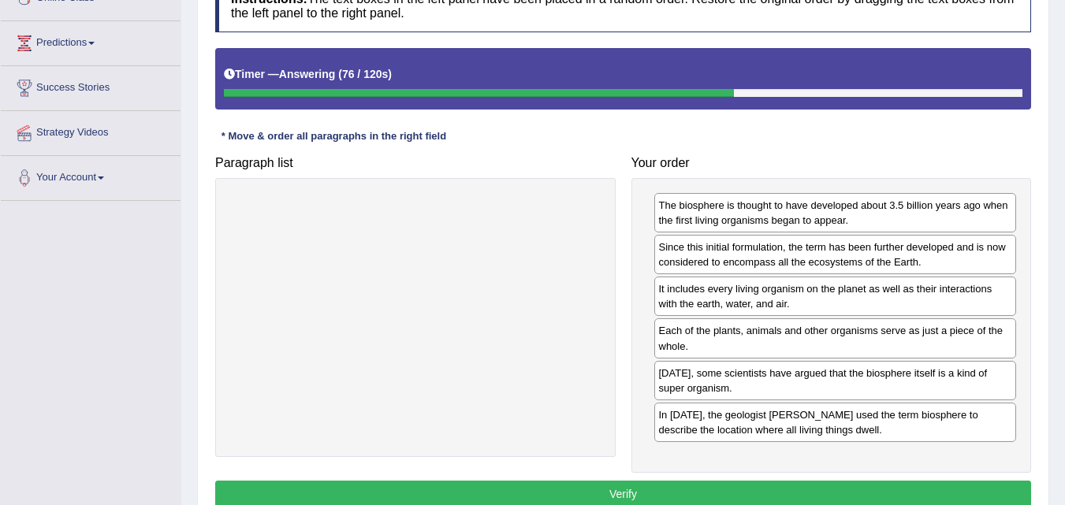
click at [679, 490] on button "Verify" at bounding box center [623, 494] width 816 height 27
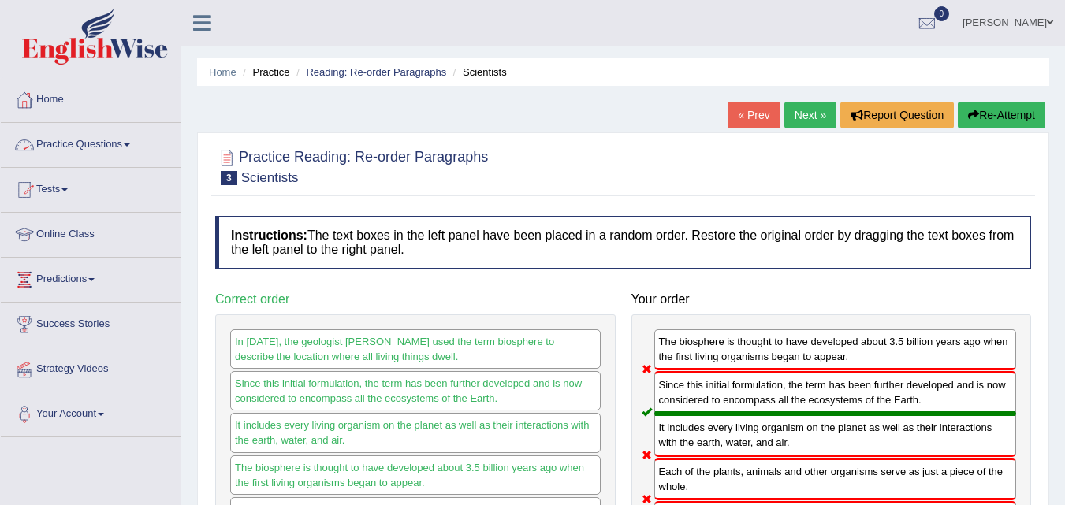
click at [808, 106] on link "Next »" at bounding box center [810, 115] width 52 height 27
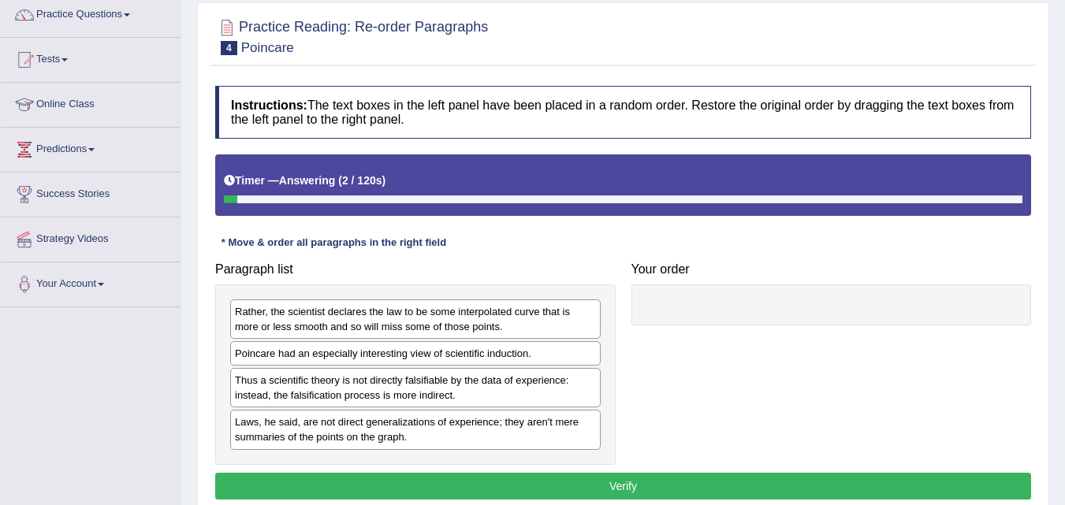
scroll to position [158, 0]
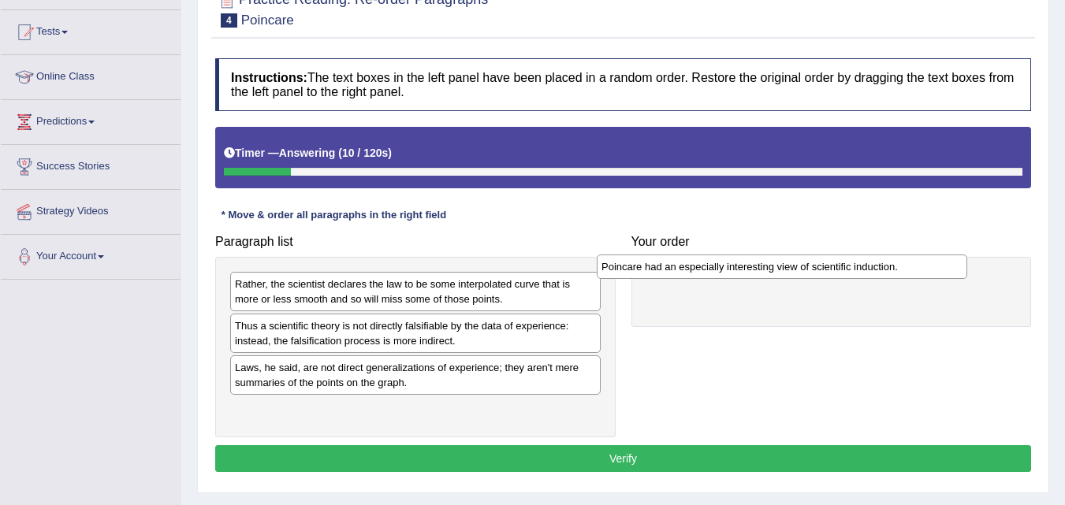
drag, startPoint x: 357, startPoint y: 329, endPoint x: 734, endPoint y: 270, distance: 382.1
click at [734, 270] on div "Poincare had an especially interesting view of scientific induction." at bounding box center [782, 267] width 370 height 24
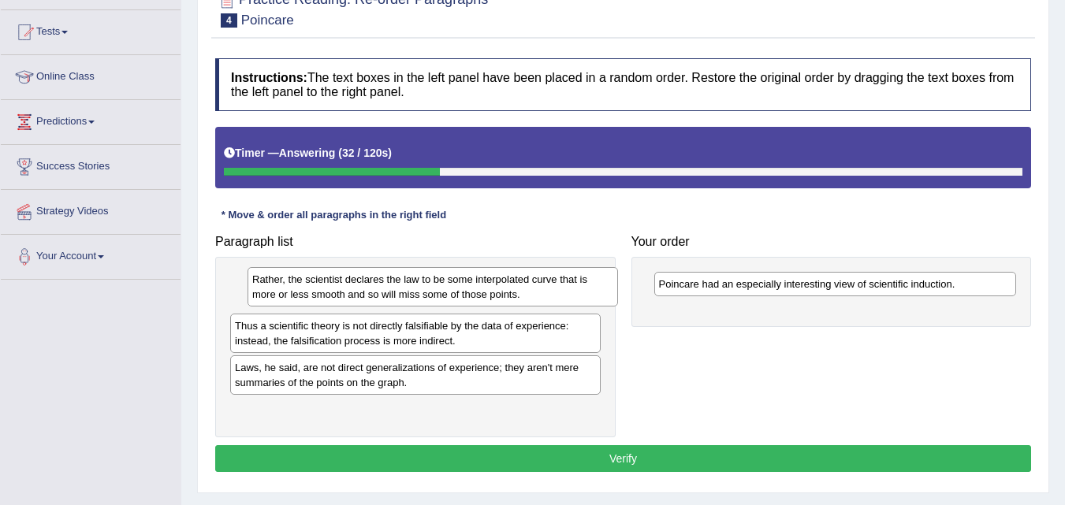
drag, startPoint x: 446, startPoint y: 297, endPoint x: 463, endPoint y: 292, distance: 18.0
click at [463, 292] on div "Rather, the scientist declares the law to be some interpolated curve that is mo…" at bounding box center [432, 286] width 370 height 39
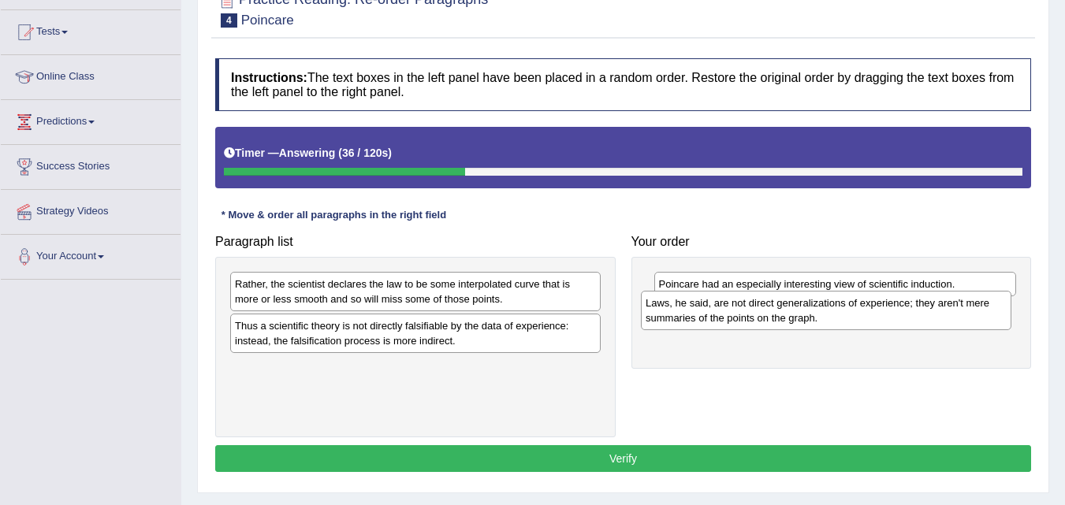
drag, startPoint x: 398, startPoint y: 373, endPoint x: 808, endPoint y: 308, distance: 415.6
click at [808, 308] on div "Laws, he said, are not direct generalizations of experience; they aren't mere s…" at bounding box center [826, 310] width 370 height 39
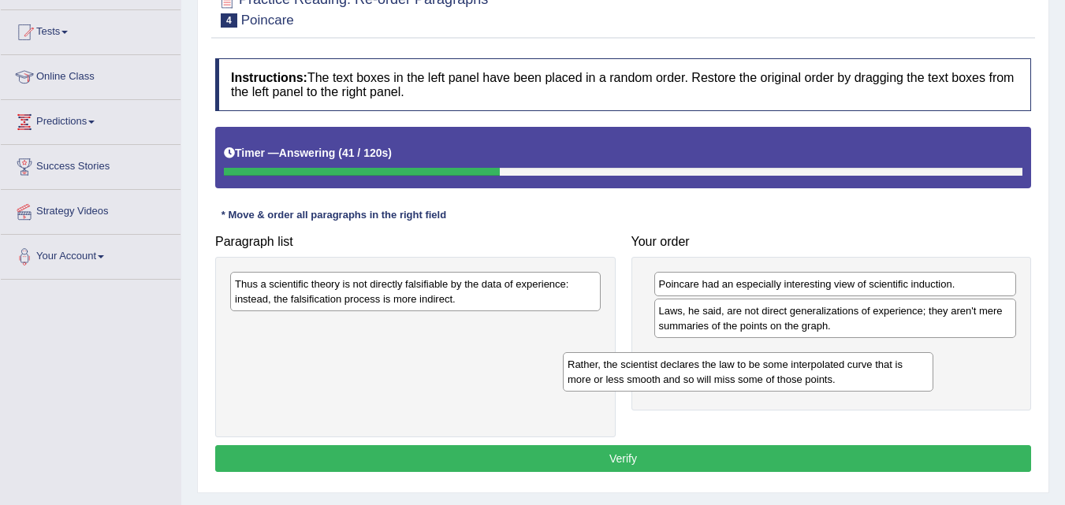
drag, startPoint x: 457, startPoint y: 296, endPoint x: 853, endPoint y: 374, distance: 403.2
click at [853, 374] on div "Rather, the scientist declares the law to be some interpolated curve that is mo…" at bounding box center [748, 371] width 370 height 39
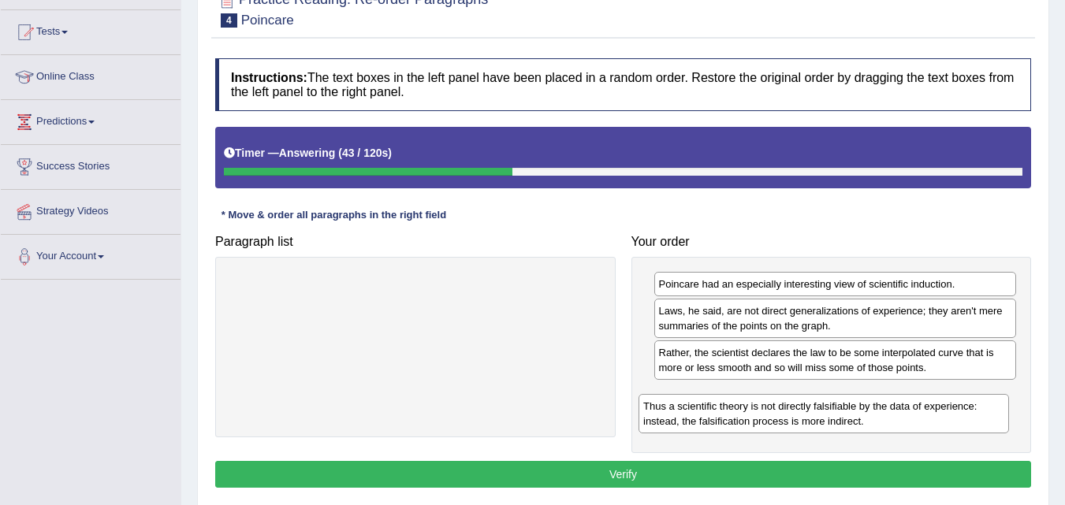
drag, startPoint x: 465, startPoint y: 303, endPoint x: 873, endPoint y: 427, distance: 426.5
click at [873, 427] on div "Thus a scientific theory is not directly falsifiable by the data of experience:…" at bounding box center [823, 413] width 370 height 39
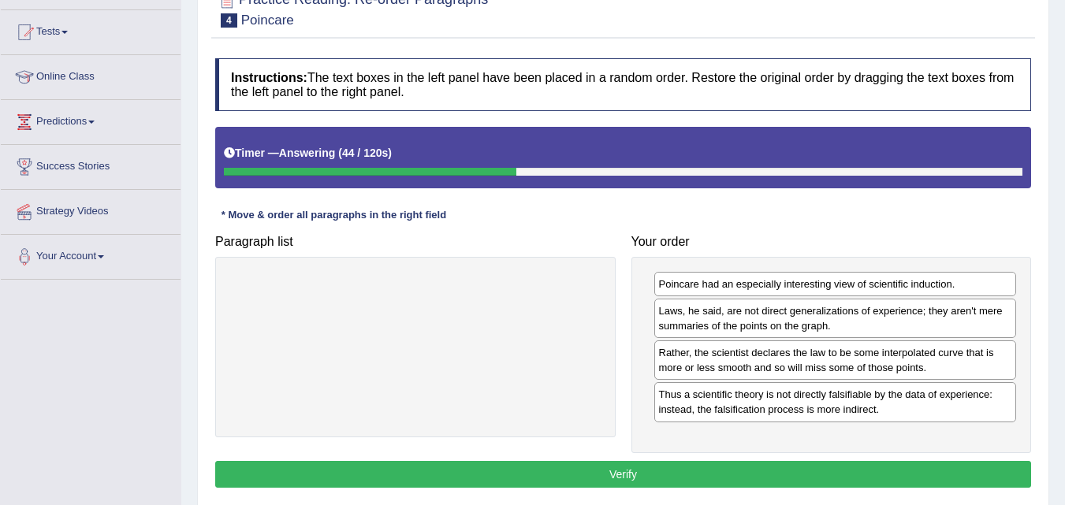
click at [670, 472] on button "Verify" at bounding box center [623, 474] width 816 height 27
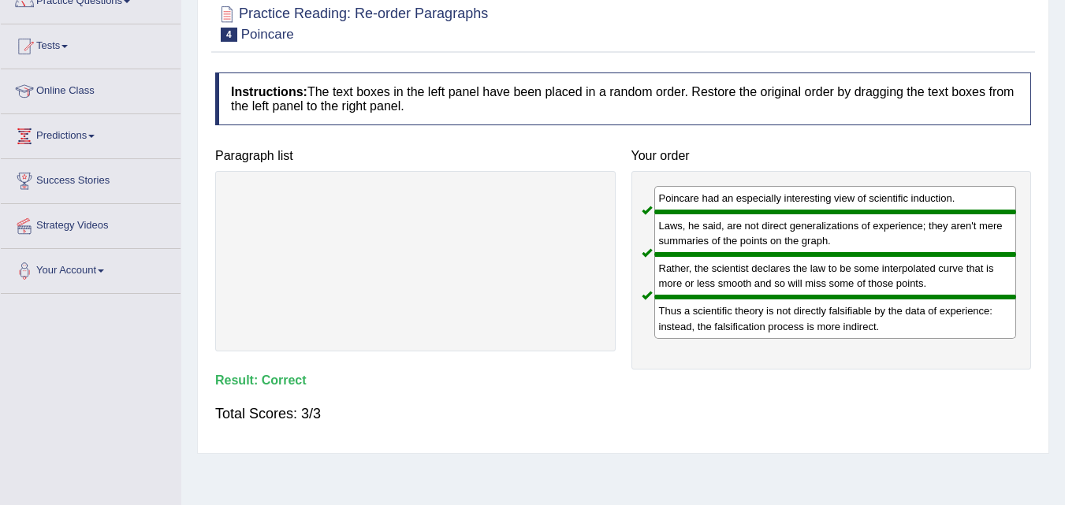
scroll to position [0, 0]
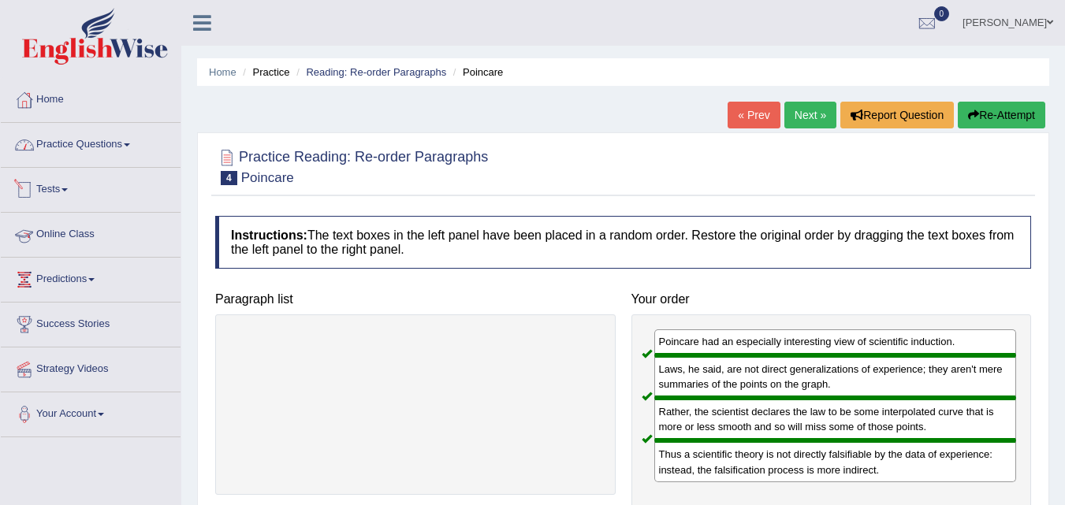
click at [94, 146] on link "Practice Questions" at bounding box center [91, 142] width 180 height 39
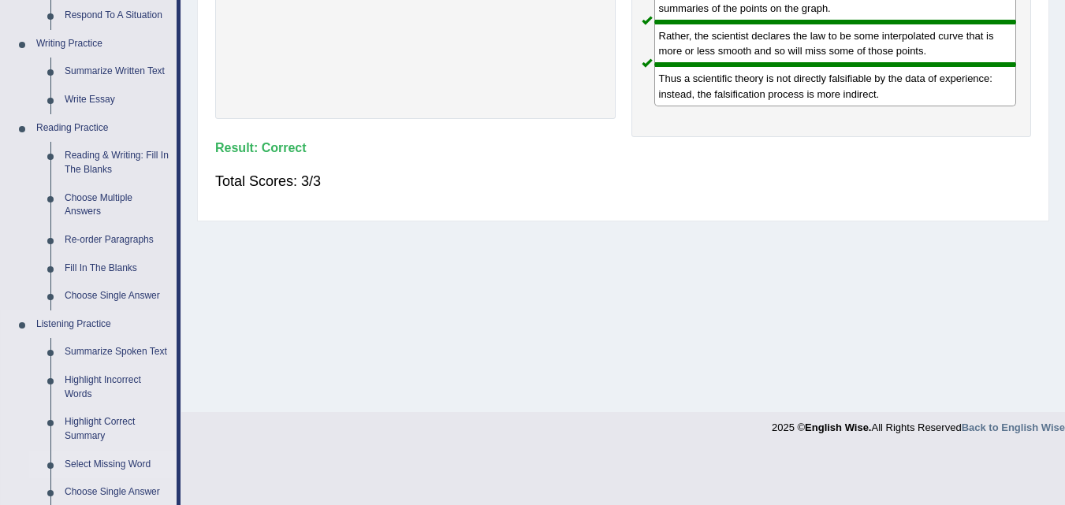
scroll to position [473, 0]
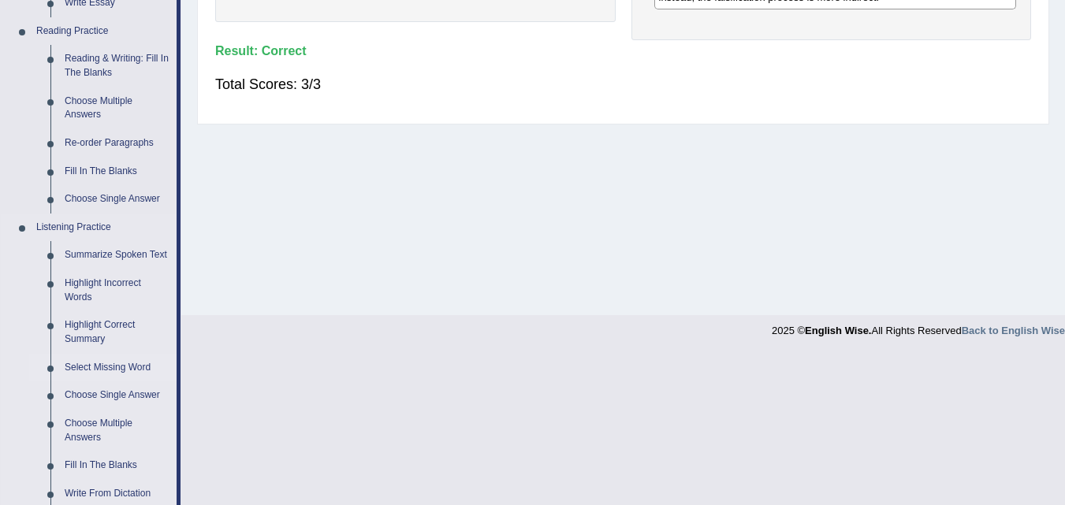
click at [113, 369] on link "Select Missing Word" at bounding box center [117, 368] width 119 height 28
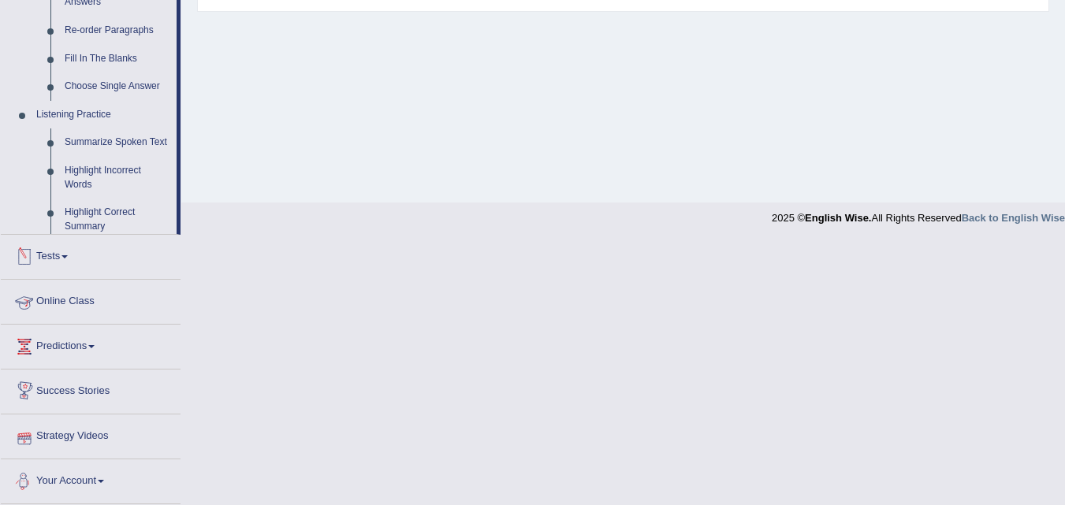
scroll to position [558, 0]
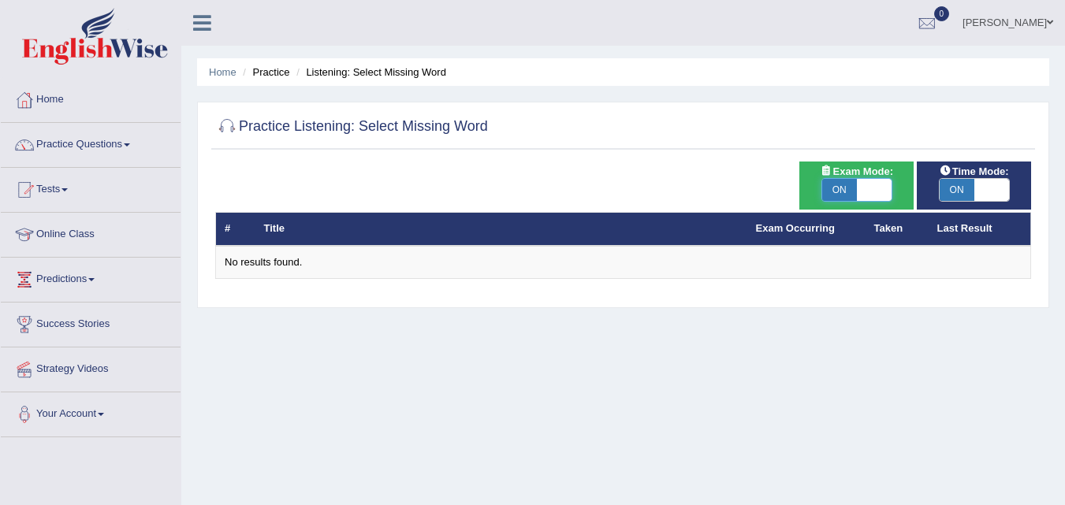
click at [868, 180] on span at bounding box center [874, 190] width 35 height 22
checkbox input "false"
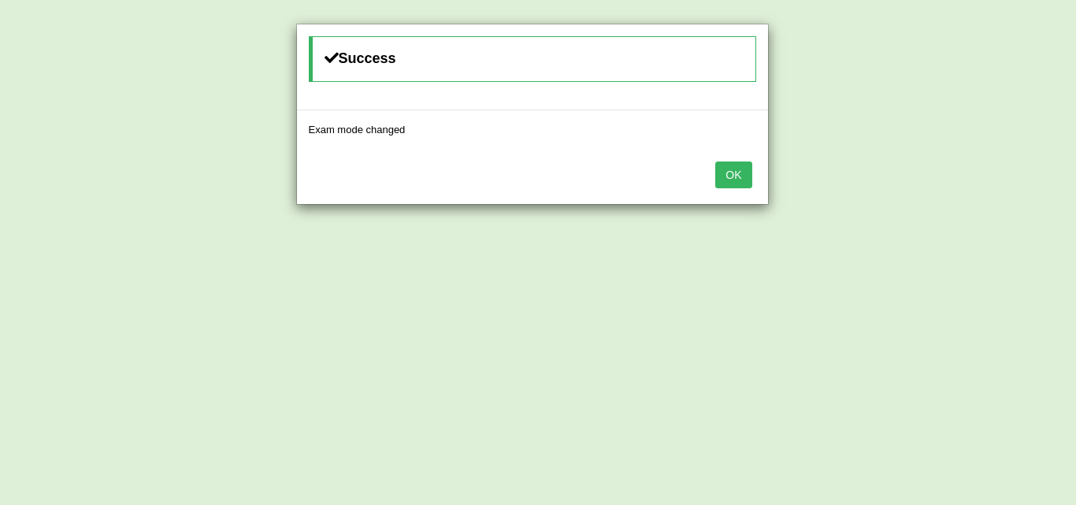
click at [960, 184] on div "Success Exam mode changed OK" at bounding box center [538, 252] width 1076 height 505
click at [727, 165] on button "OK" at bounding box center [734, 175] width 36 height 27
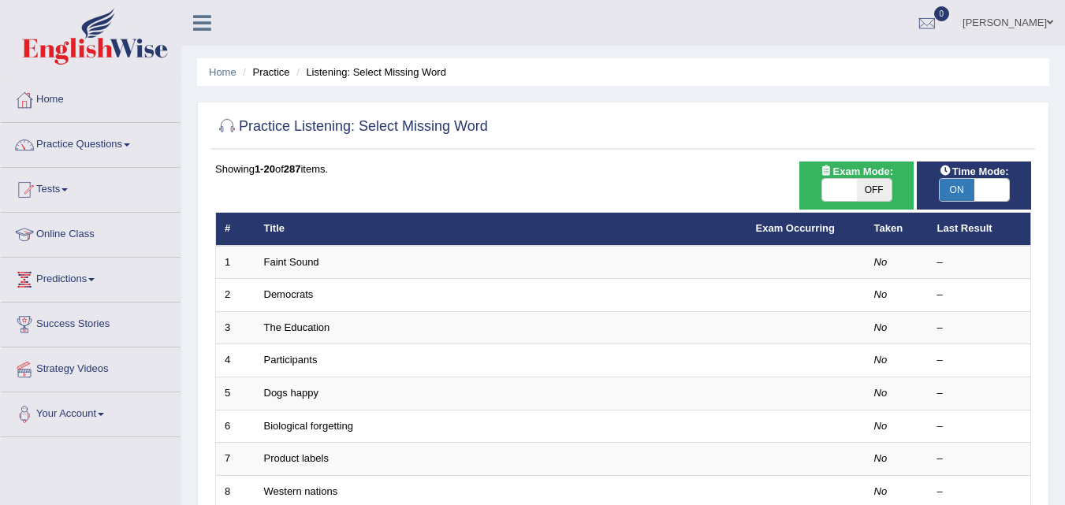
click at [951, 184] on span "ON" at bounding box center [956, 190] width 35 height 22
checkbox input "false"
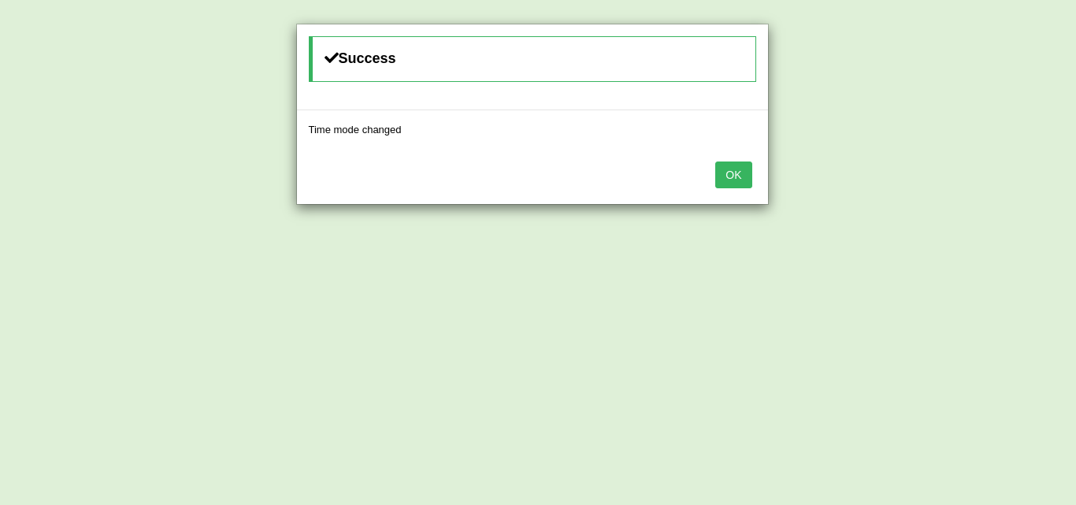
click at [446, 236] on div "Success Time mode changed OK" at bounding box center [538, 252] width 1076 height 505
click at [726, 176] on button "OK" at bounding box center [734, 175] width 36 height 27
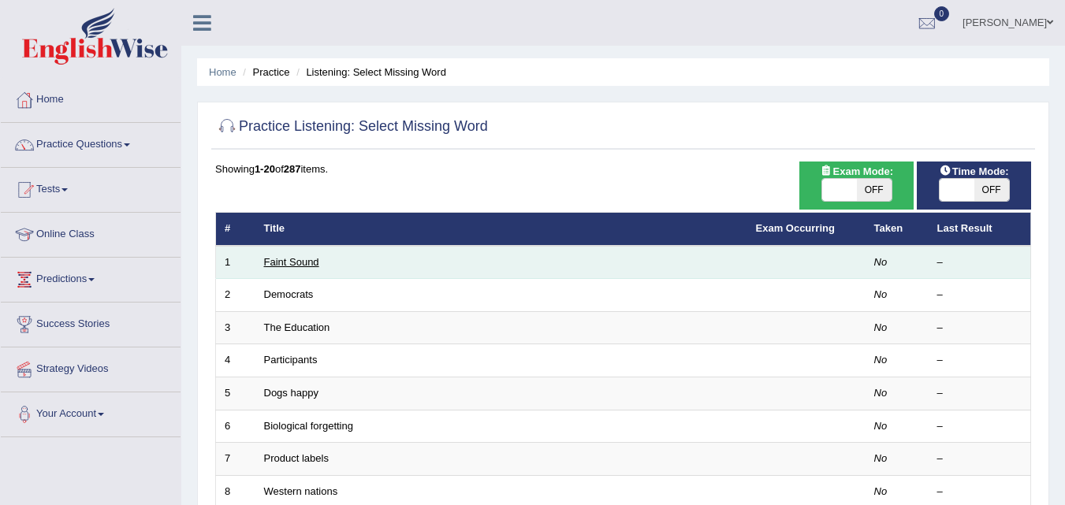
click at [285, 266] on link "Faint Sound" at bounding box center [291, 262] width 55 height 12
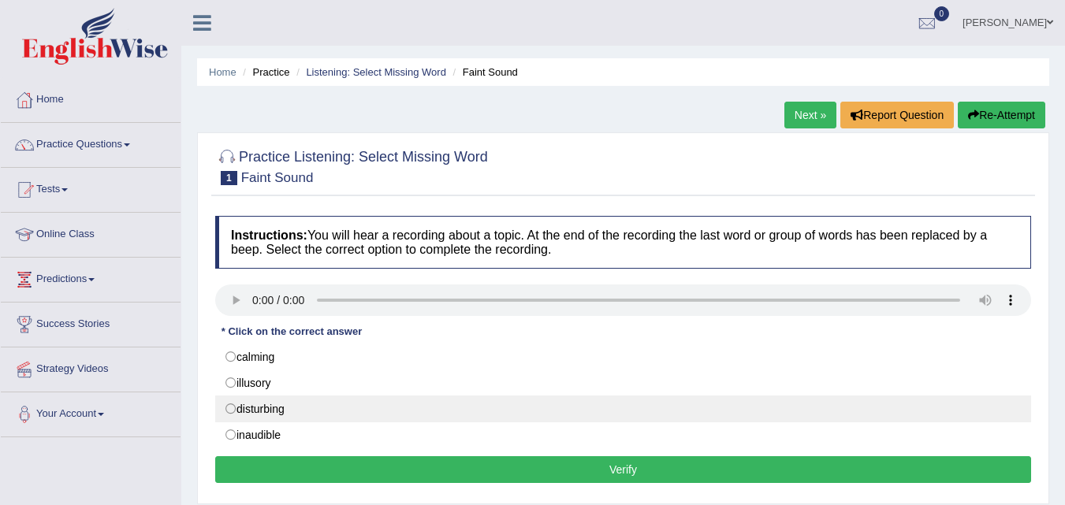
click at [232, 407] on label "disturbing" at bounding box center [623, 409] width 816 height 27
radio input "true"
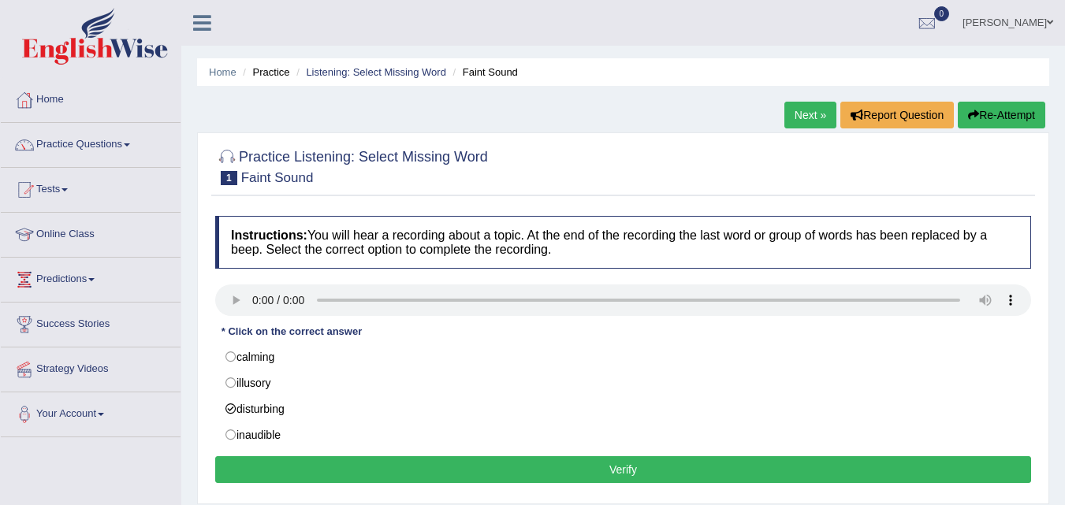
click at [595, 465] on button "Verify" at bounding box center [623, 469] width 816 height 27
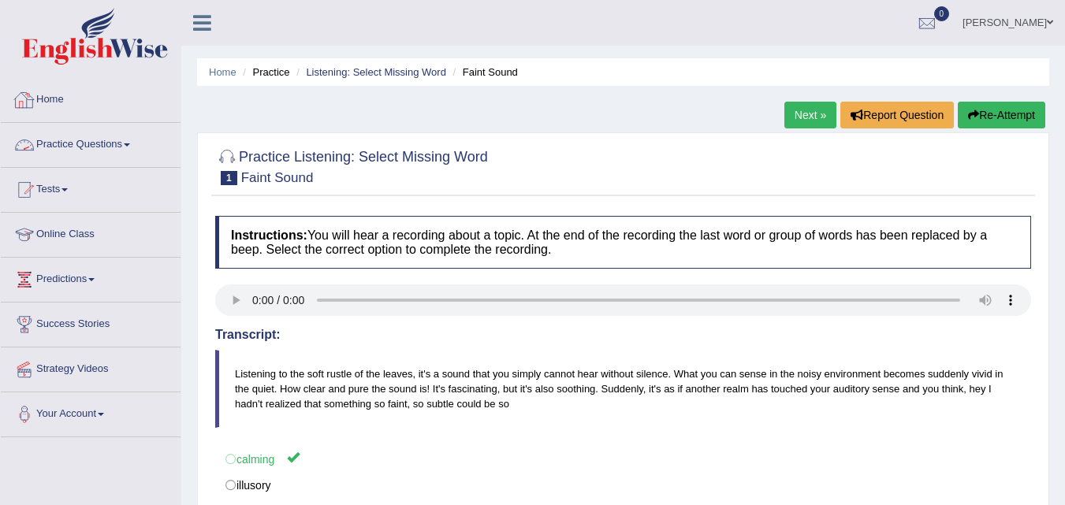
click at [69, 97] on link "Home" at bounding box center [91, 97] width 180 height 39
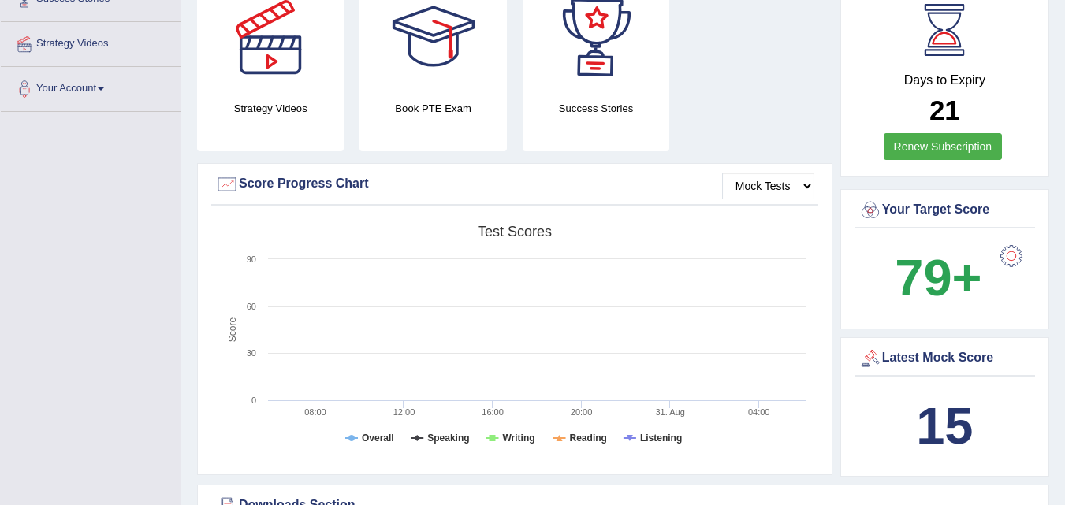
scroll to position [394, 0]
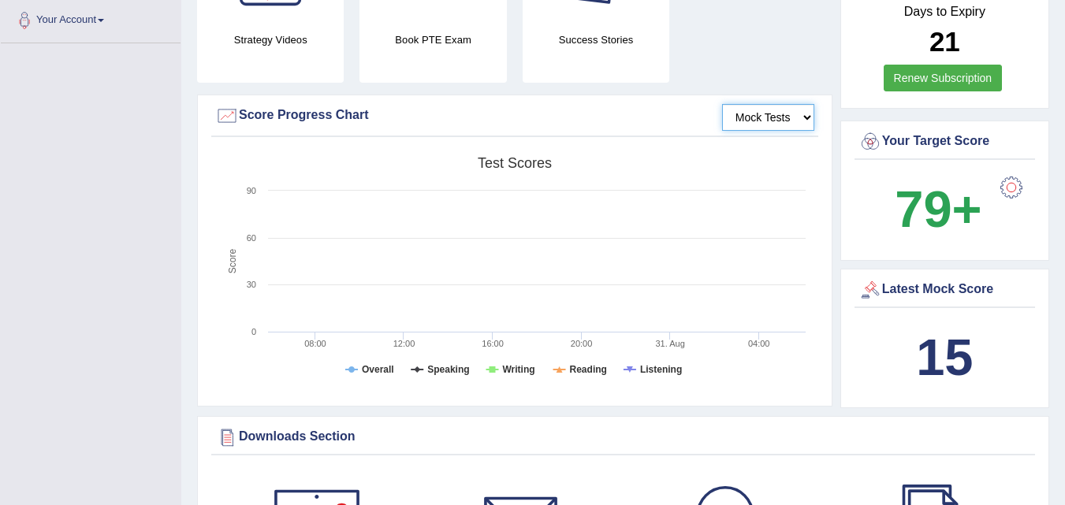
click at [773, 104] on select "Mock Tests" at bounding box center [768, 117] width 92 height 27
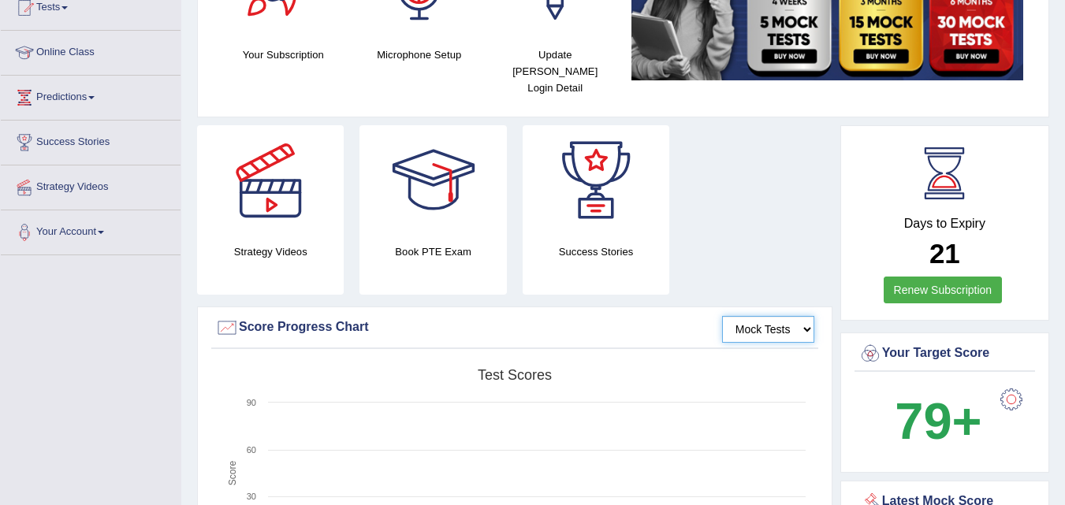
scroll to position [0, 0]
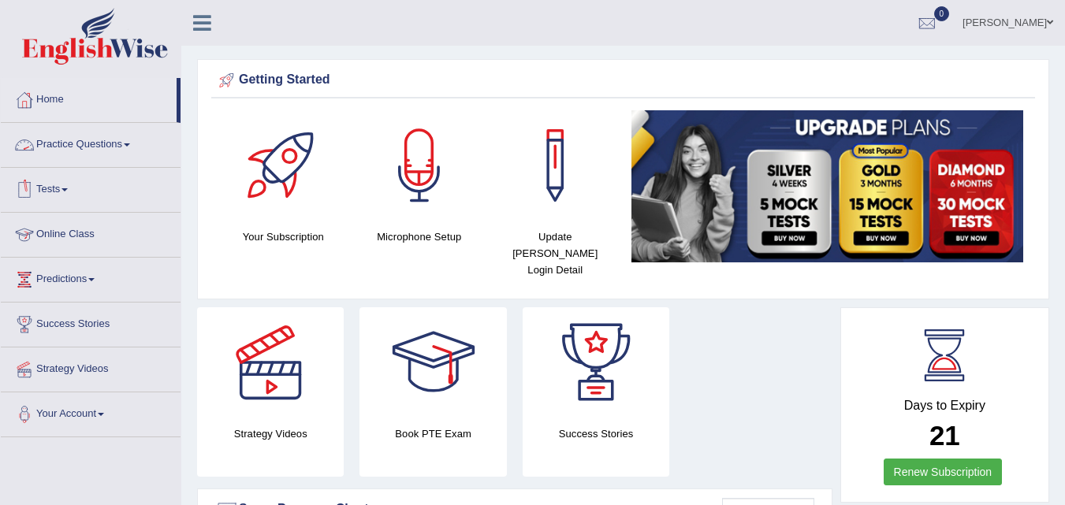
click at [118, 150] on link "Practice Questions" at bounding box center [91, 142] width 180 height 39
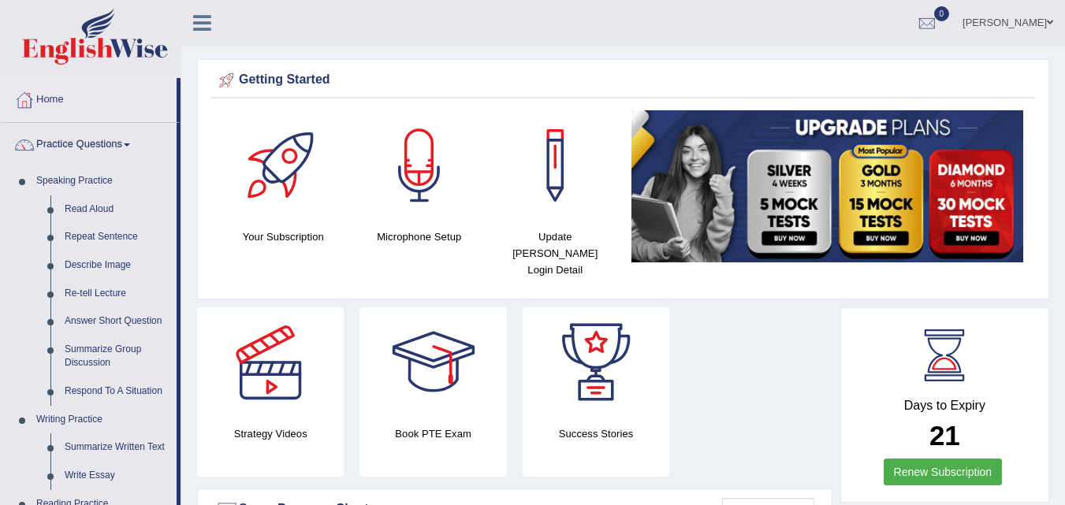
click at [966, 459] on link "Renew Subscription" at bounding box center [942, 472] width 119 height 27
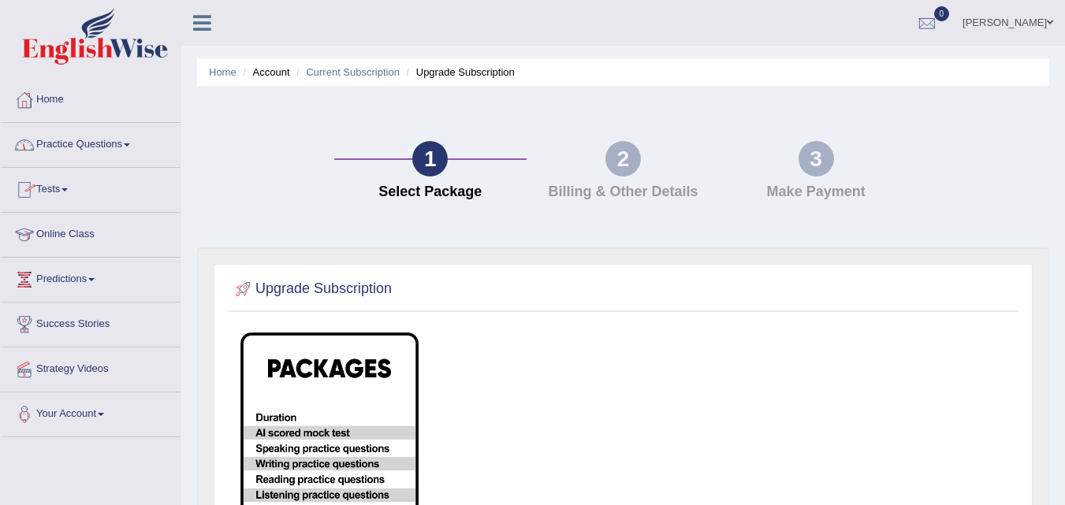
click at [140, 142] on link "Practice Questions" at bounding box center [91, 142] width 180 height 39
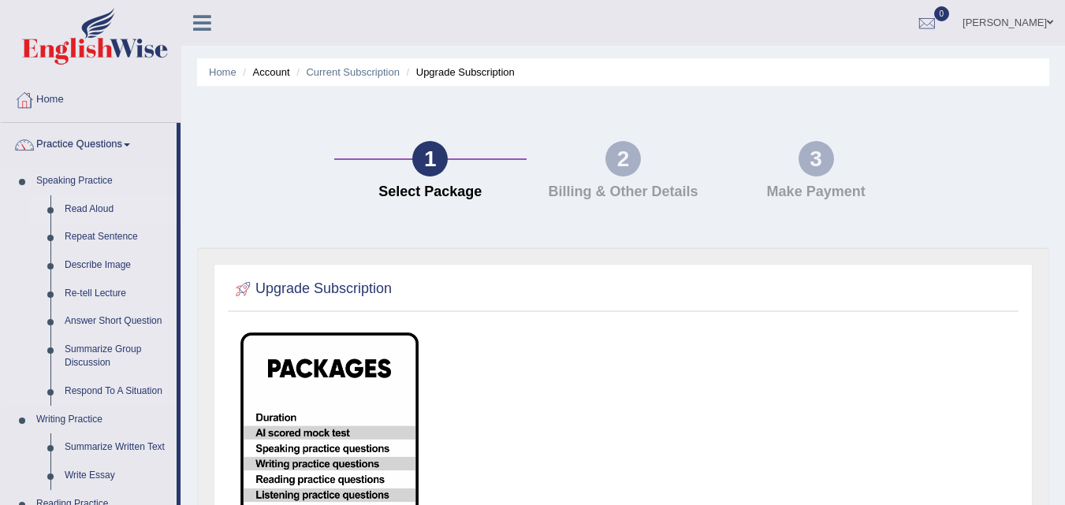
click at [110, 203] on link "Read Aloud" at bounding box center [117, 209] width 119 height 28
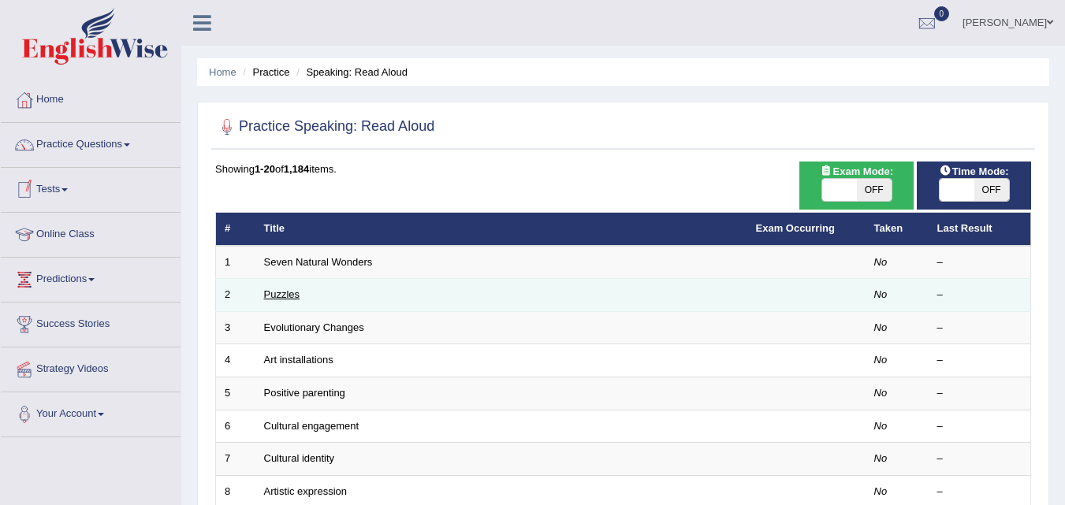
click at [299, 297] on link "Puzzles" at bounding box center [282, 294] width 36 height 12
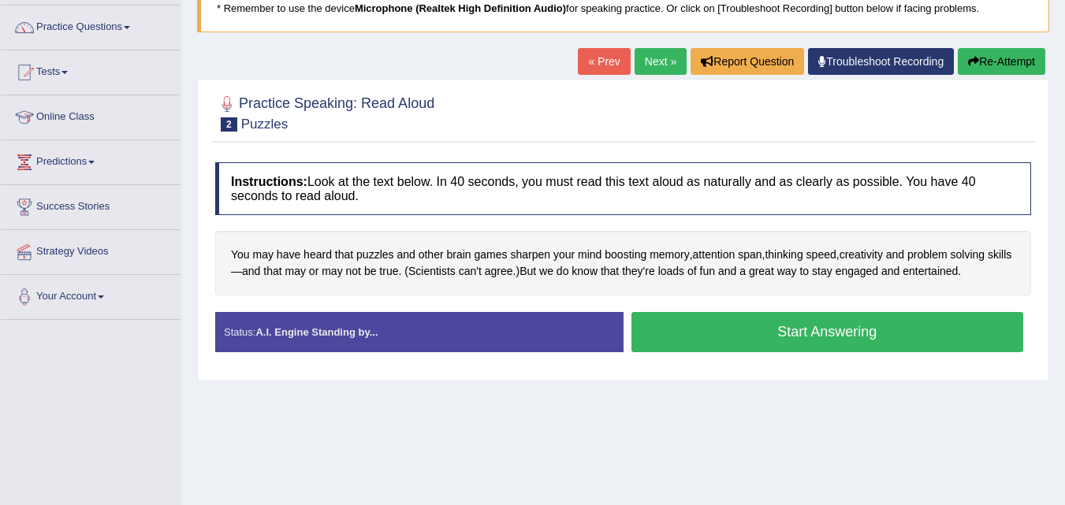
scroll to position [79, 0]
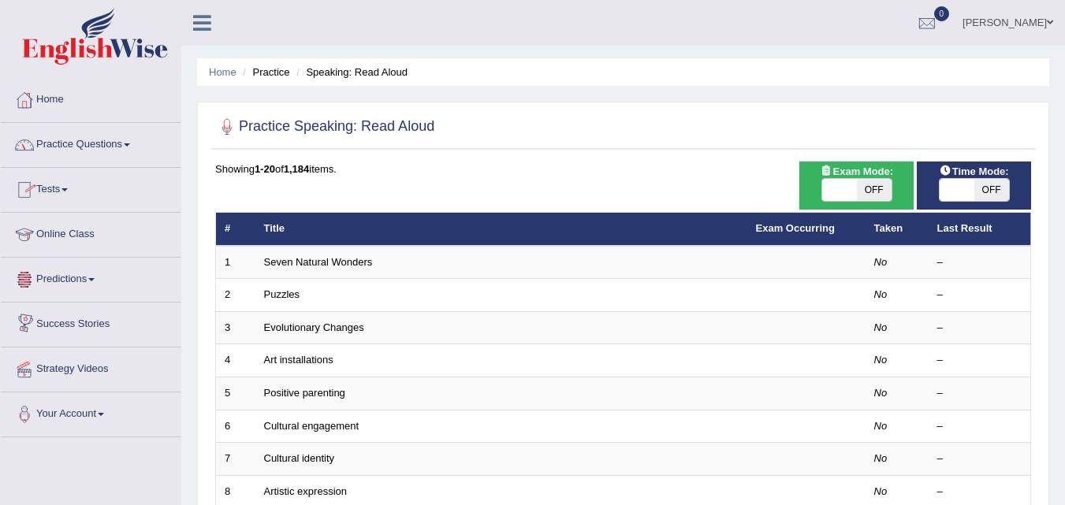
click at [99, 146] on link "Practice Questions" at bounding box center [91, 142] width 180 height 39
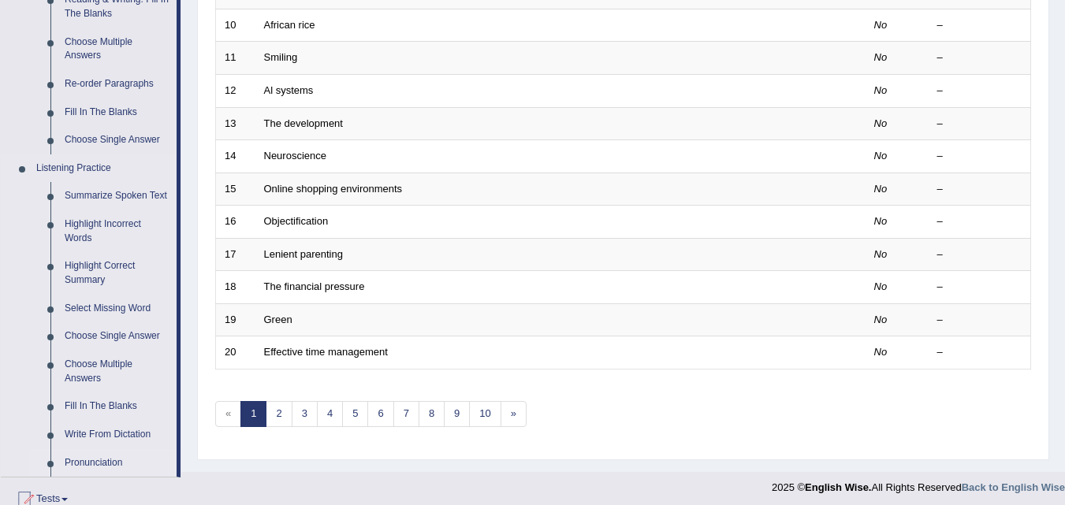
scroll to position [630, 0]
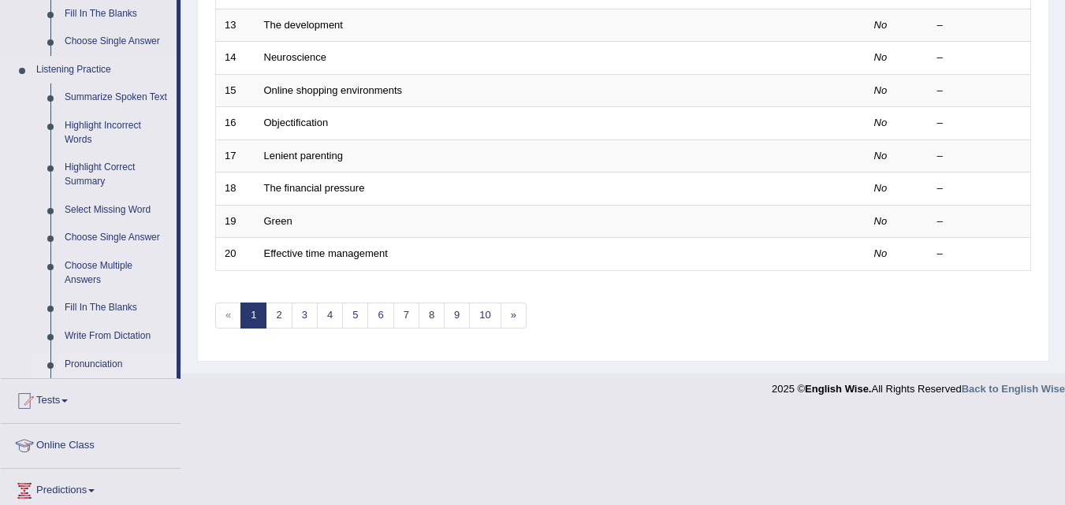
click at [106, 367] on link "Pronunciation" at bounding box center [117, 365] width 119 height 28
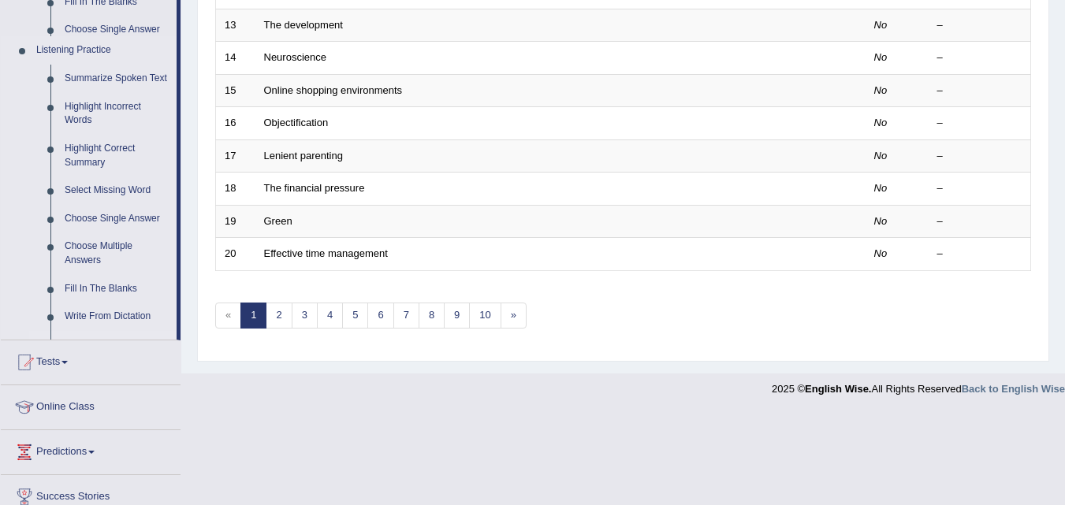
scroll to position [568, 0]
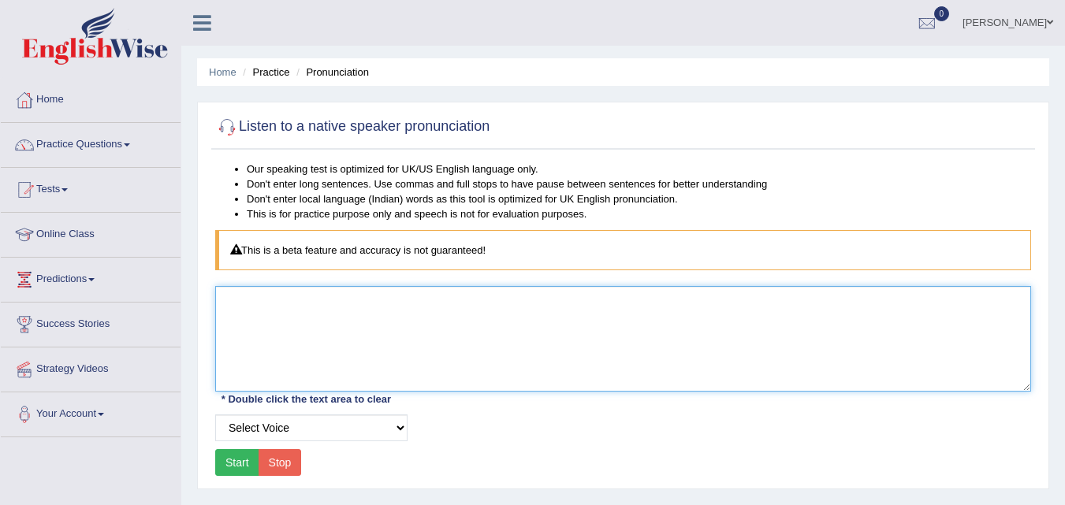
click at [367, 322] on textarea at bounding box center [623, 339] width 816 height 106
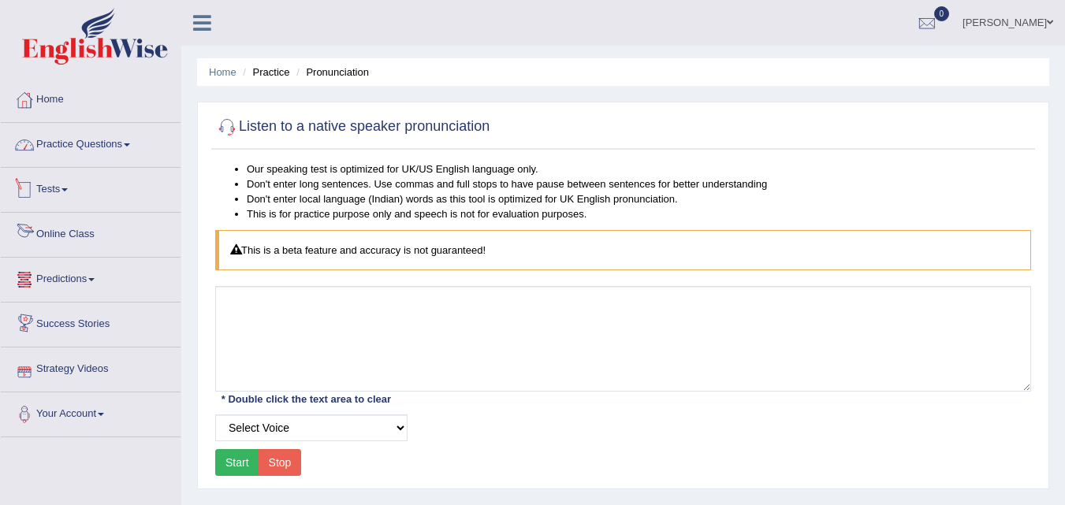
click at [128, 151] on link "Practice Questions" at bounding box center [91, 142] width 180 height 39
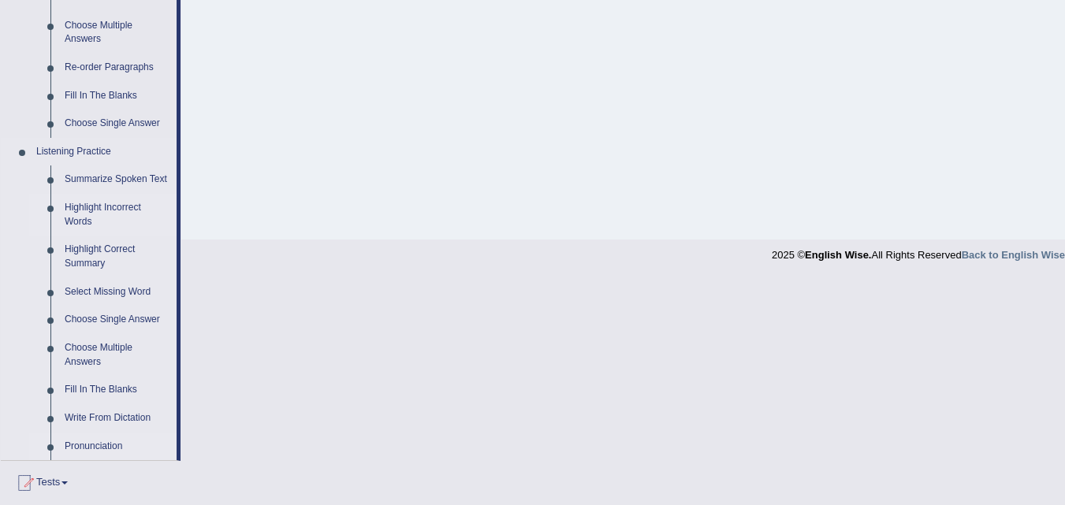
scroll to position [552, 0]
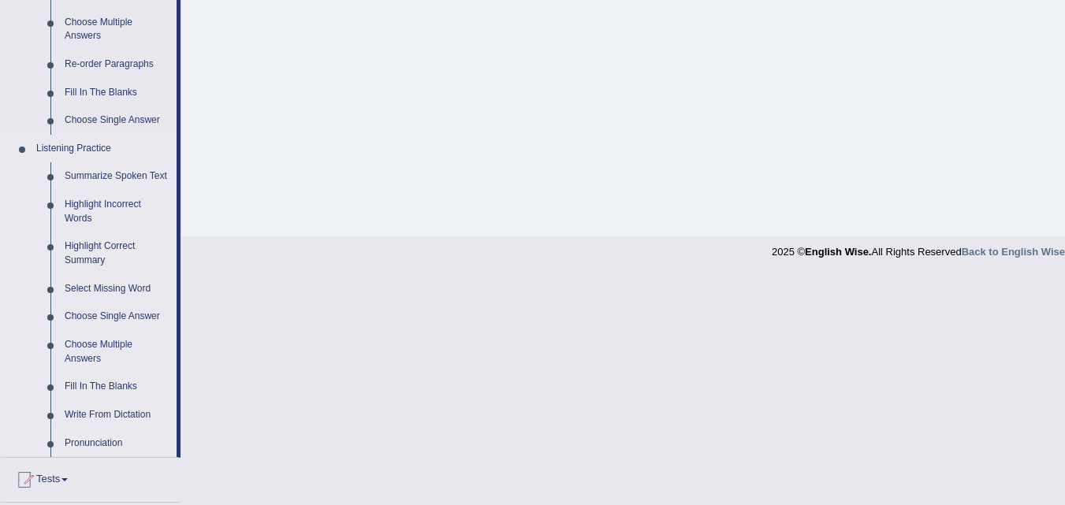
click at [138, 173] on link "Summarize Spoken Text" at bounding box center [117, 176] width 119 height 28
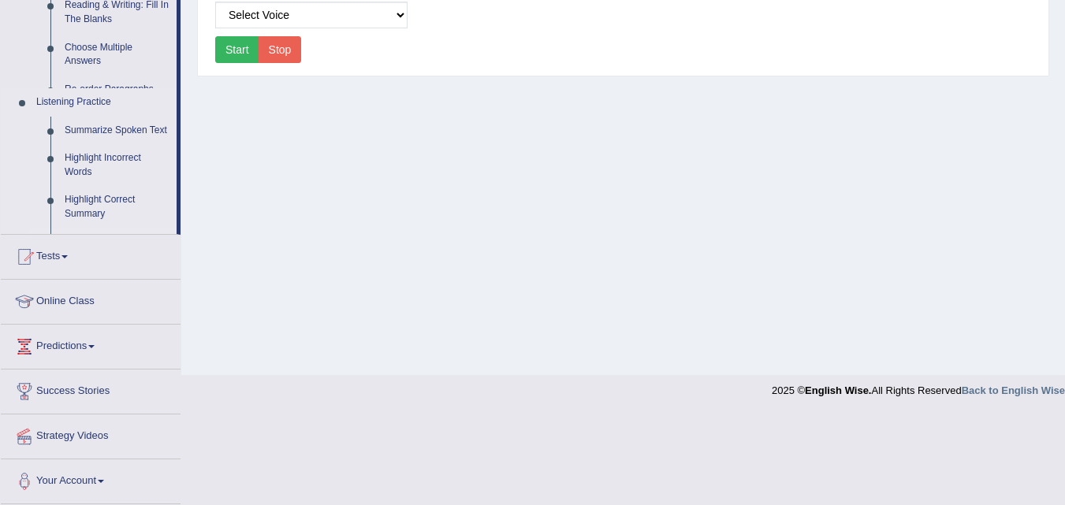
scroll to position [322, 0]
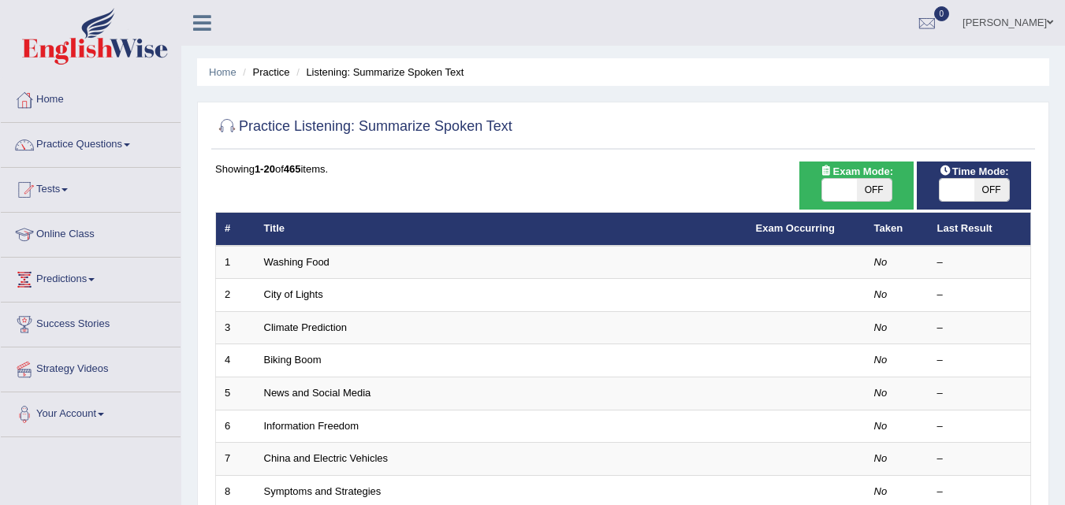
click at [865, 185] on span "OFF" at bounding box center [874, 190] width 35 height 22
checkbox input "true"
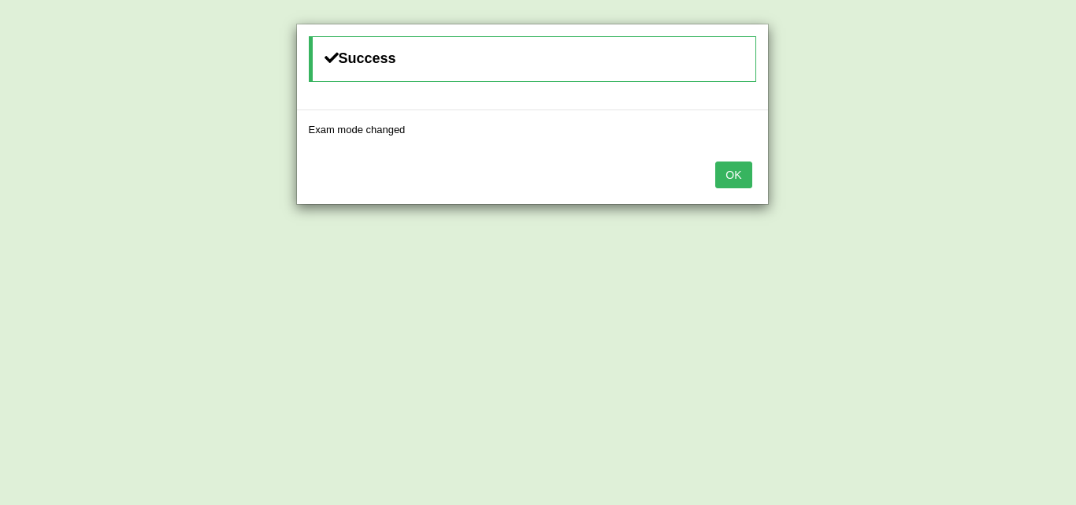
click at [717, 169] on button "OK" at bounding box center [734, 175] width 36 height 27
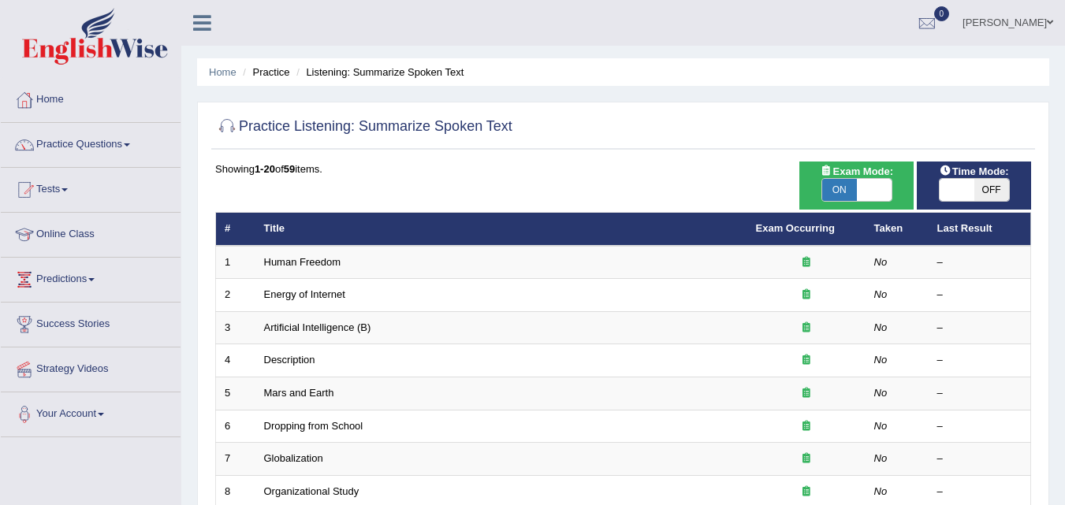
click at [974, 184] on span "OFF" at bounding box center [991, 190] width 35 height 22
checkbox input "true"
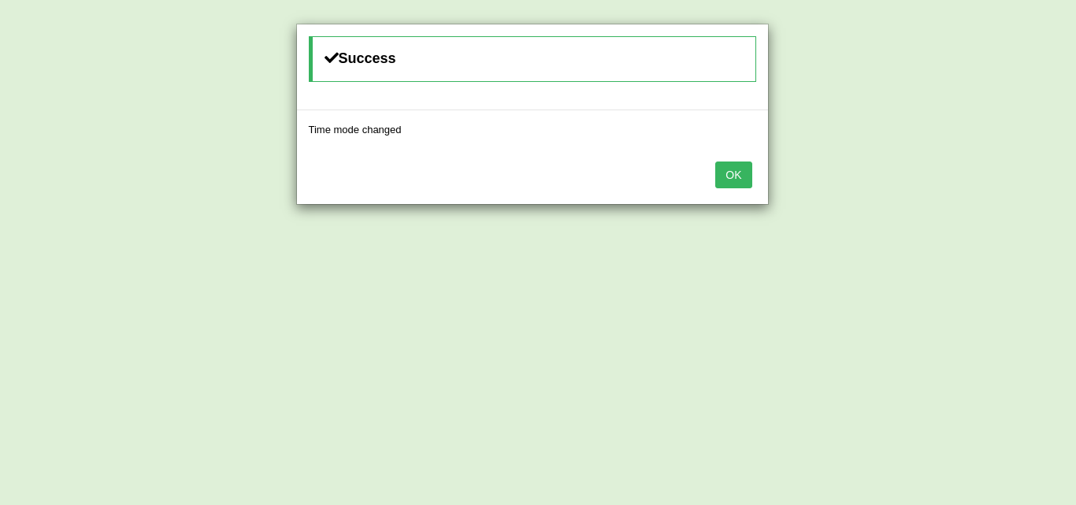
click at [734, 168] on button "OK" at bounding box center [734, 175] width 36 height 27
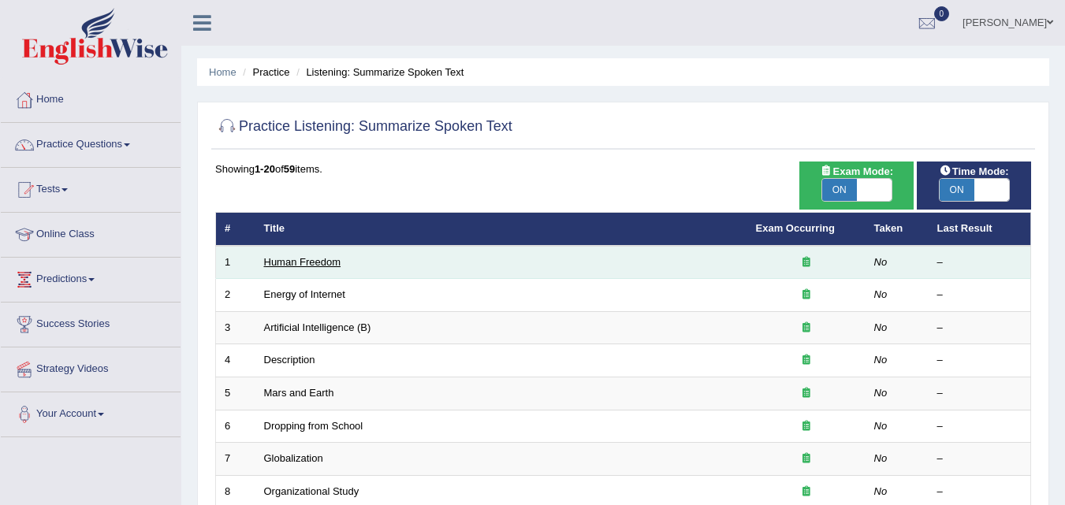
click at [304, 256] on link "Human Freedom" at bounding box center [302, 262] width 77 height 12
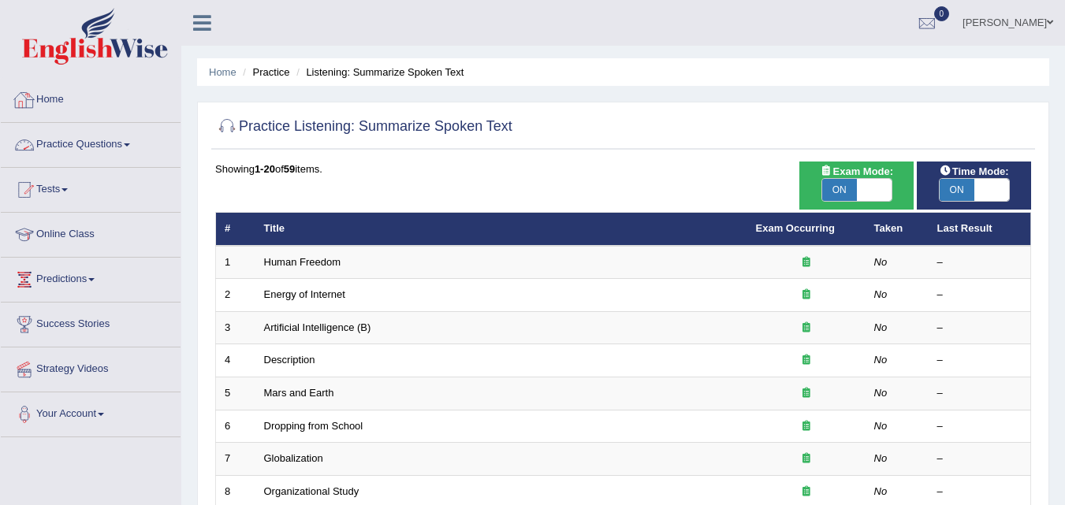
click at [81, 145] on link "Practice Questions" at bounding box center [91, 142] width 180 height 39
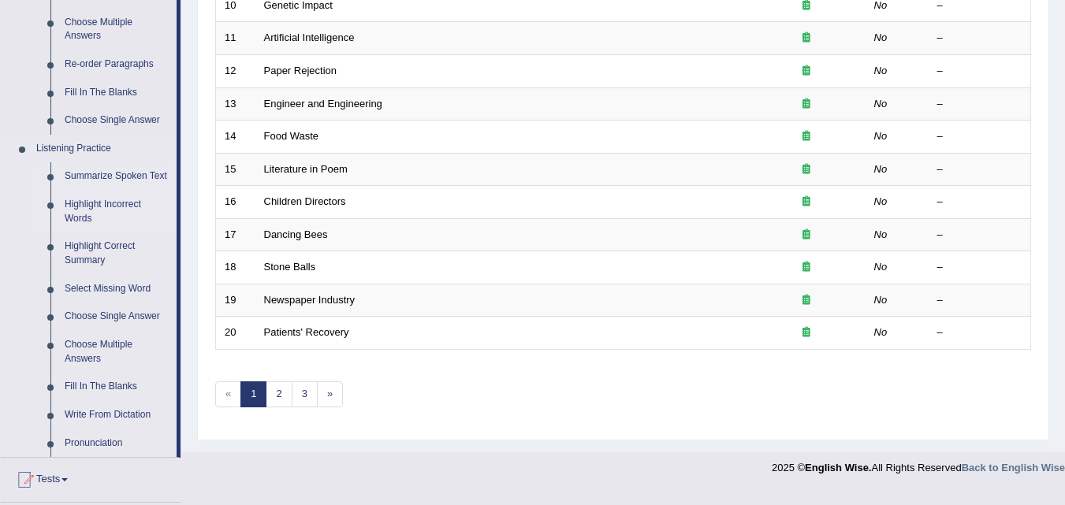
scroll to position [630, 0]
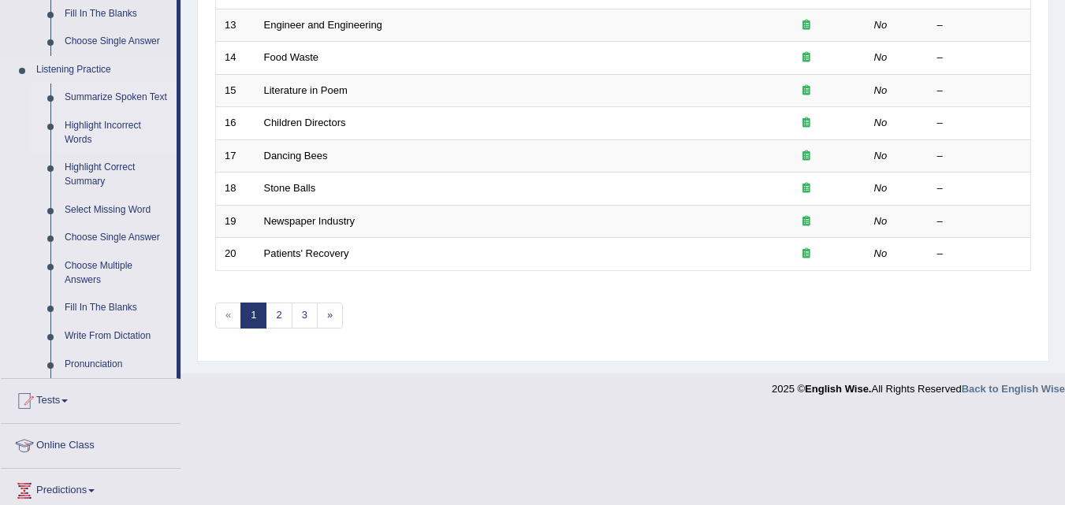
click at [122, 121] on link "Highlight Incorrect Words" at bounding box center [117, 133] width 119 height 42
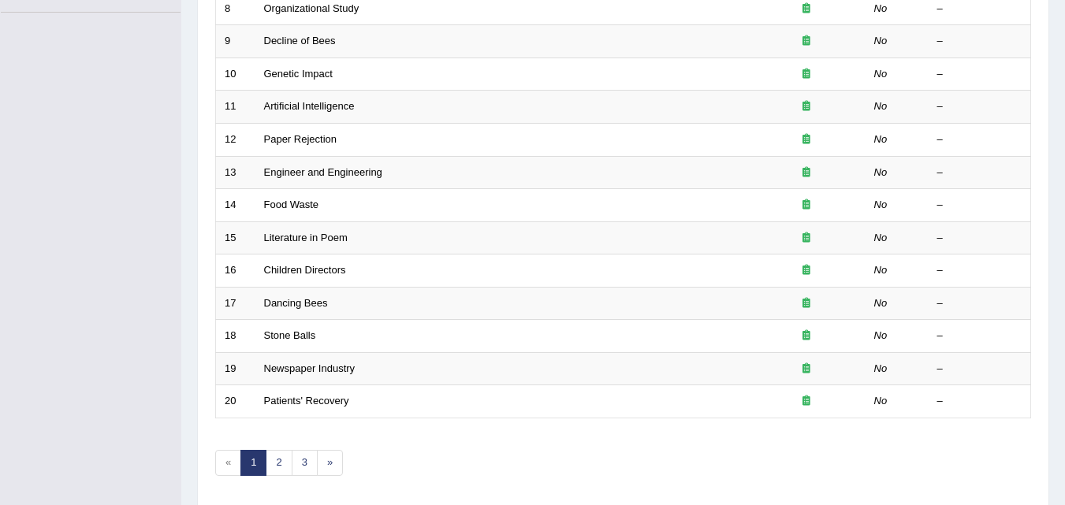
scroll to position [215, 0]
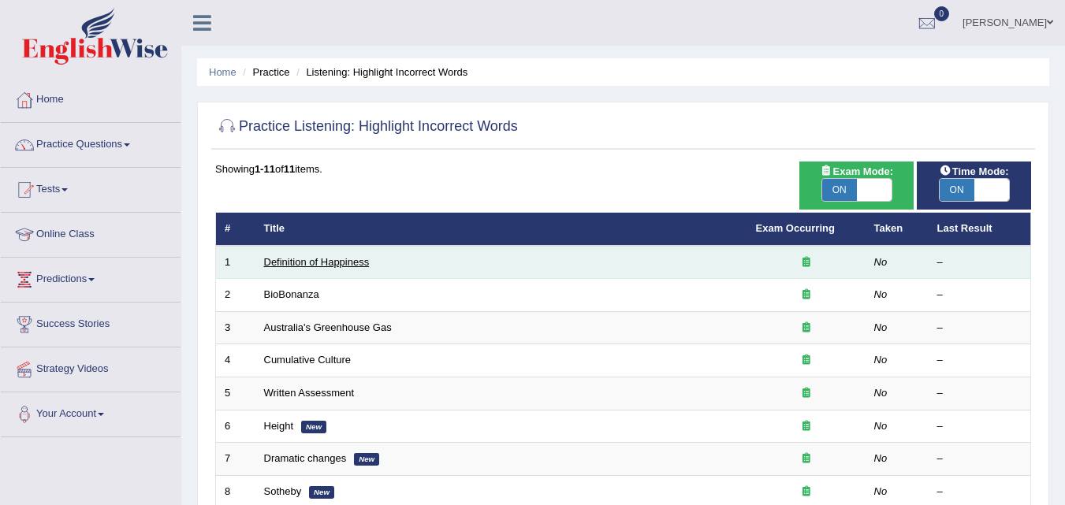
click at [348, 257] on link "Definition of Happiness" at bounding box center [317, 262] width 106 height 12
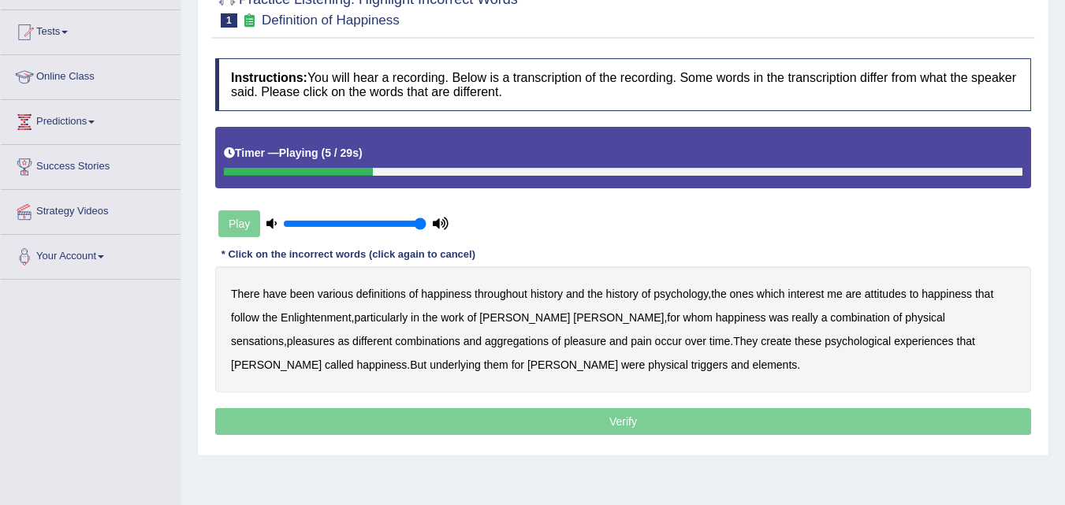
click at [666, 293] on b "psychology" at bounding box center [680, 294] width 54 height 13
click at [893, 292] on b "attitudes" at bounding box center [885, 294] width 42 height 13
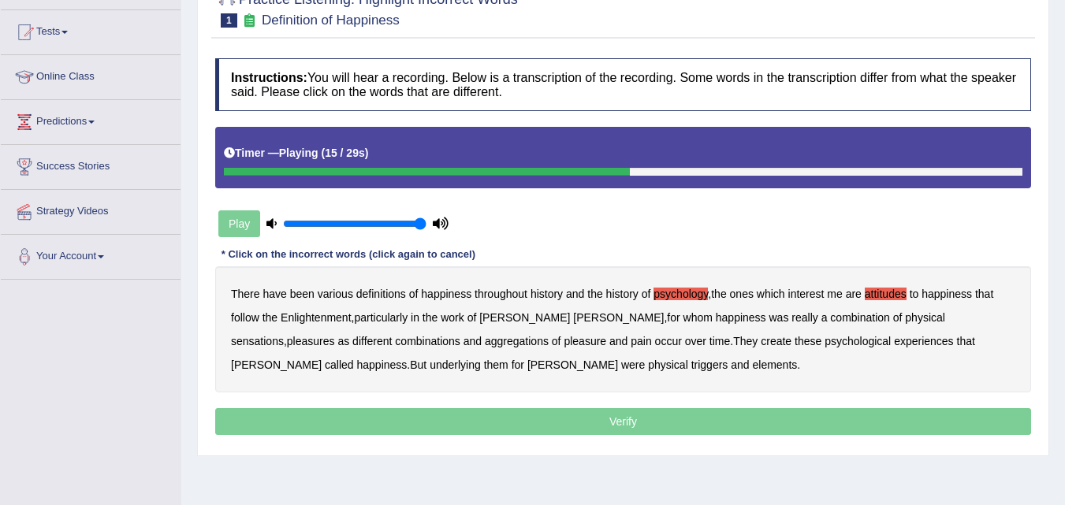
click at [284, 335] on b "sensations" at bounding box center [257, 341] width 53 height 13
click at [485, 340] on b "aggregations" at bounding box center [517, 341] width 64 height 13
click at [760, 339] on b "create" at bounding box center [775, 341] width 31 height 13
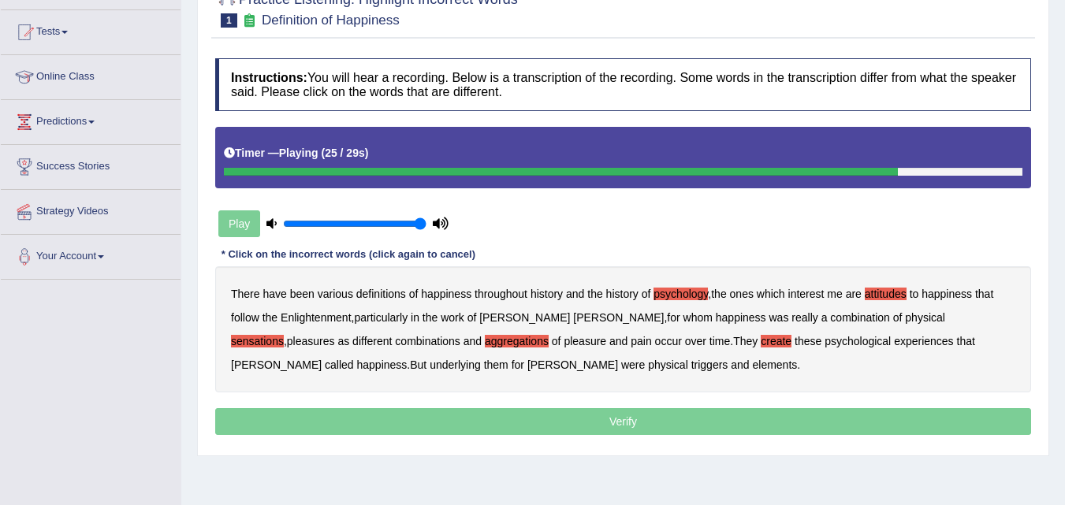
click at [794, 341] on b "these" at bounding box center [807, 341] width 27 height 13
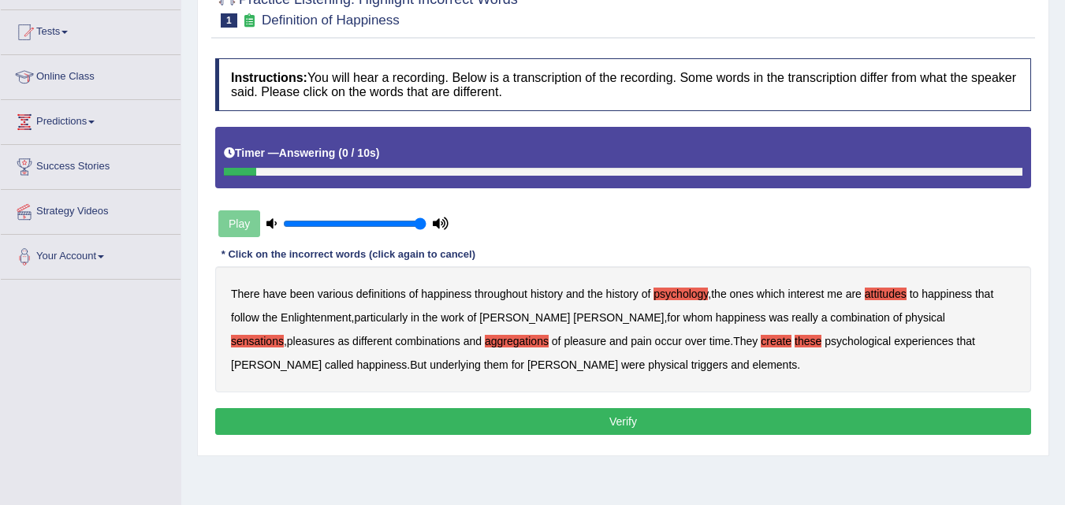
click at [752, 359] on b "elements" at bounding box center [774, 365] width 45 height 13
click at [541, 422] on button "Verify" at bounding box center [623, 421] width 816 height 27
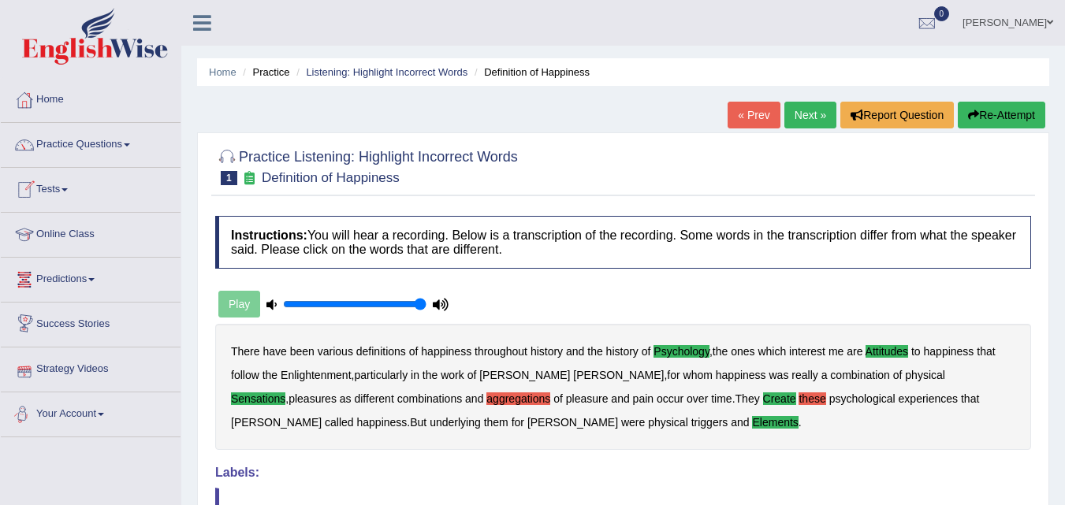
click at [79, 411] on link "Your Account" at bounding box center [91, 411] width 180 height 39
click at [90, 138] on link "Practice Questions" at bounding box center [91, 142] width 180 height 39
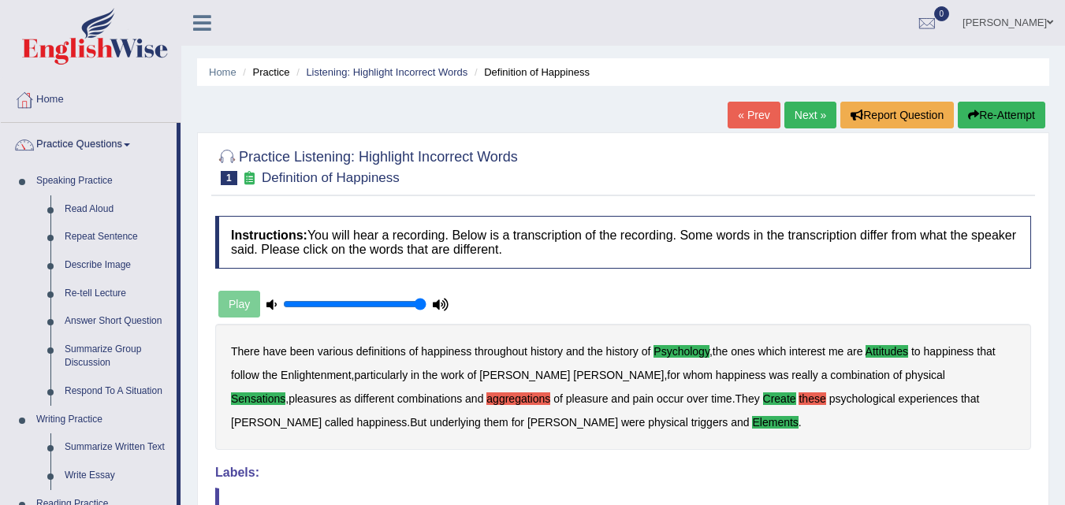
click at [1027, 18] on link "[PERSON_NAME]" at bounding box center [1007, 20] width 114 height 41
